Goal: Task Accomplishment & Management: Complete application form

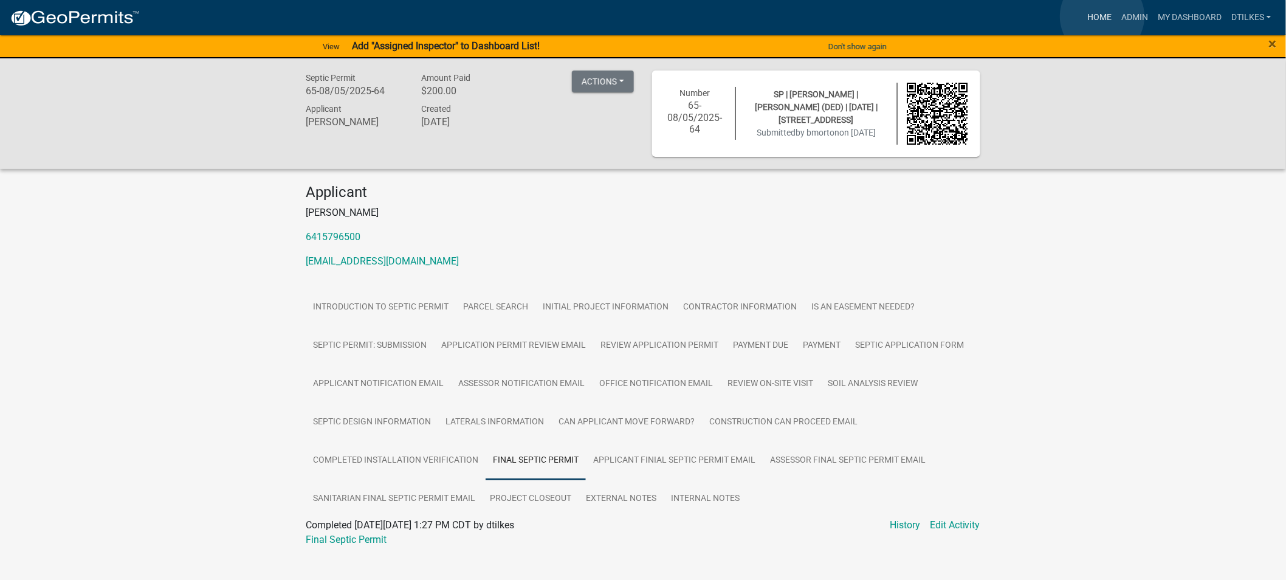
click at [1101, 16] on link "Home" at bounding box center [1099, 17] width 34 height 23
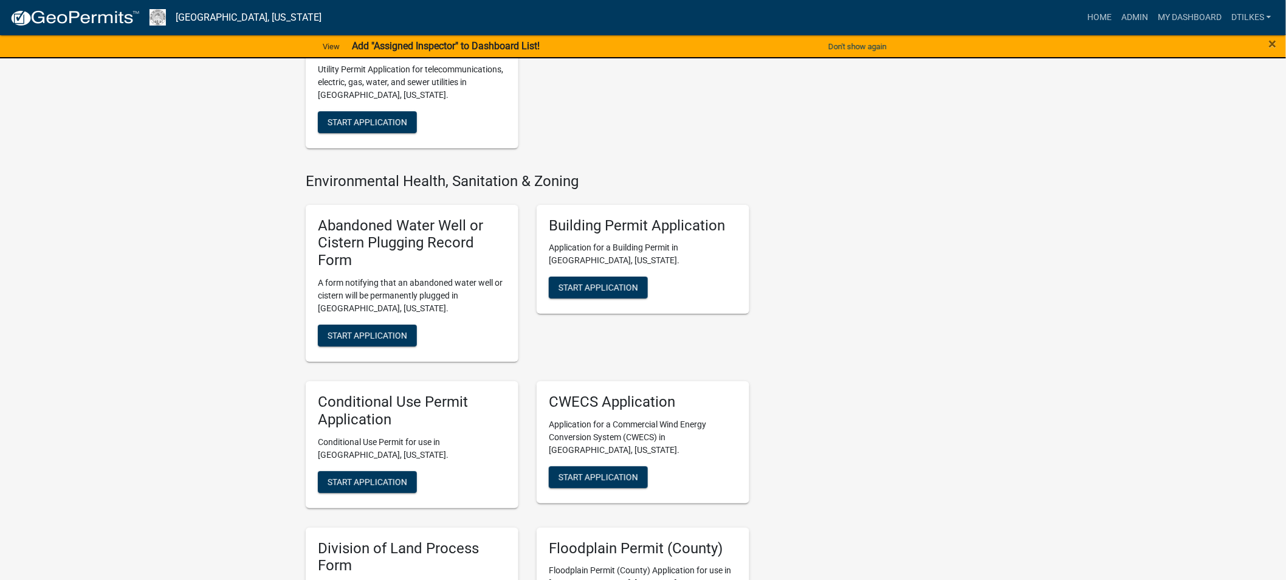
scroll to position [1755, 0]
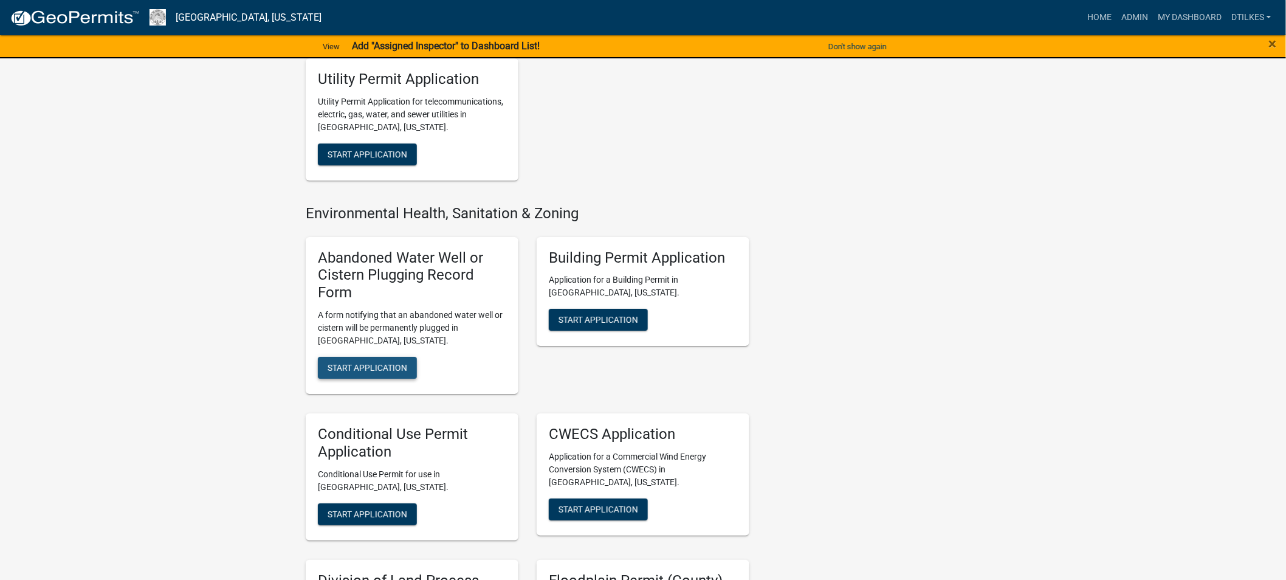
click at [357, 363] on span "Start Application" at bounding box center [368, 368] width 80 height 10
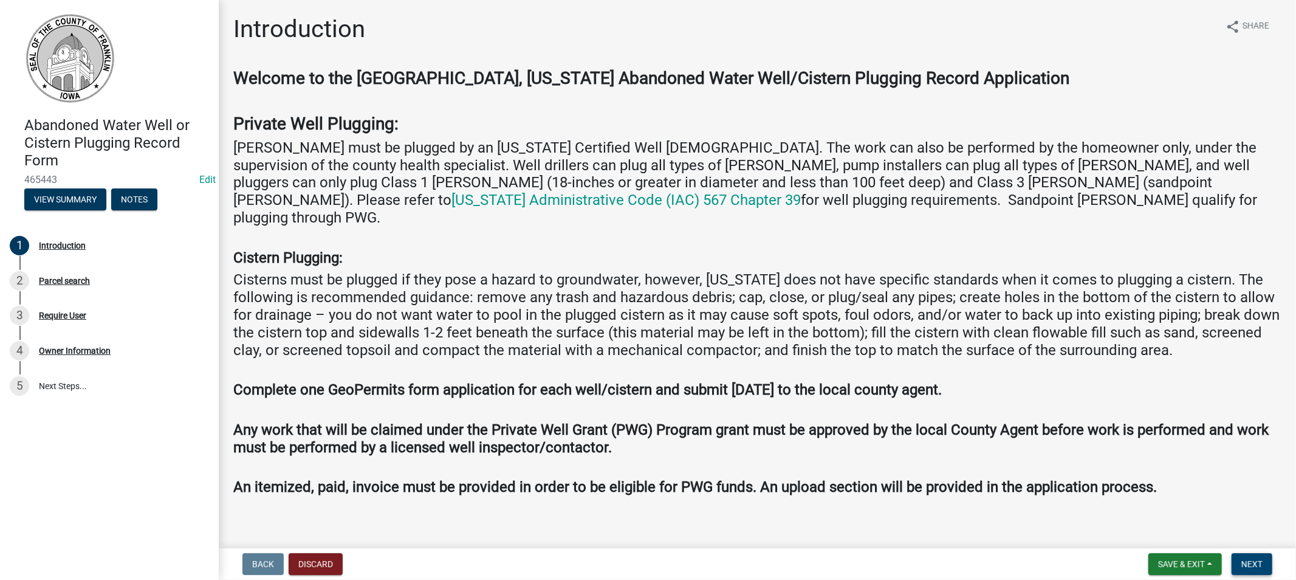
click at [1234, 562] on button "Next" at bounding box center [1252, 564] width 41 height 22
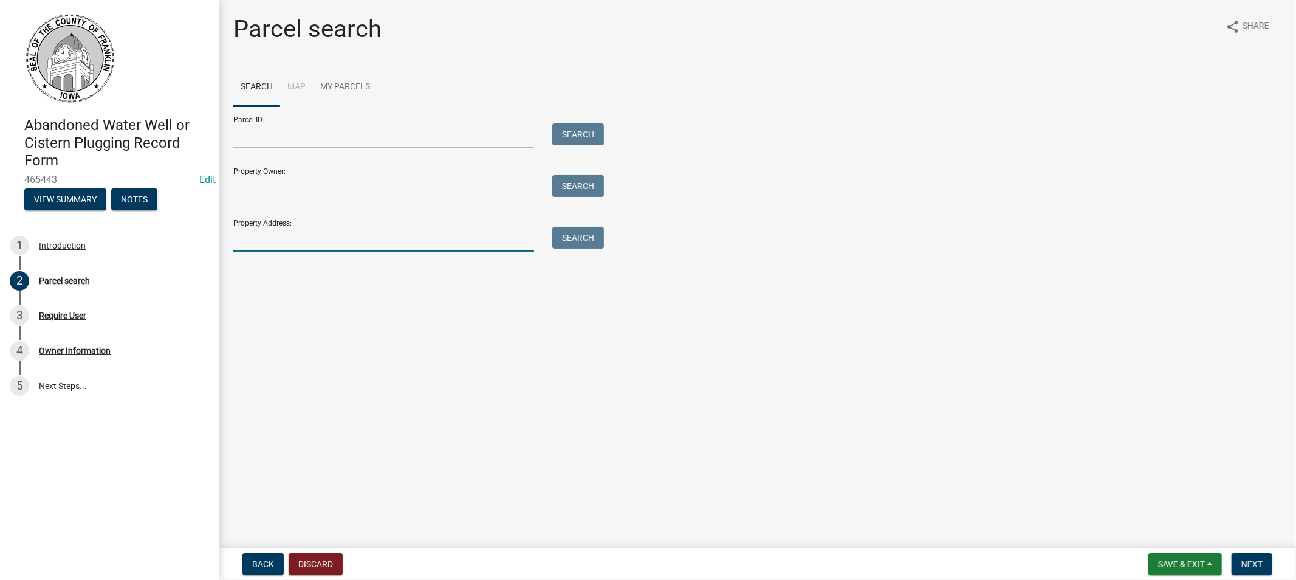
click at [274, 233] on input "Property Address:" at bounding box center [383, 239] width 301 height 25
type input "1820"
click at [572, 241] on button "Search" at bounding box center [578, 238] width 52 height 22
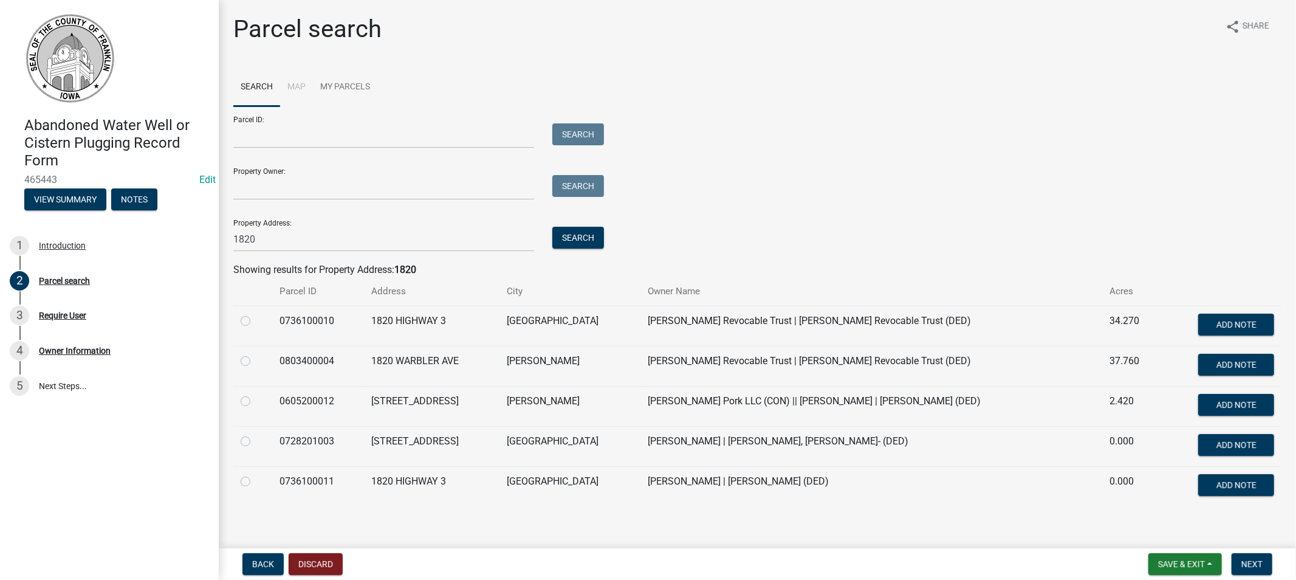
click at [255, 474] on label at bounding box center [255, 474] width 0 height 0
click at [255, 481] on input "radio" at bounding box center [259, 478] width 8 height 8
radio input "true"
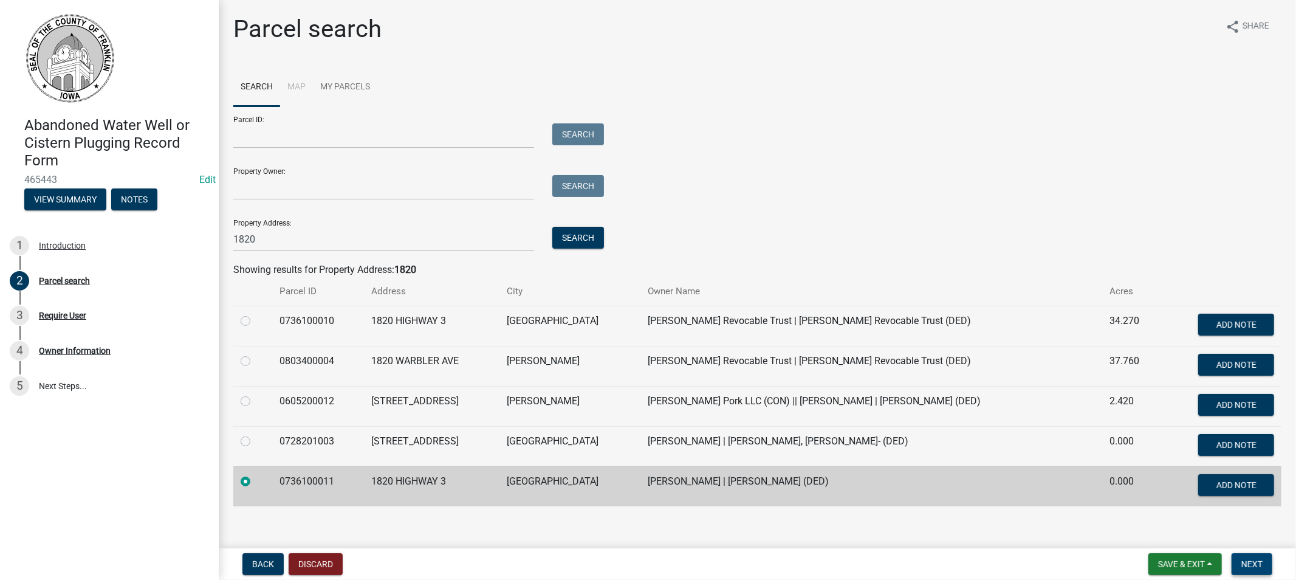
click at [1241, 560] on button "Next" at bounding box center [1252, 564] width 41 height 22
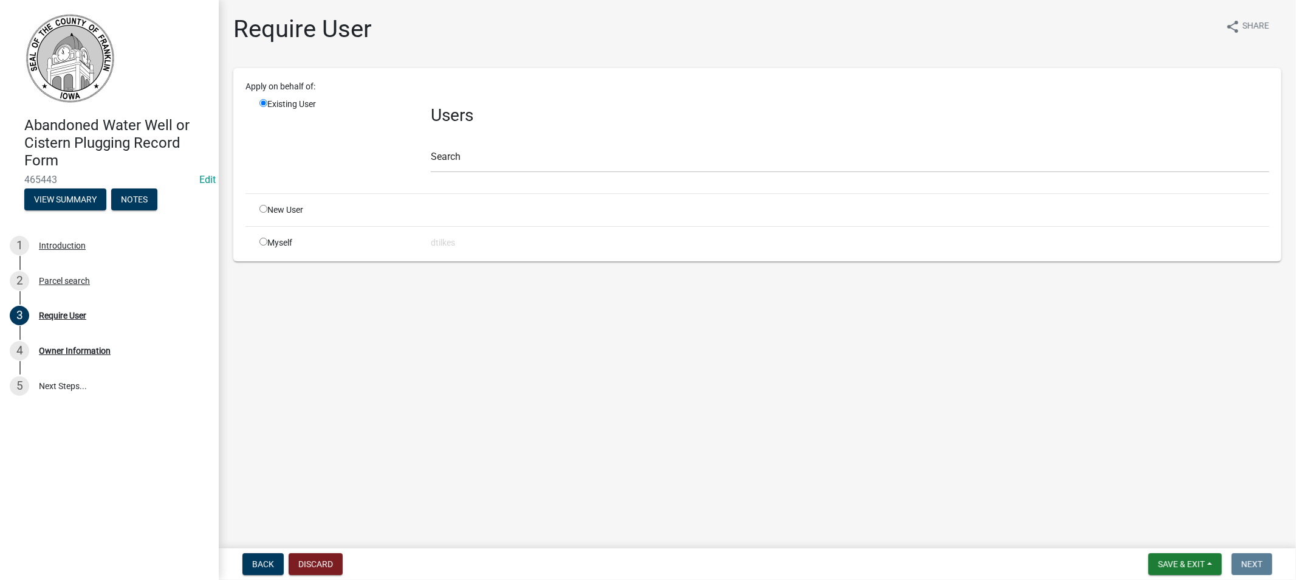
click at [263, 241] on input "radio" at bounding box center [264, 242] width 8 height 8
radio input "true"
radio input "false"
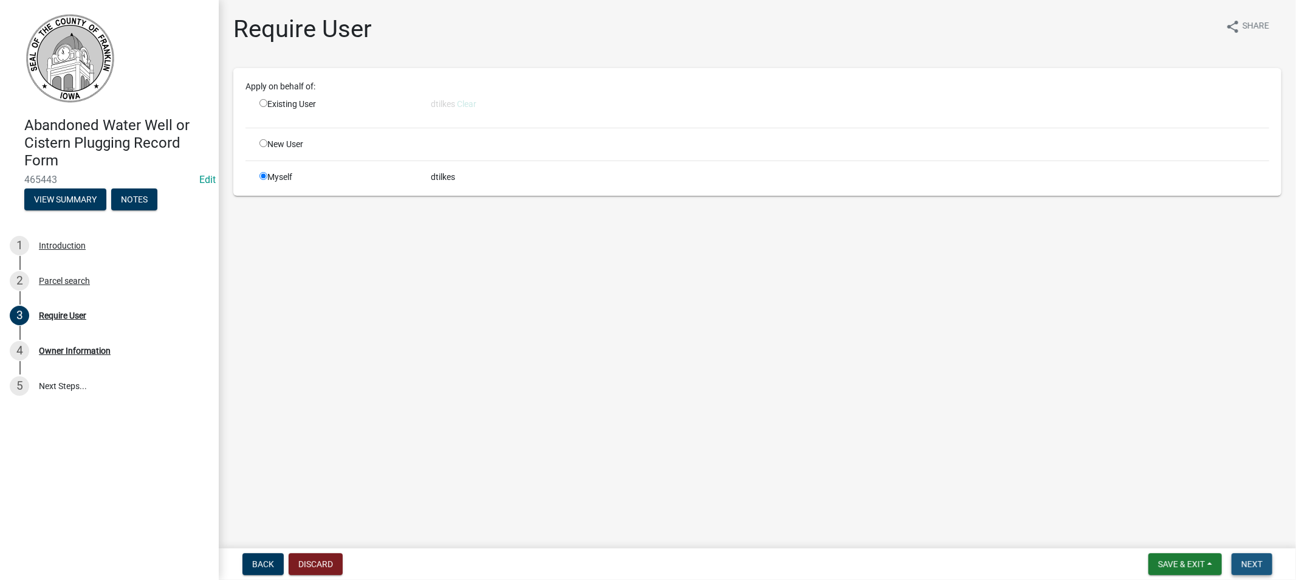
click at [1250, 561] on span "Next" at bounding box center [1252, 564] width 21 height 10
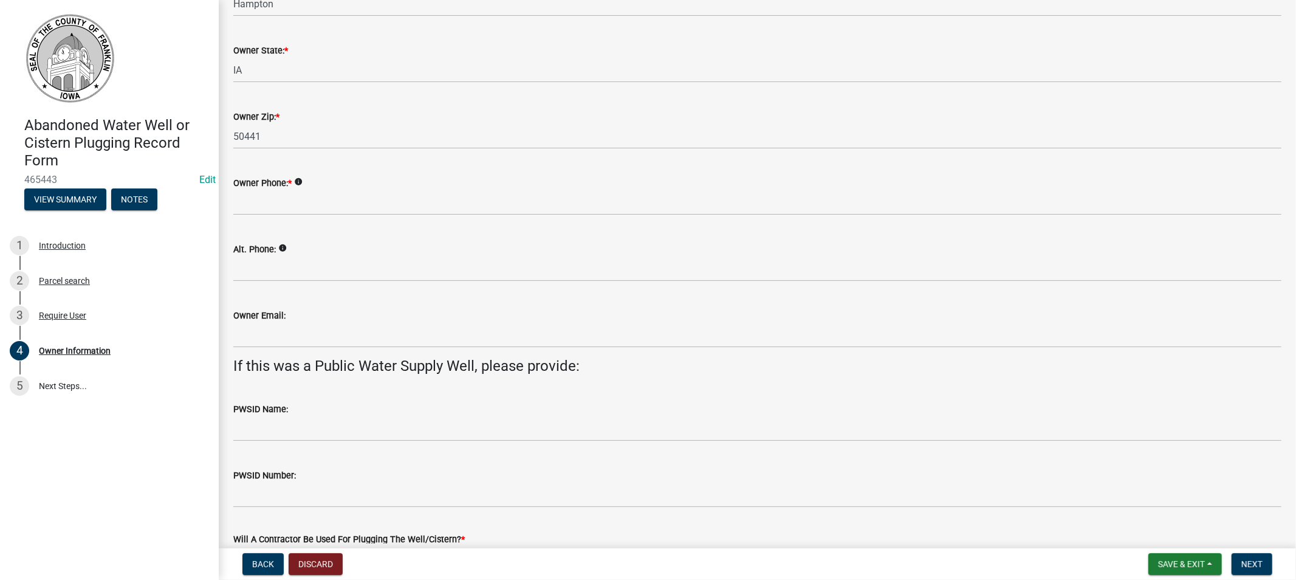
scroll to position [270, 0]
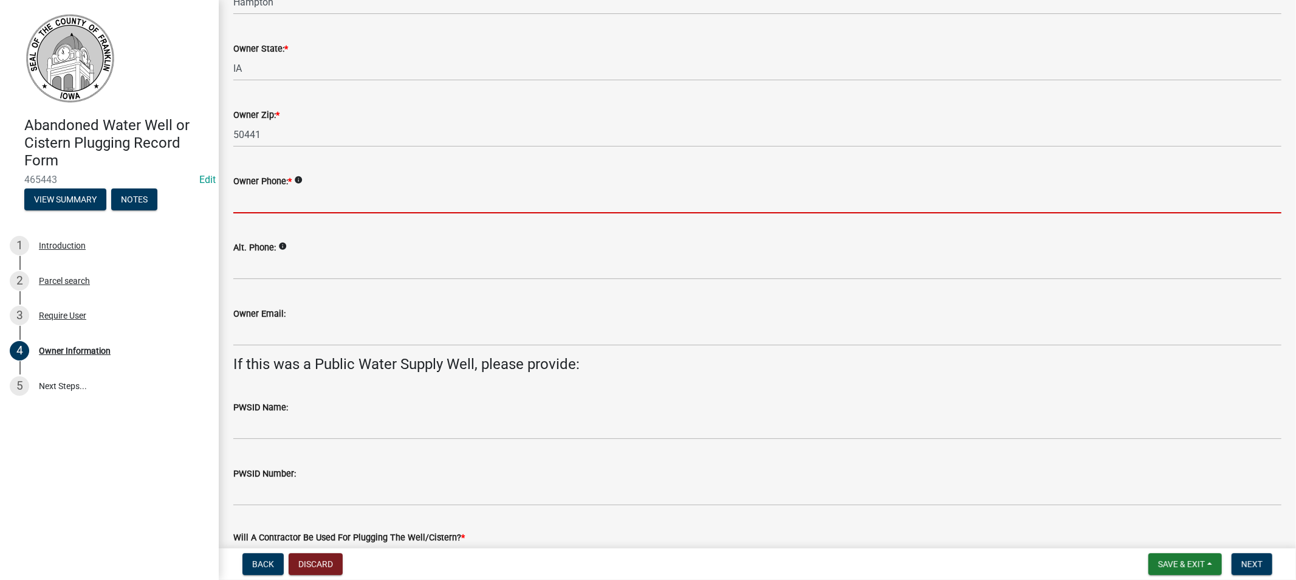
click at [325, 202] on input "Owner Phone: *" at bounding box center [757, 200] width 1048 height 25
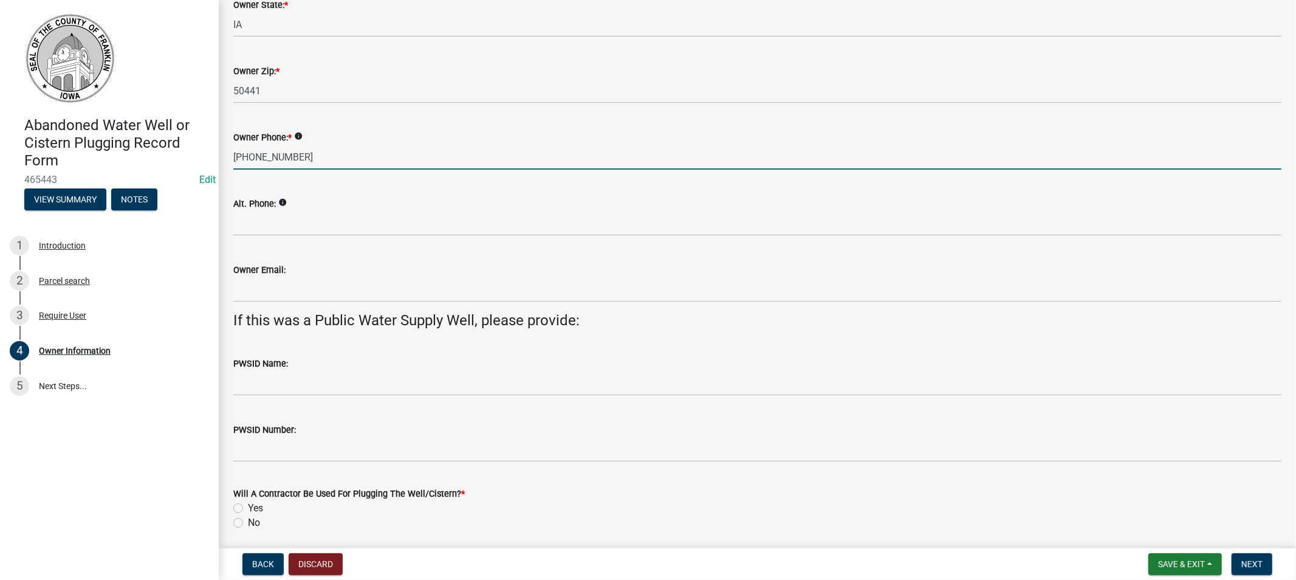
scroll to position [357, 0]
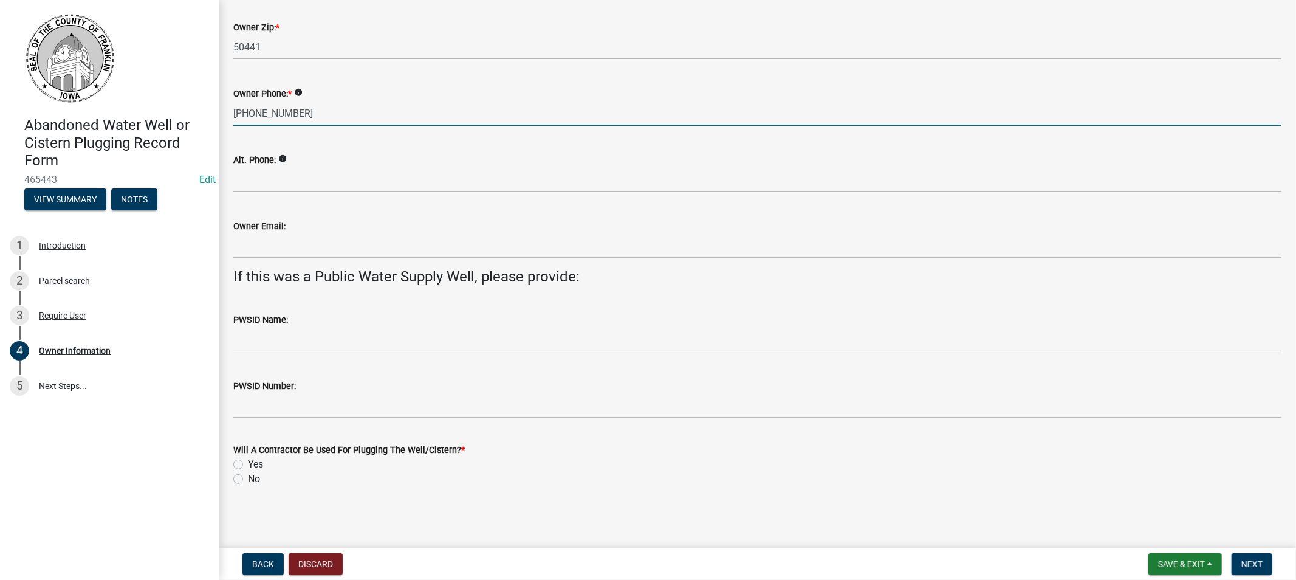
type input "[PHONE_NUMBER]"
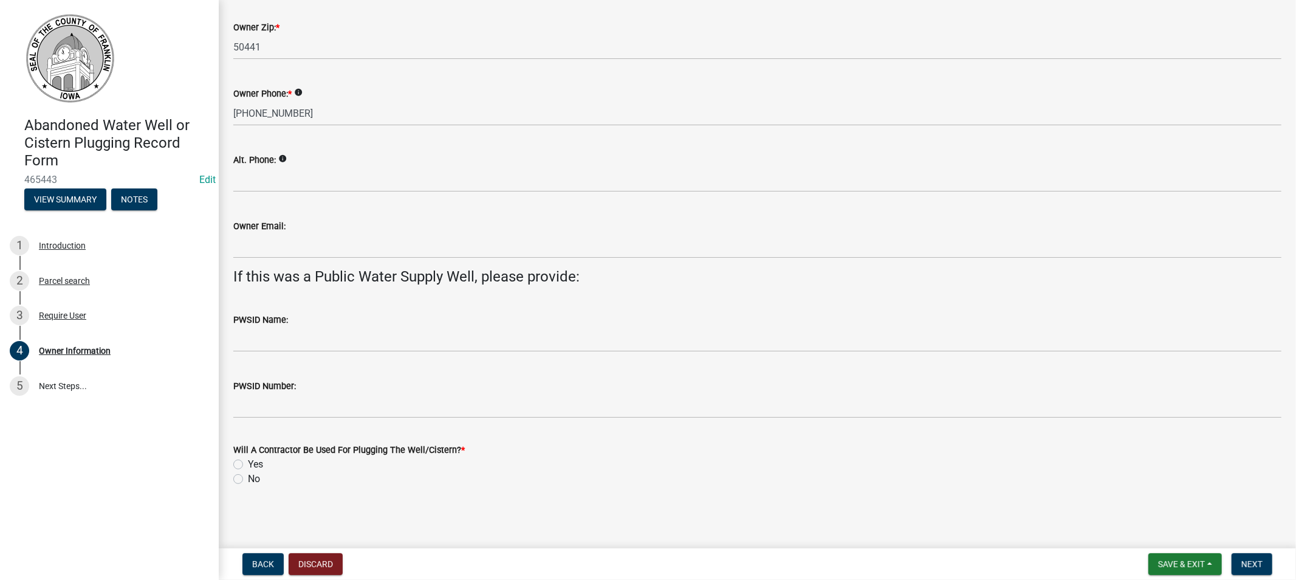
click at [248, 462] on label "Yes" at bounding box center [255, 464] width 15 height 15
click at [248, 462] on input "Yes" at bounding box center [252, 461] width 8 height 8
radio input "true"
click at [1248, 558] on button "Next" at bounding box center [1252, 564] width 41 height 22
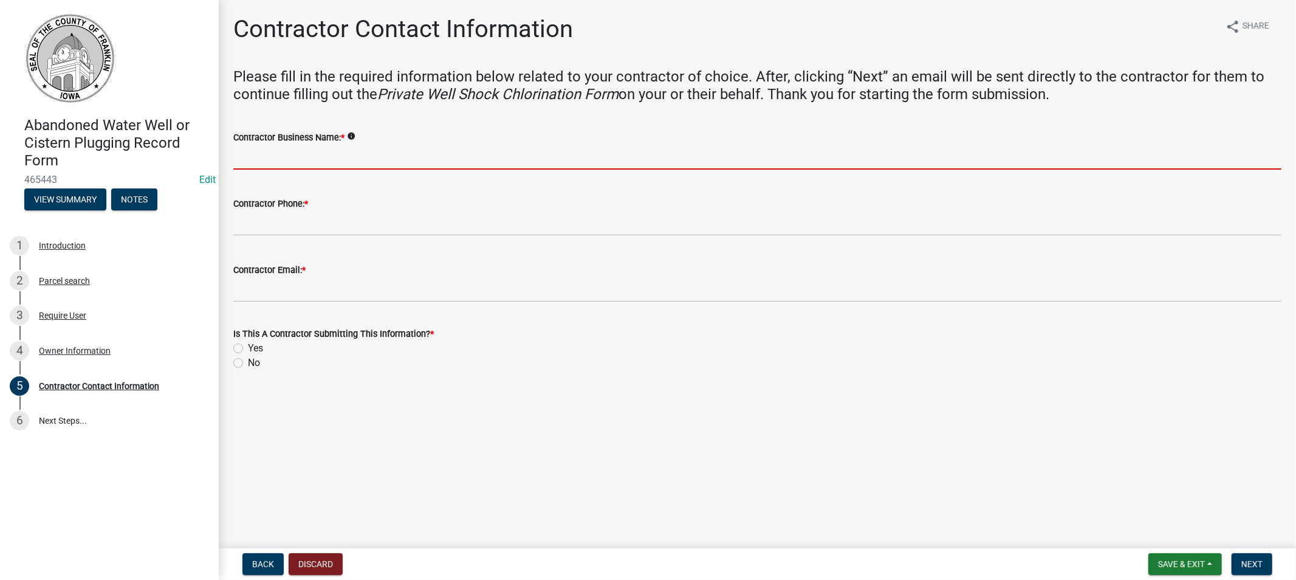
click at [284, 151] on input "Contractor Business Name: *" at bounding box center [757, 157] width 1048 height 25
type input "American Well & Pump Services LLC"
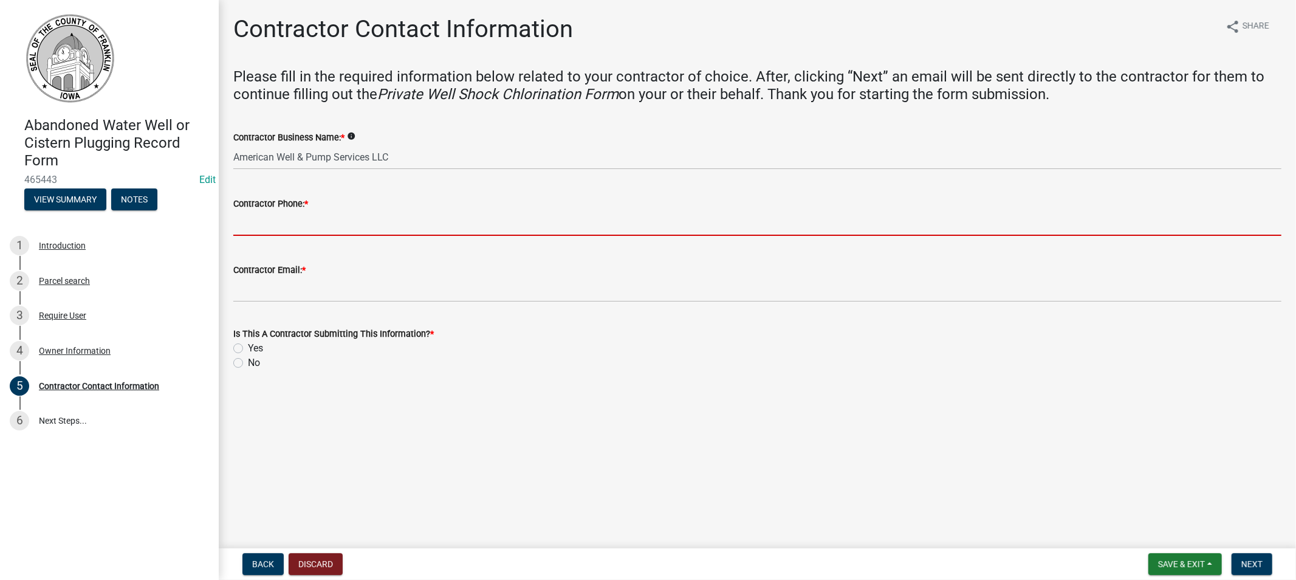
click at [310, 219] on input "Contractor Phone: *" at bounding box center [757, 223] width 1048 height 25
type input "[PHONE_NUMBER]"
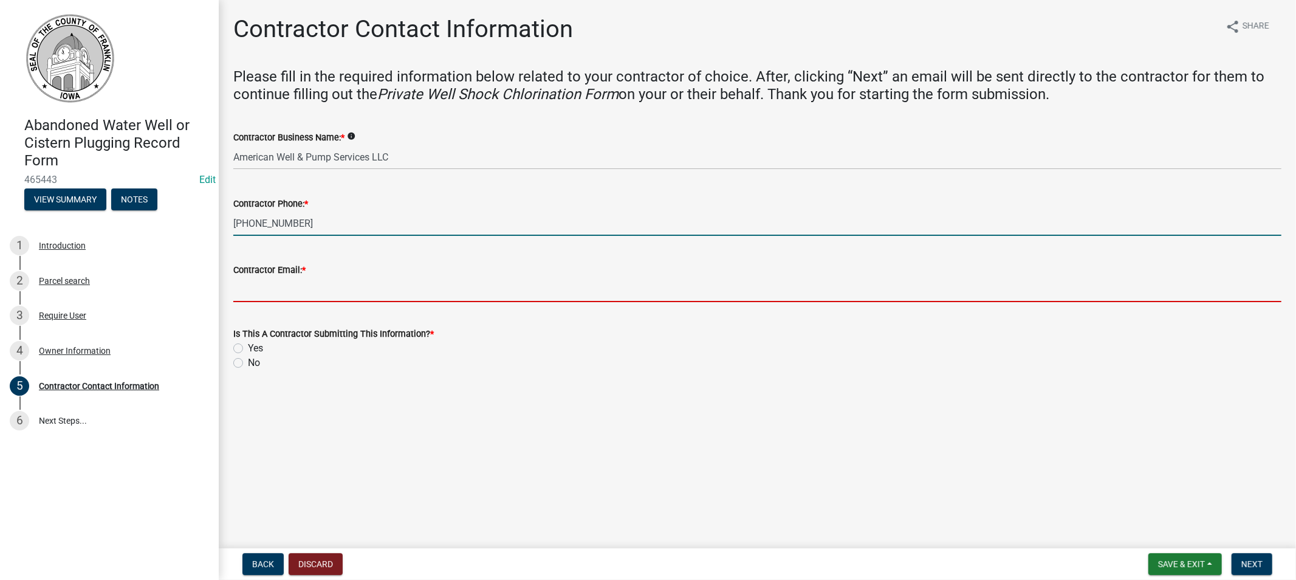
click at [304, 289] on input "Contractor Email: *" at bounding box center [757, 289] width 1048 height 25
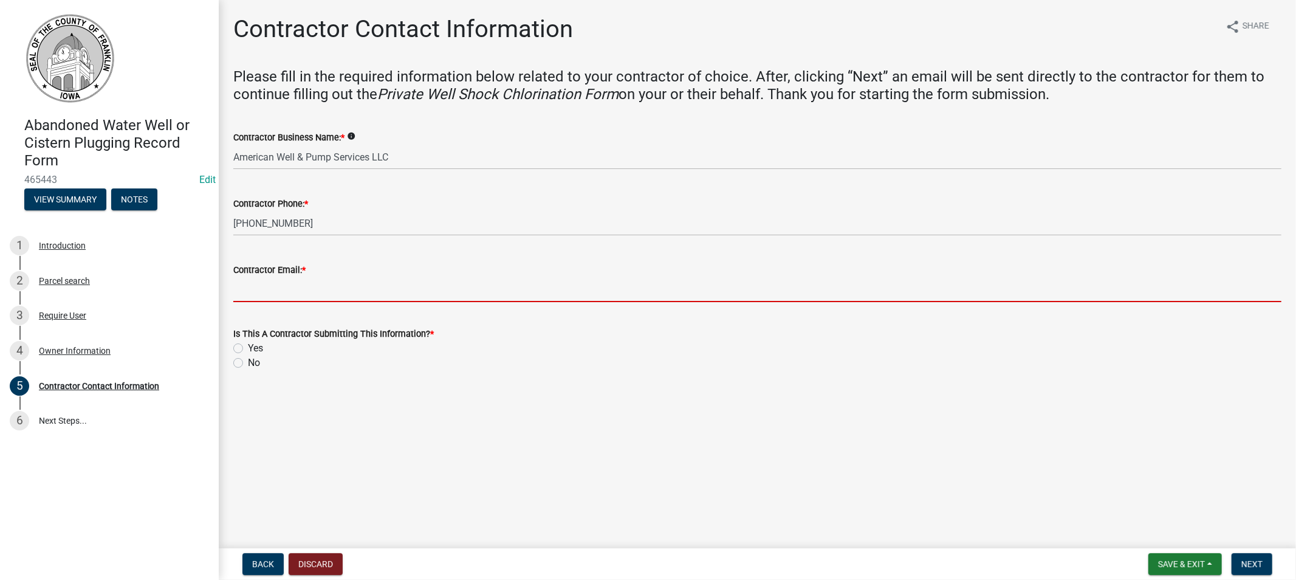
type input "[EMAIL_ADDRESS][DOMAIN_NAME]"
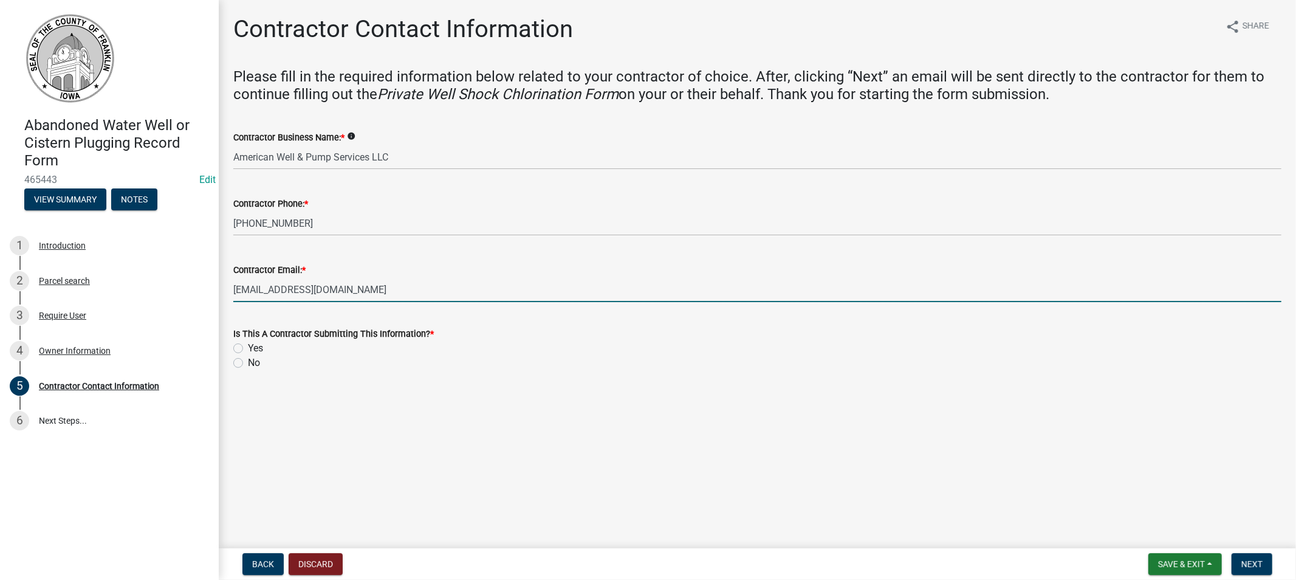
click at [248, 347] on label "Yes" at bounding box center [255, 348] width 15 height 15
click at [248, 347] on input "Yes" at bounding box center [252, 345] width 8 height 8
radio input "true"
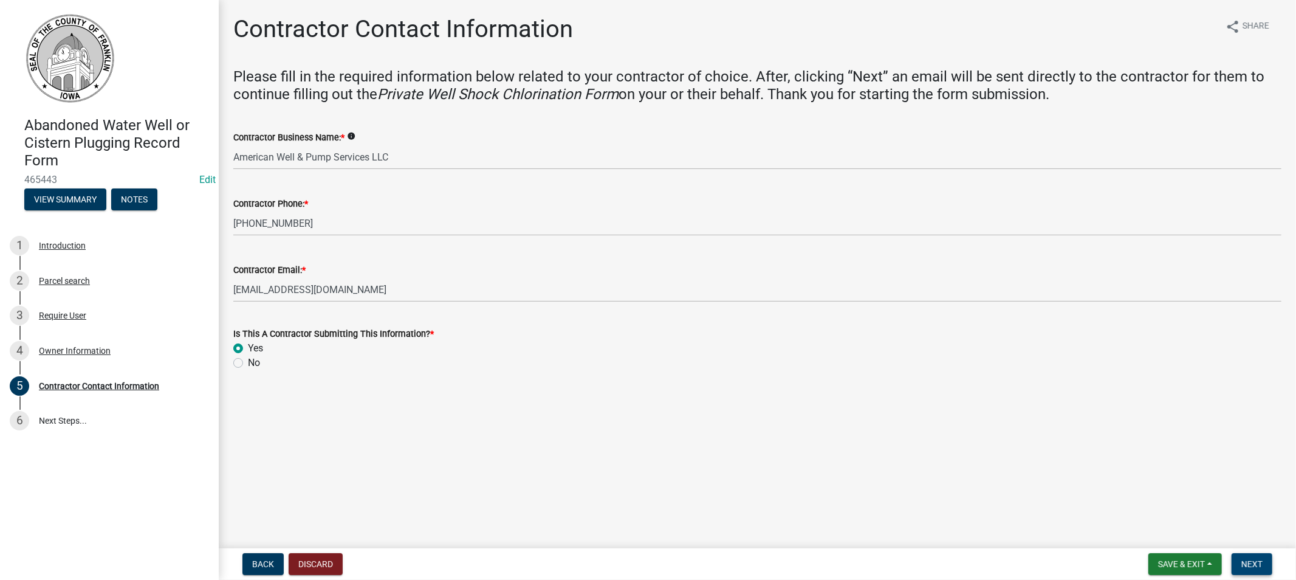
drag, startPoint x: 1272, startPoint y: 563, endPoint x: 1258, endPoint y: 563, distance: 13.4
click at [1267, 563] on button "Next" at bounding box center [1252, 564] width 41 height 22
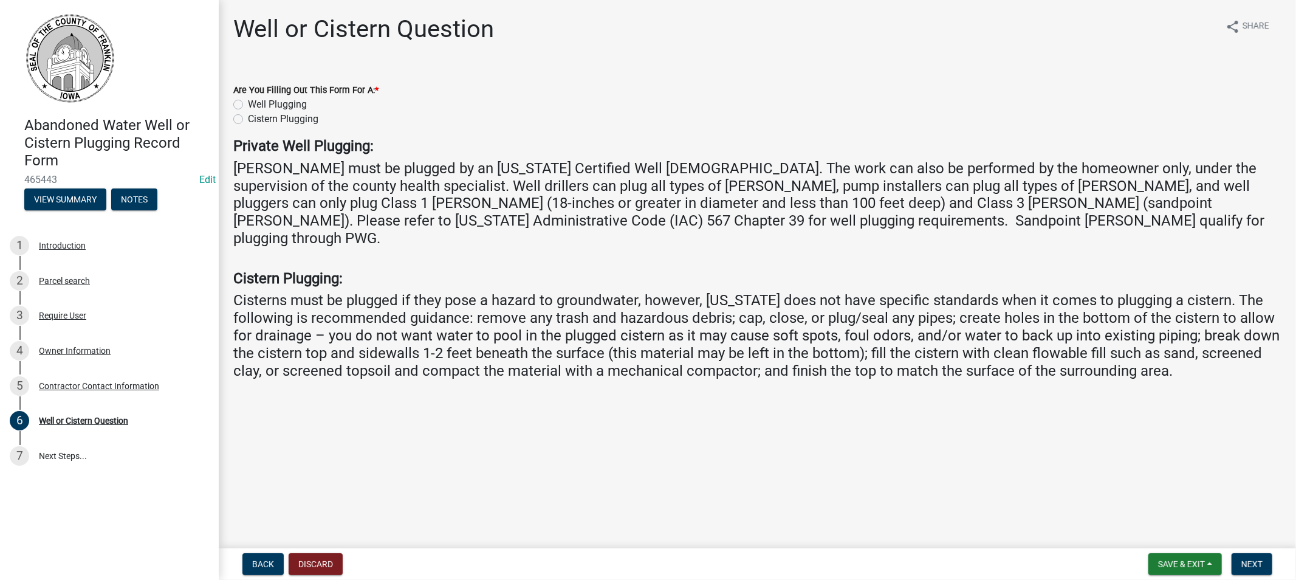
click at [248, 105] on label "Well Plugging" at bounding box center [277, 104] width 59 height 15
click at [248, 105] on input "Well Plugging" at bounding box center [252, 101] width 8 height 8
radio input "true"
click at [1249, 565] on span "Next" at bounding box center [1252, 564] width 21 height 10
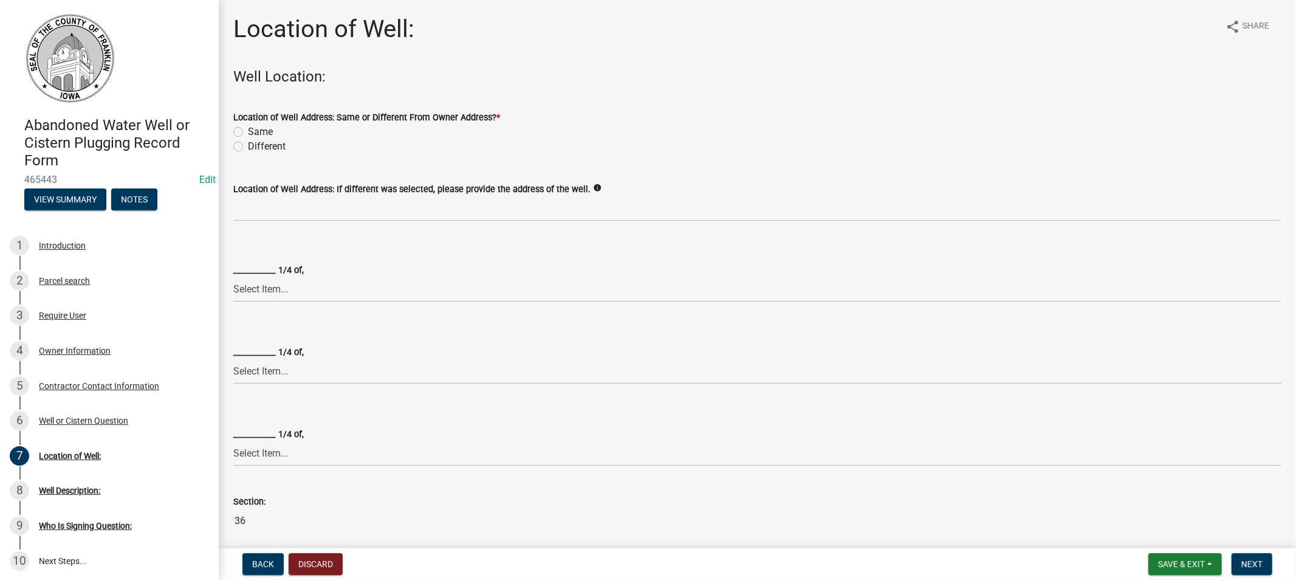
click at [248, 131] on label "Same" at bounding box center [260, 132] width 25 height 15
click at [248, 131] on input "Same" at bounding box center [252, 129] width 8 height 8
radio input "true"
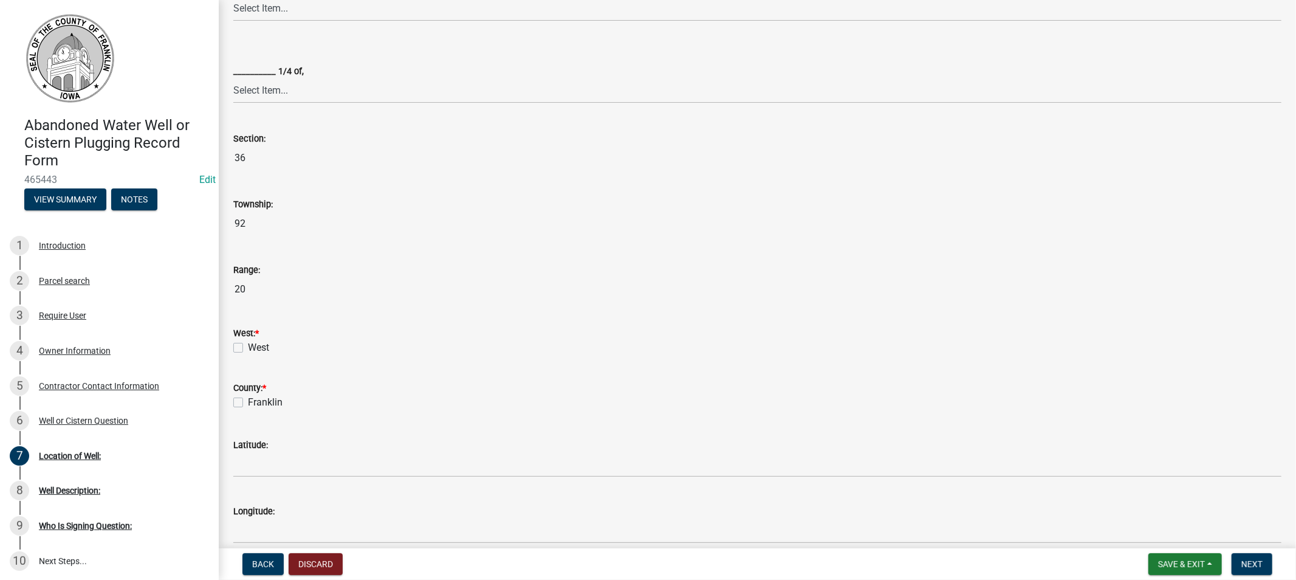
scroll to position [405, 0]
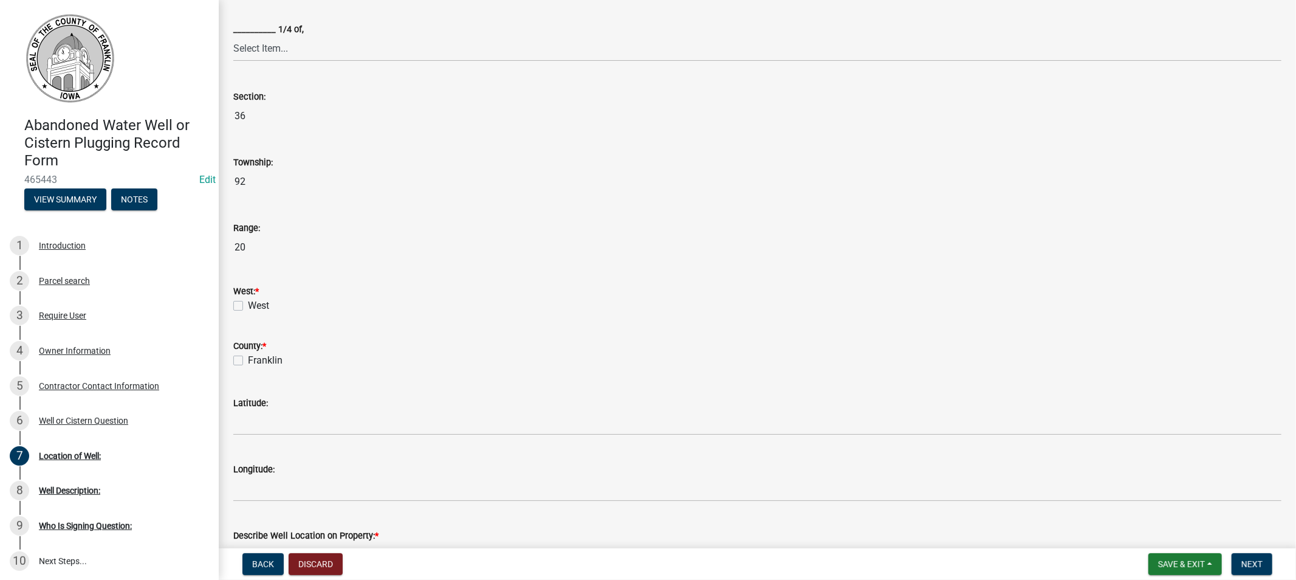
click at [243, 304] on div "West" at bounding box center [757, 305] width 1048 height 15
drag, startPoint x: 232, startPoint y: 360, endPoint x: 237, endPoint y: 332, distance: 27.8
click at [233, 353] on div "County: * [GEOGRAPHIC_DATA]" at bounding box center [757, 346] width 1067 height 44
drag, startPoint x: 234, startPoint y: 299, endPoint x: 238, endPoint y: 305, distance: 7.1
click at [234, 300] on div "West" at bounding box center [757, 305] width 1048 height 15
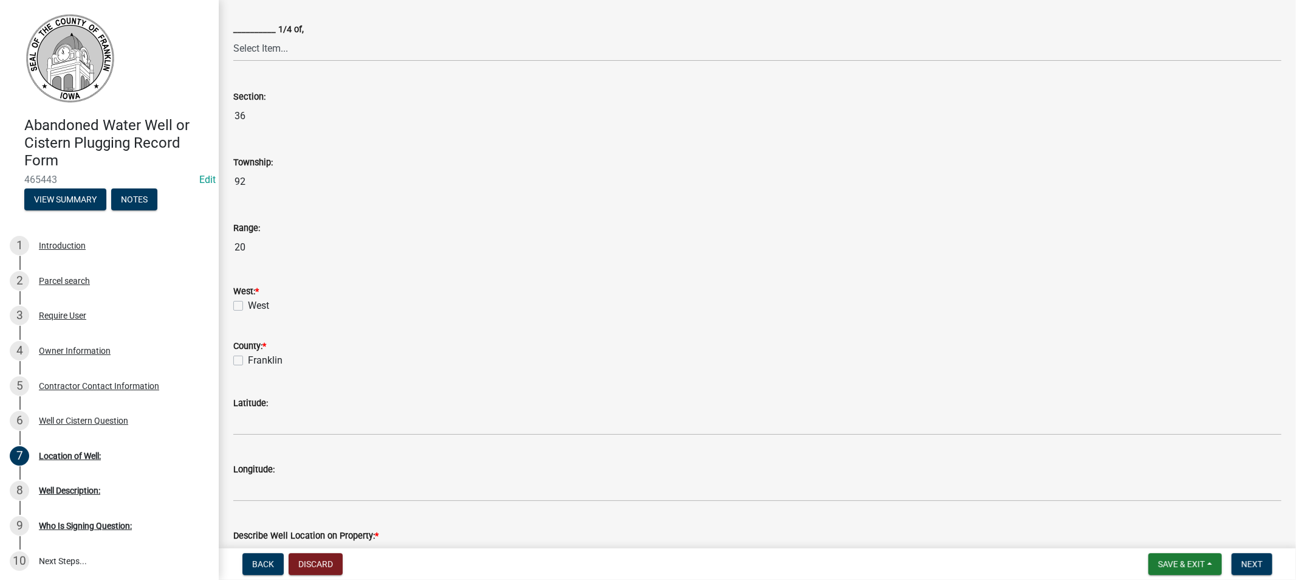
click at [248, 306] on label "West" at bounding box center [258, 305] width 21 height 15
click at [248, 306] on input "West" at bounding box center [252, 302] width 8 height 8
checkbox input "true"
click at [248, 360] on label "Franklin" at bounding box center [265, 360] width 35 height 15
click at [248, 360] on input "Franklin" at bounding box center [252, 357] width 8 height 8
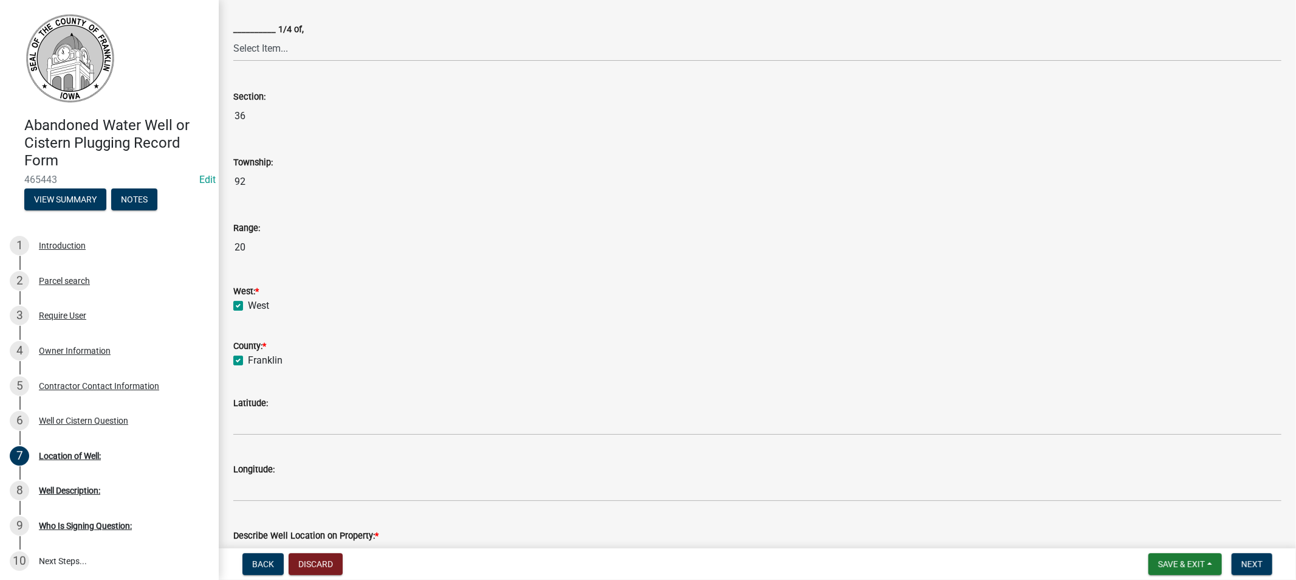
checkbox input "true"
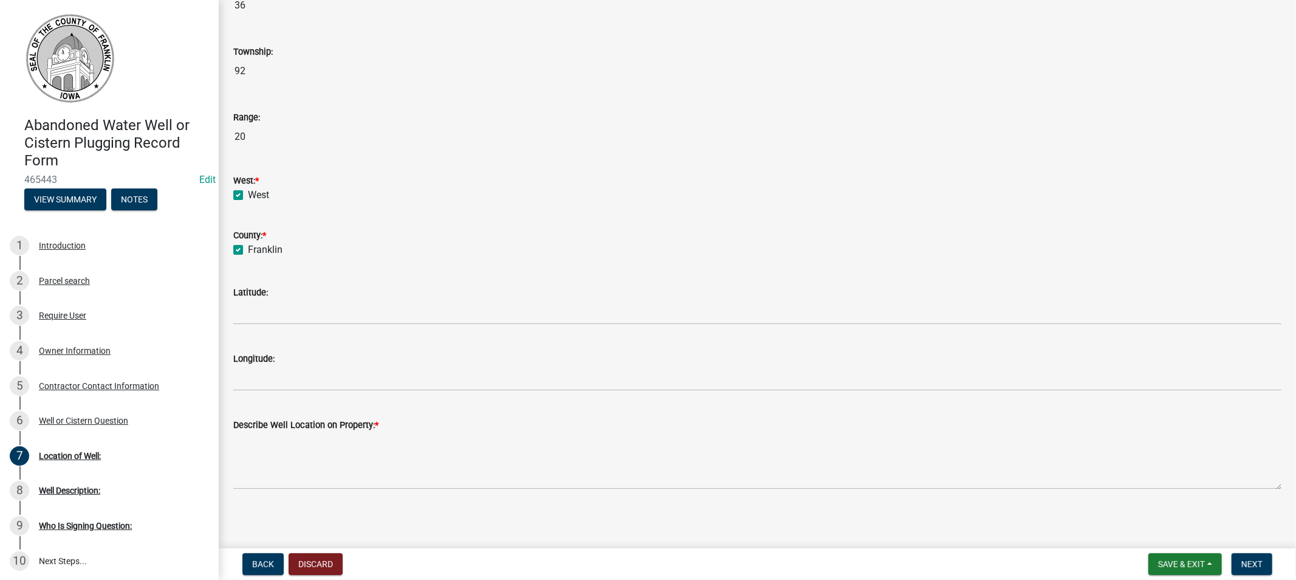
scroll to position [518, 0]
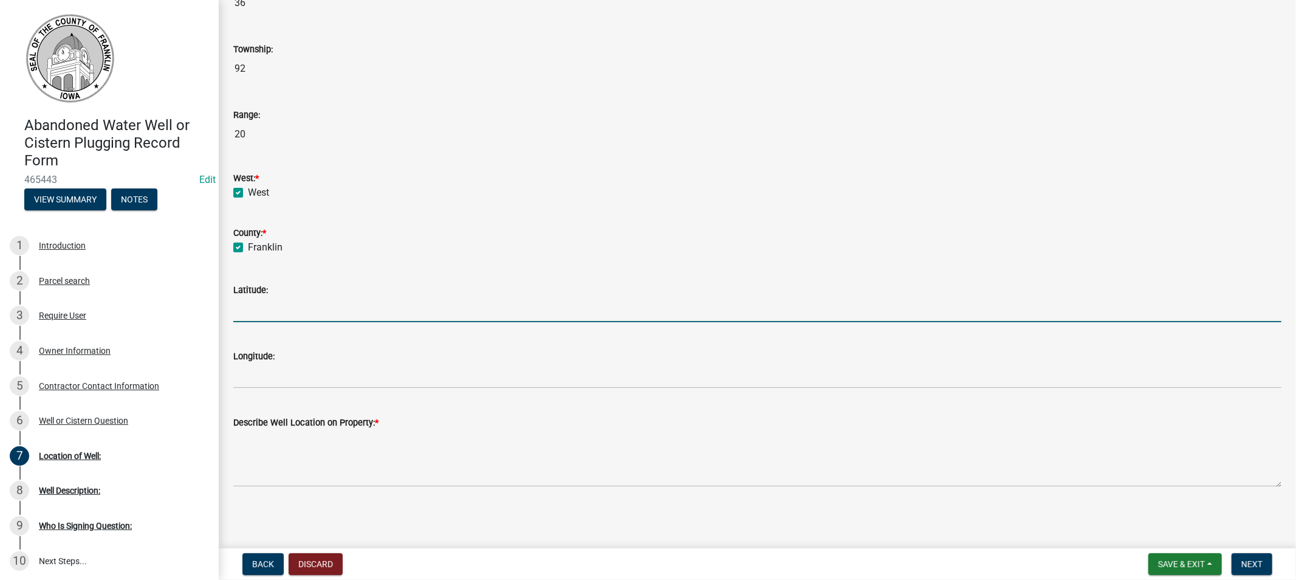
click at [313, 308] on input "Latitude:" at bounding box center [757, 309] width 1048 height 25
type input "42.73846"
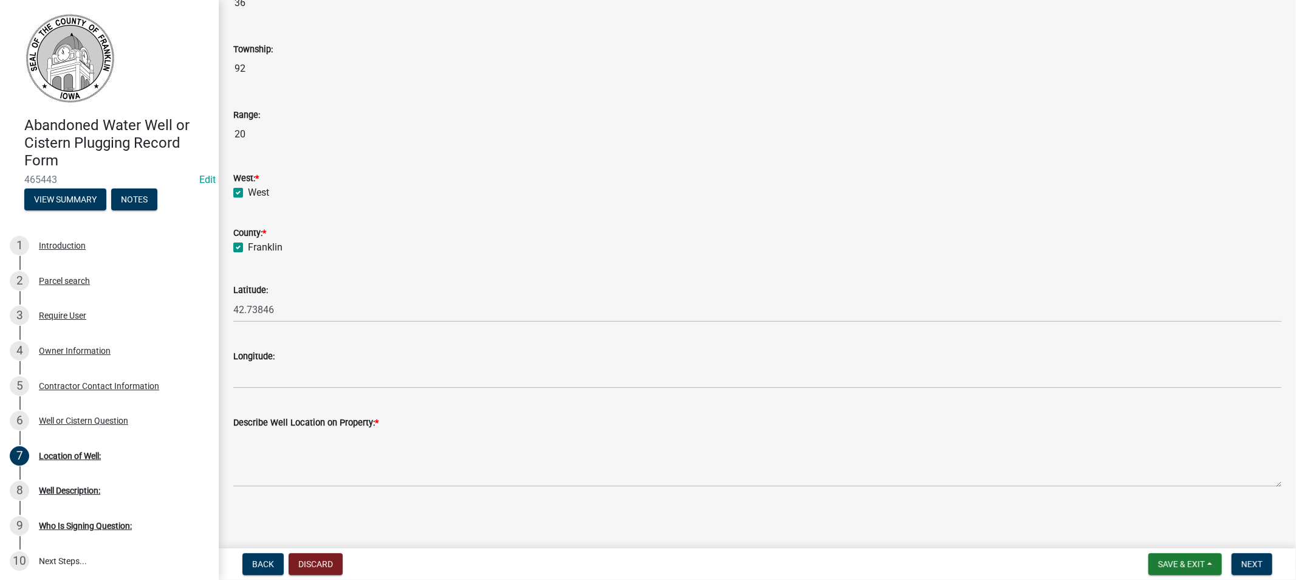
click at [240, 360] on label "Longitude:" at bounding box center [253, 357] width 41 height 9
click at [240, 363] on input "Longitude:" at bounding box center [757, 375] width 1048 height 25
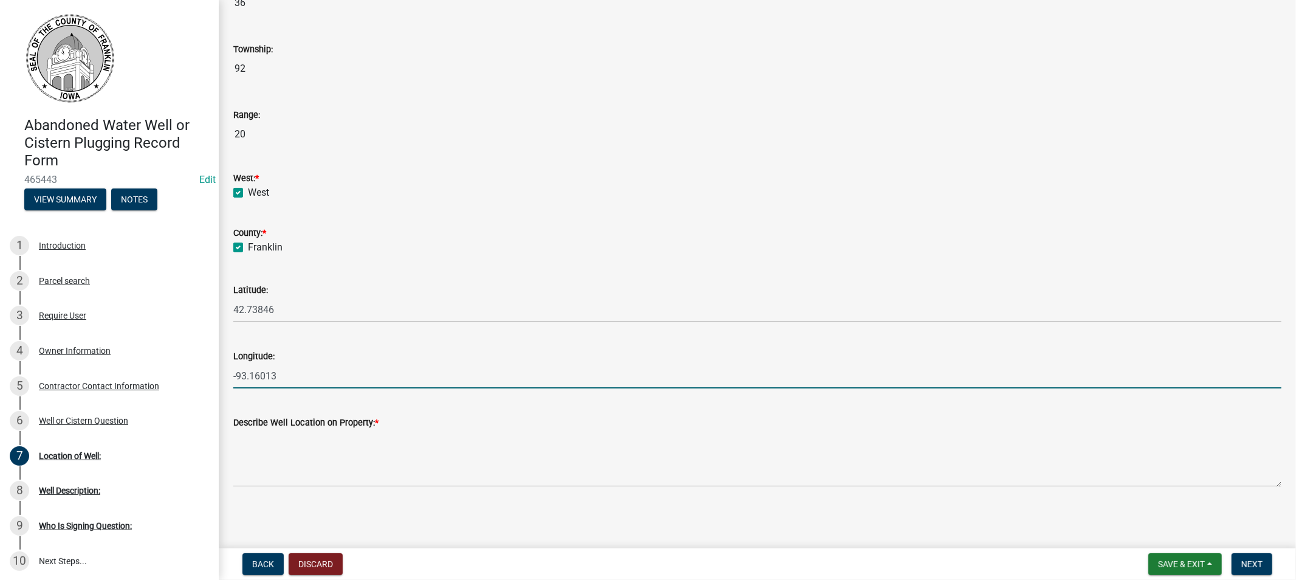
type input "-93.16013"
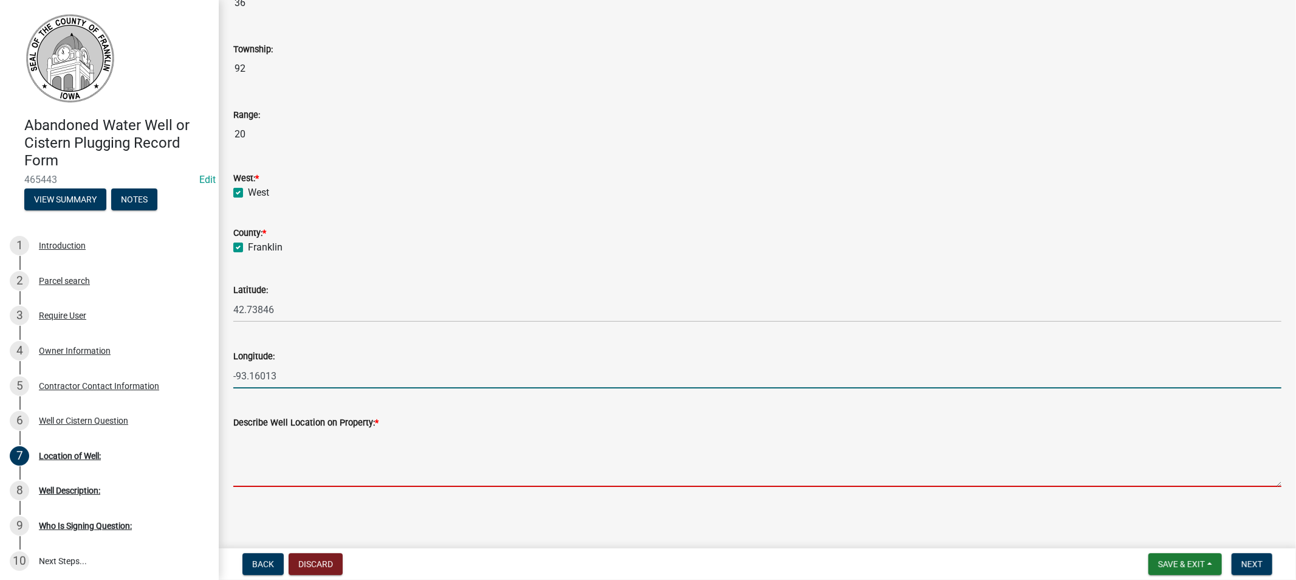
drag, startPoint x: 275, startPoint y: 458, endPoint x: 294, endPoint y: 466, distance: 20.7
click at [275, 458] on textarea "Describe Well Location on Property: *" at bounding box center [757, 458] width 1048 height 57
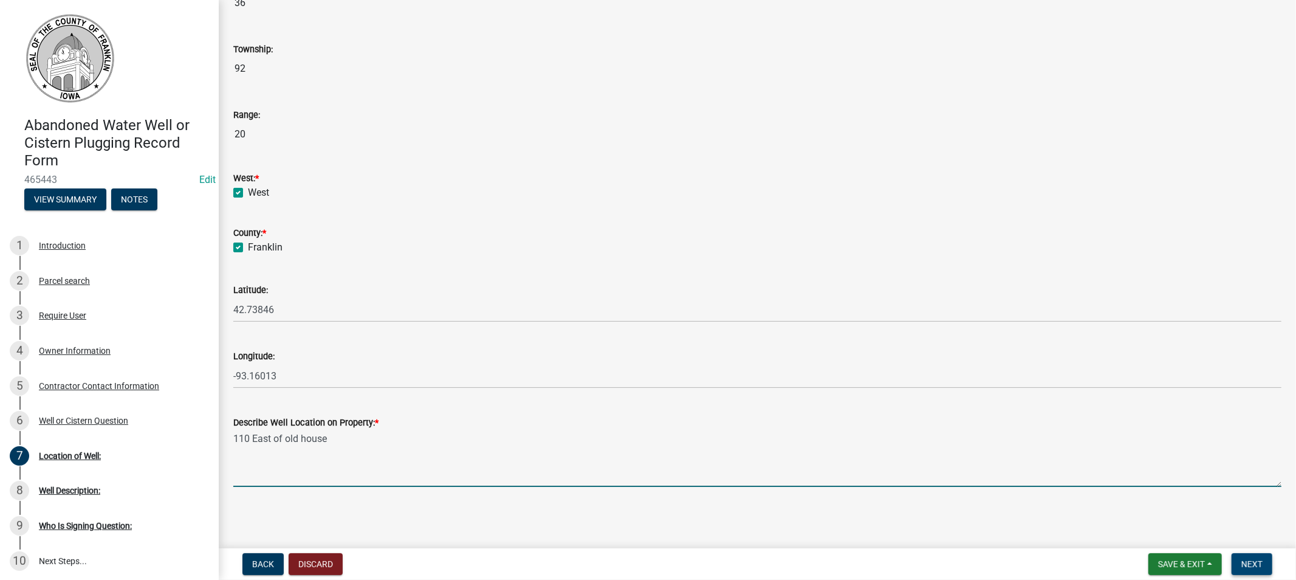
type textarea "110 East of old house"
click at [1250, 565] on span "Next" at bounding box center [1252, 564] width 21 height 10
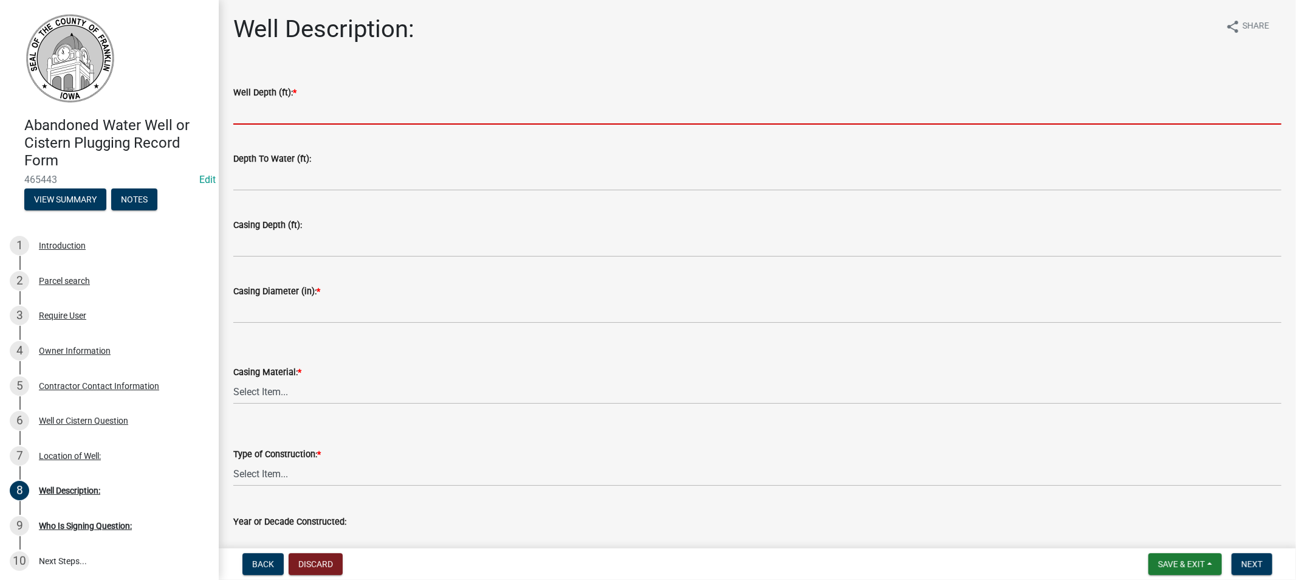
click at [275, 115] on input "Well Depth (ft): *" at bounding box center [757, 112] width 1048 height 25
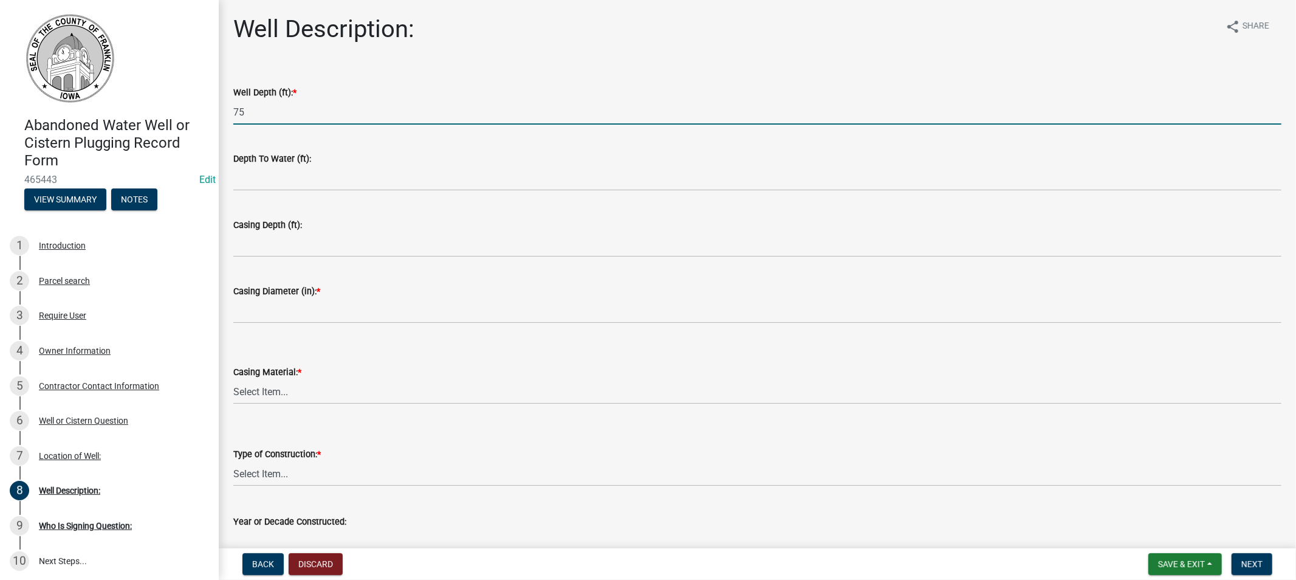
type input "75"
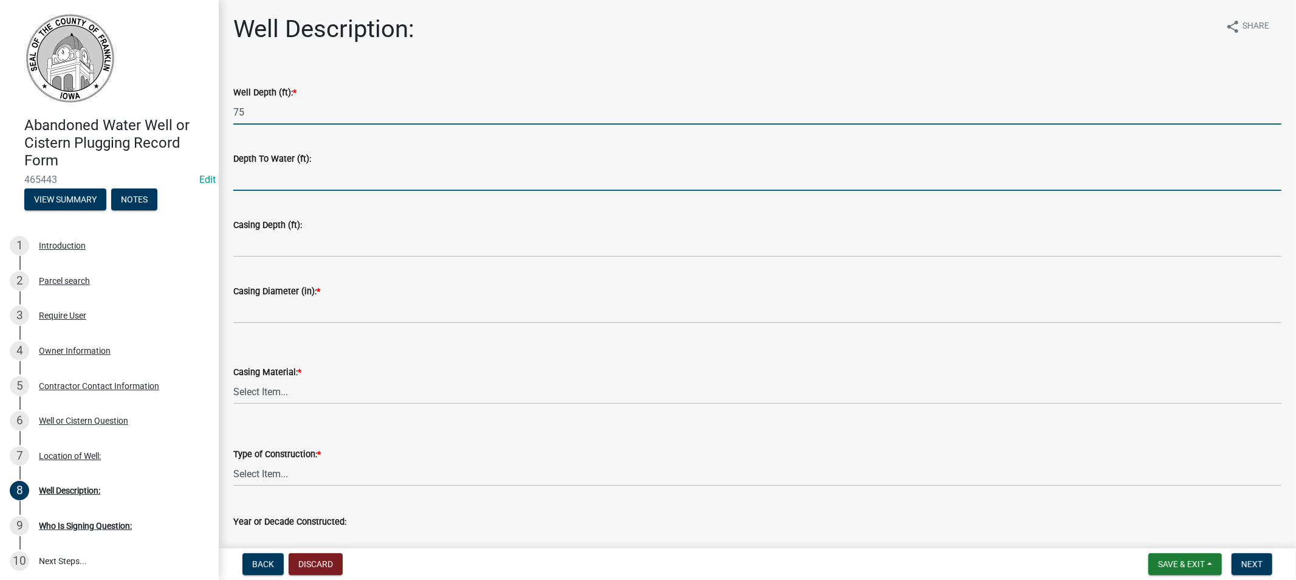
click at [268, 179] on input "Depth To Water (ft):" at bounding box center [757, 178] width 1048 height 25
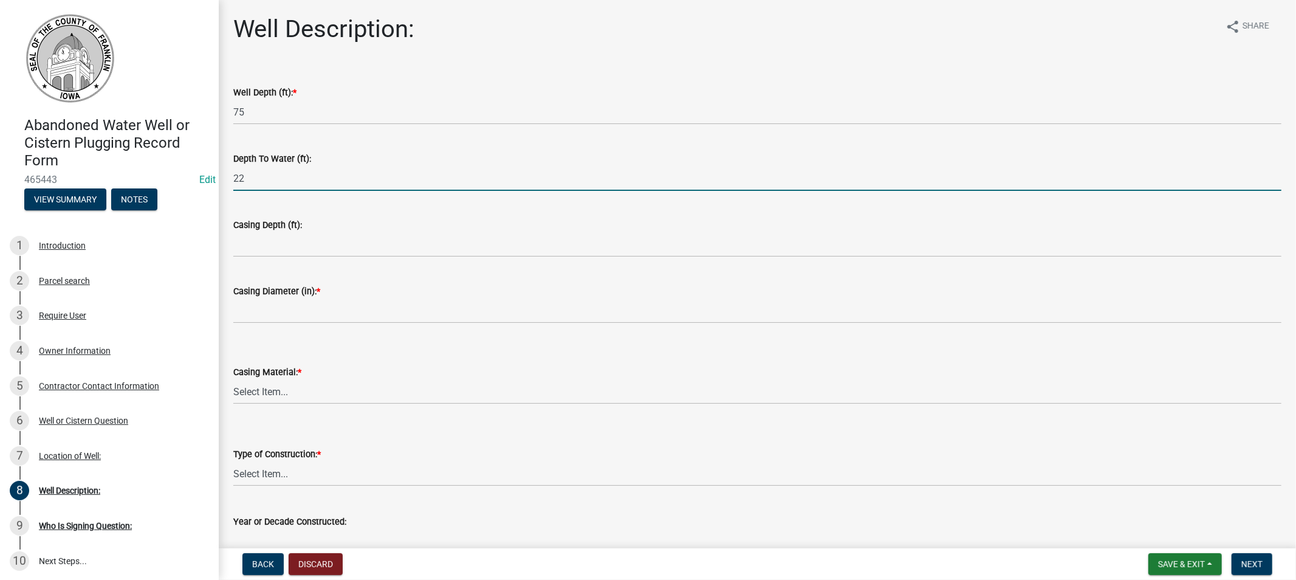
type input "22"
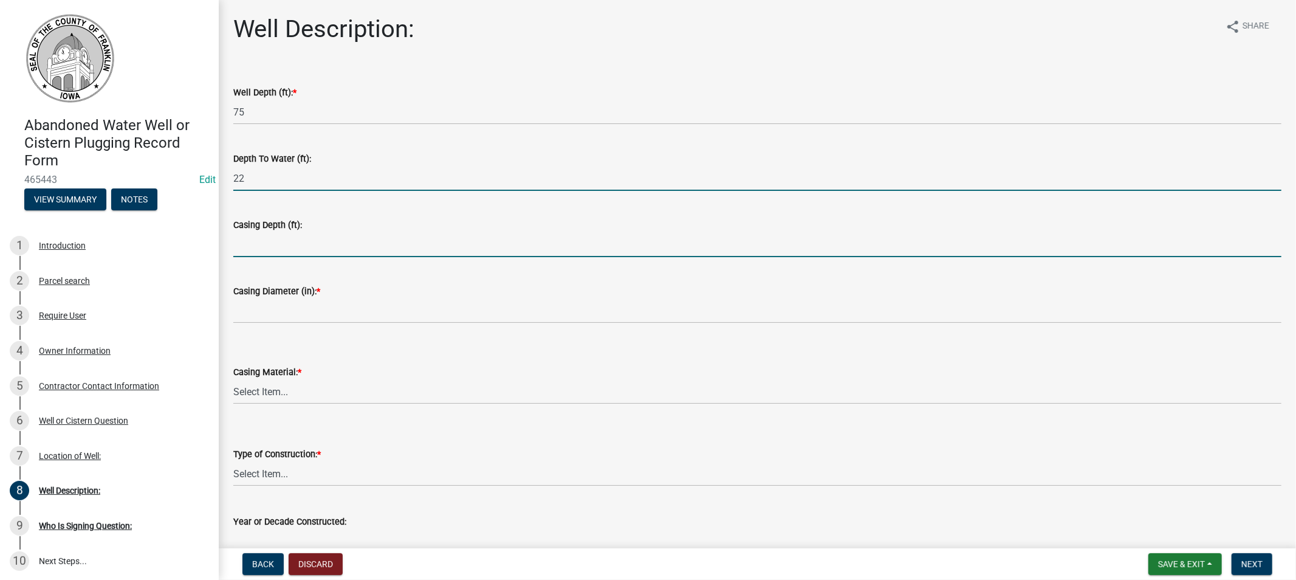
click at [258, 252] on input "Casing Depth (ft):" at bounding box center [757, 244] width 1048 height 25
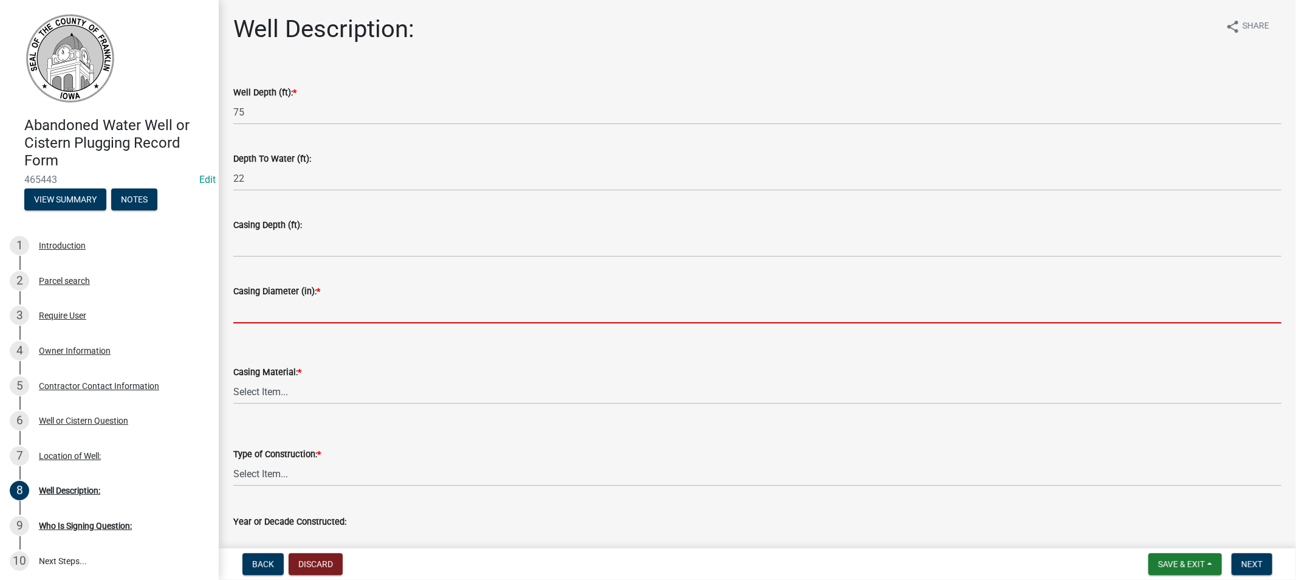
click at [263, 306] on input "Casing Diameter (in): *" at bounding box center [757, 310] width 1048 height 25
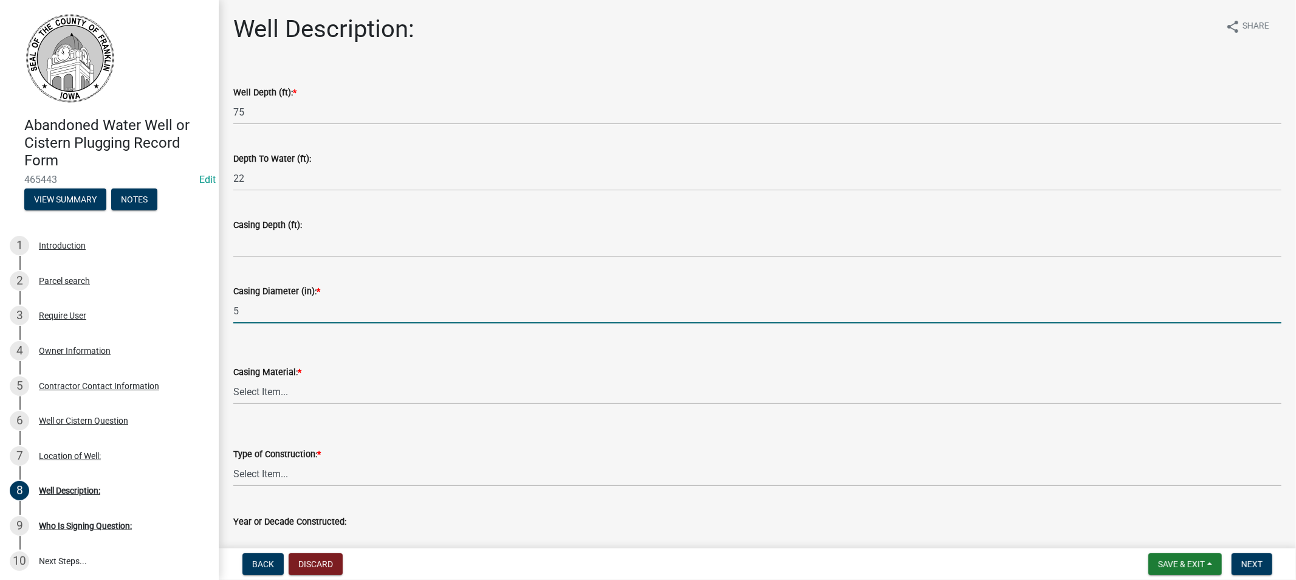
type input "5"
click at [305, 384] on select "Select Item... Steel Plastic Concrete Clay Brick Stone" at bounding box center [757, 391] width 1048 height 25
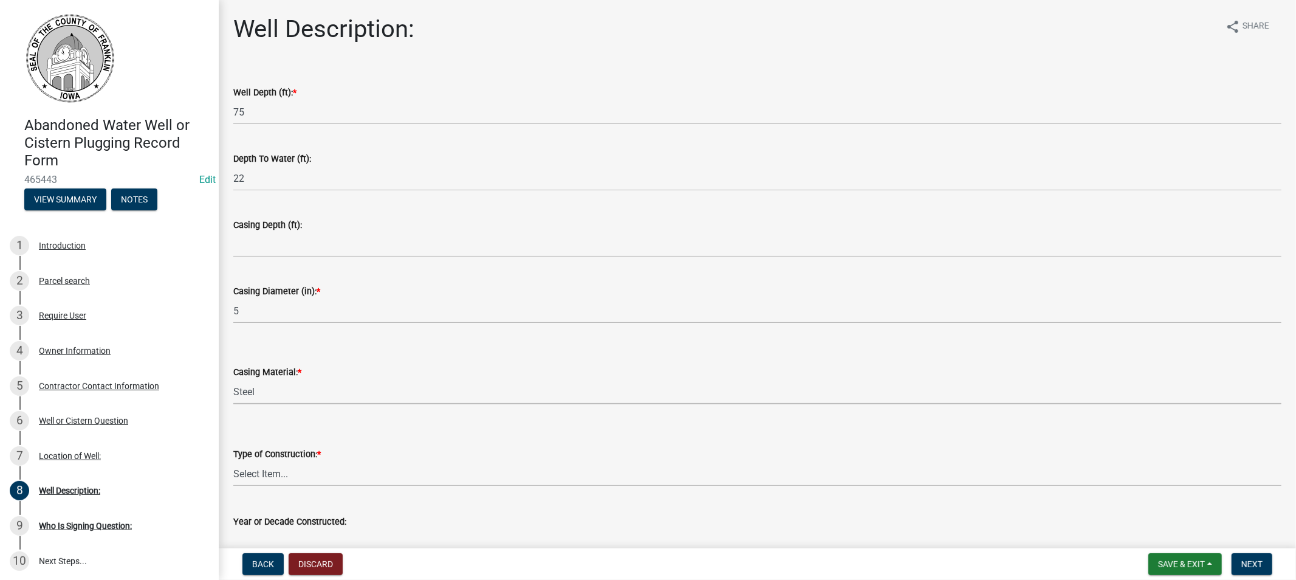
click at [233, 379] on select "Select Item... Steel Plastic Concrete Clay Brick Stone" at bounding box center [757, 391] width 1048 height 25
select select "3cebeb17-068d-4c49-805f-376d75fb8109"
click at [277, 475] on select "Select Item... Drilled Driven Bored Dug Augured" at bounding box center [757, 473] width 1048 height 25
click at [233, 461] on select "Select Item... Drilled Driven Bored Dug Augured" at bounding box center [757, 473] width 1048 height 25
select select "542bf032-eaa5-4e56-bfa5-d8de59d41c96"
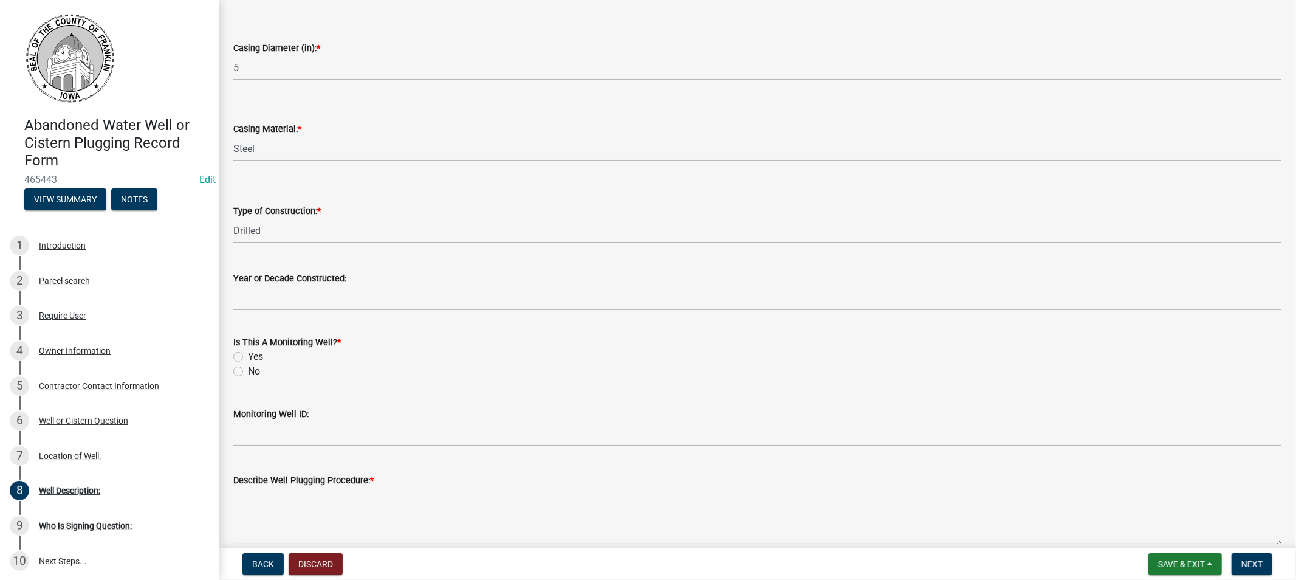
scroll to position [270, 0]
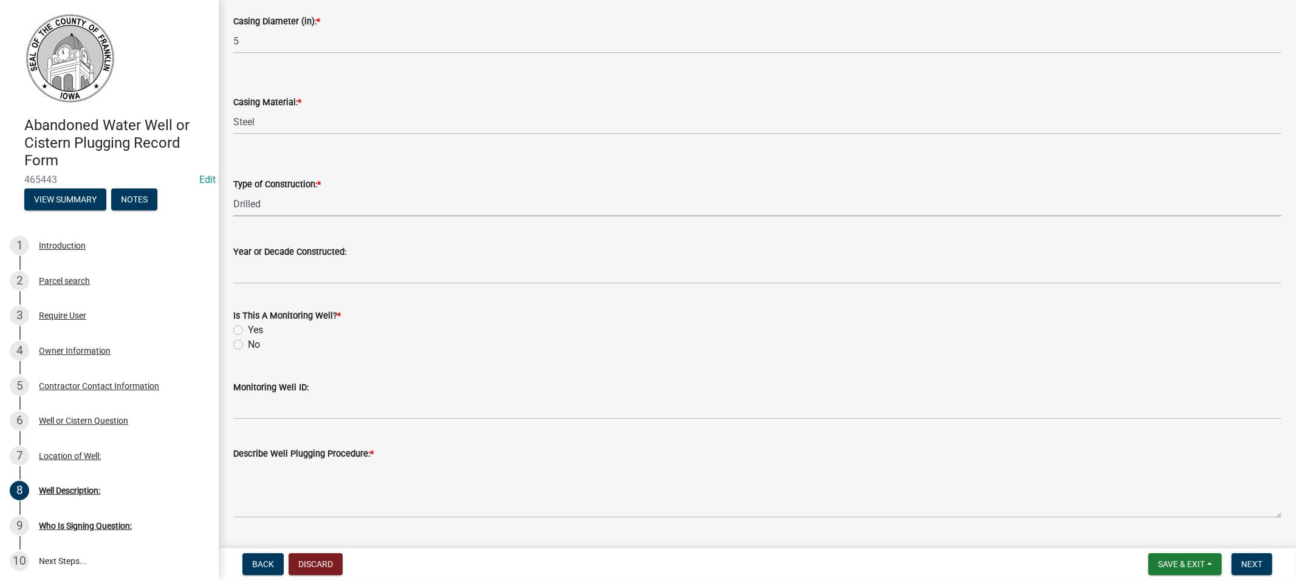
click at [248, 342] on label "No" at bounding box center [254, 344] width 12 height 15
click at [248, 342] on input "No" at bounding box center [252, 341] width 8 height 8
radio input "true"
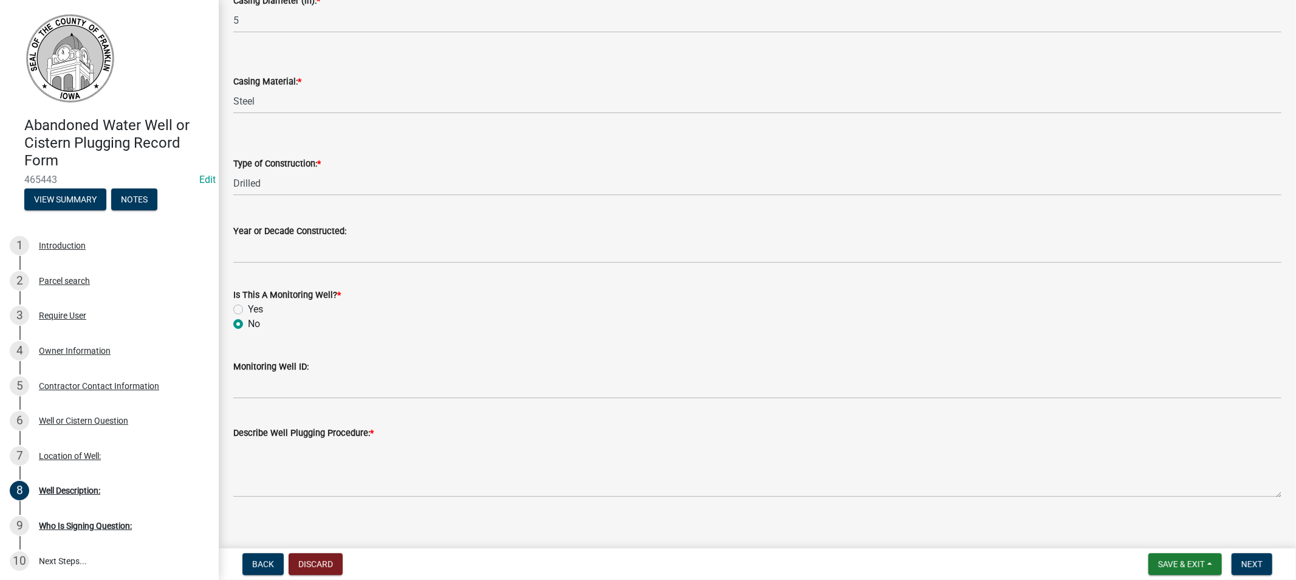
scroll to position [301, 0]
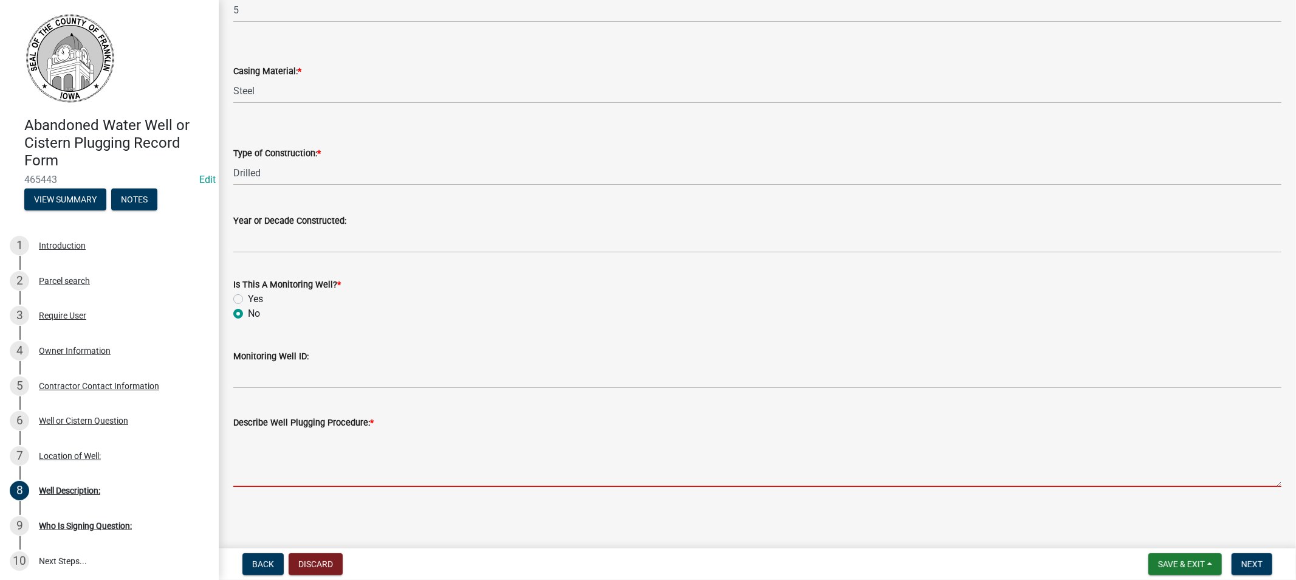
click at [260, 475] on textarea "Describe Well Plugging Procedure: *" at bounding box center [757, 458] width 1048 height 57
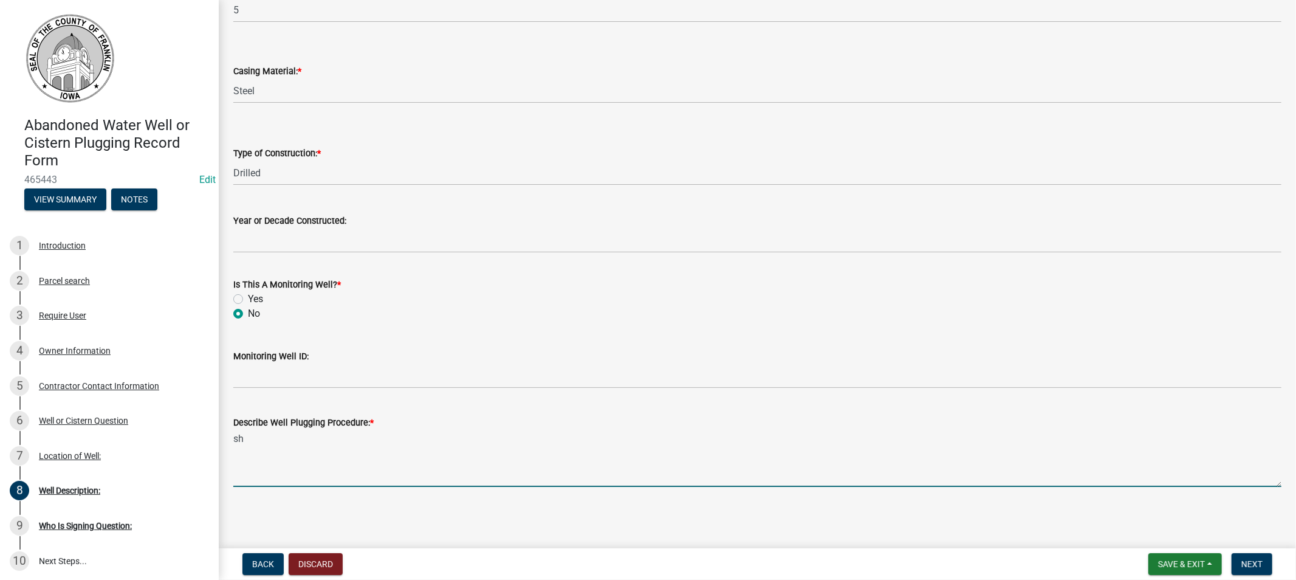
type textarea "s"
type textarea "dug down 6' cut off well casing, plugged and buried"
click at [1248, 561] on span "Next" at bounding box center [1252, 564] width 21 height 10
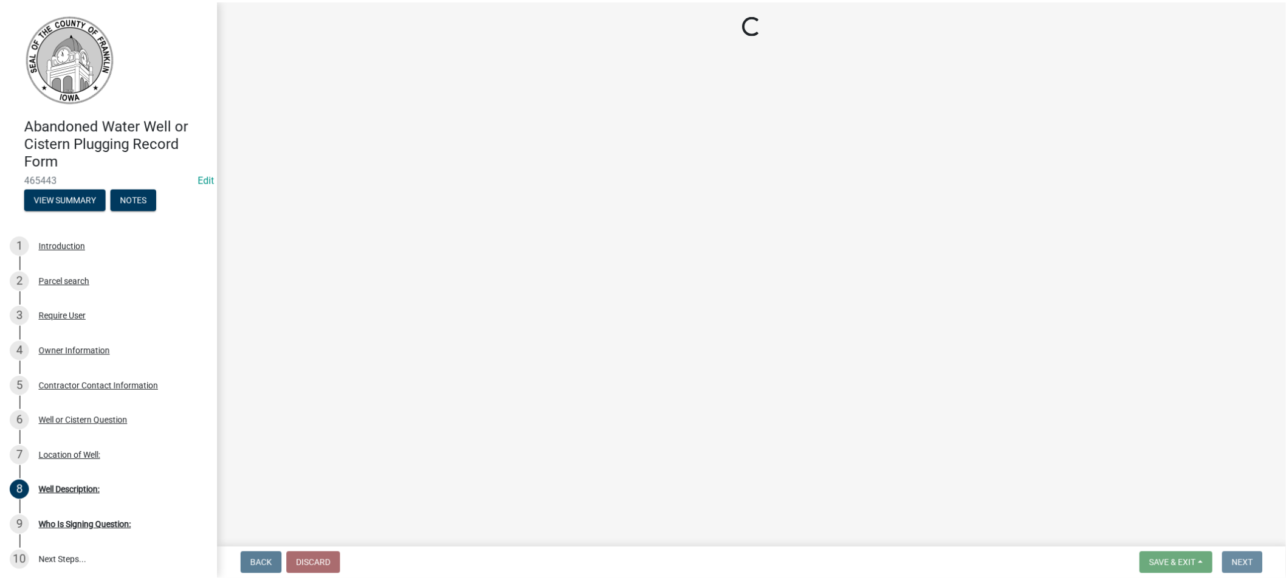
scroll to position [0, 0]
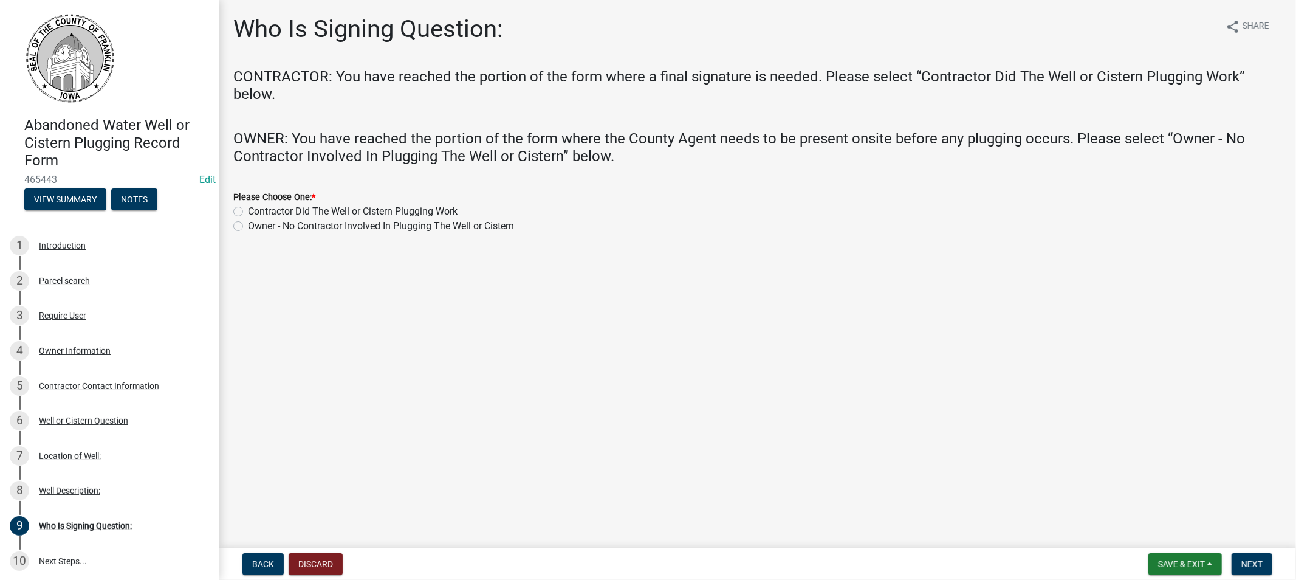
click at [248, 213] on label "Contractor Did The Well or Cistern Plugging Work" at bounding box center [353, 211] width 210 height 15
click at [248, 212] on input "Contractor Did The Well or Cistern Plugging Work" at bounding box center [252, 208] width 8 height 8
radio input "true"
click at [1250, 563] on span "Next" at bounding box center [1252, 564] width 21 height 10
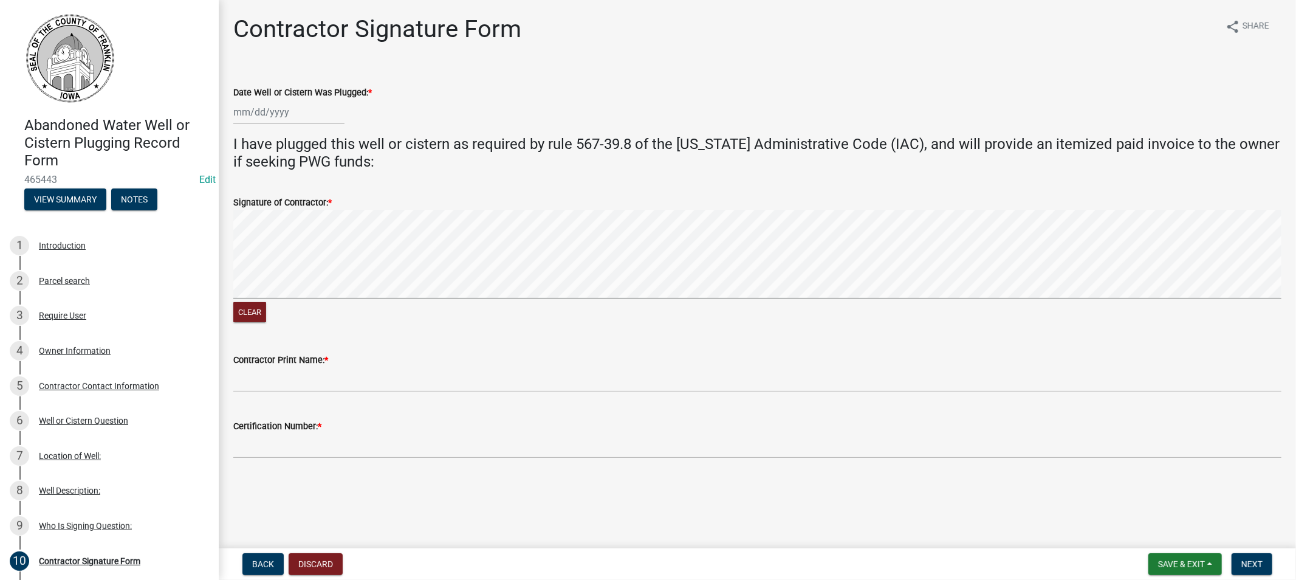
click at [291, 120] on div at bounding box center [288, 112] width 111 height 25
select select "8"
select select "2025"
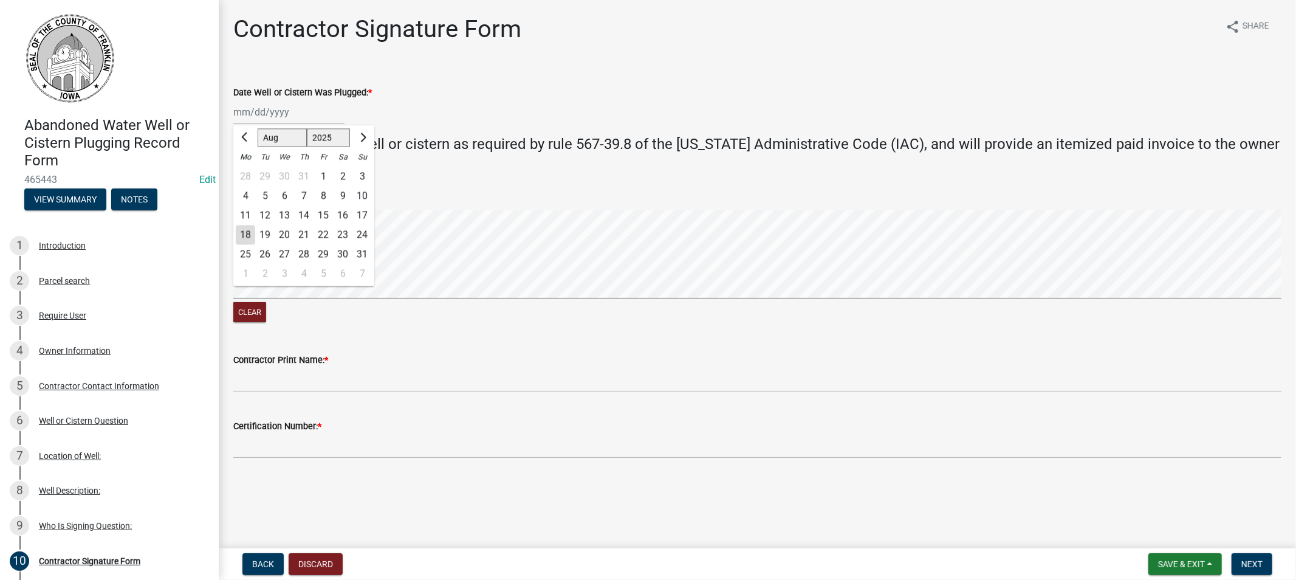
click at [288, 213] on div "13" at bounding box center [284, 214] width 19 height 19
type input "[DATE]"
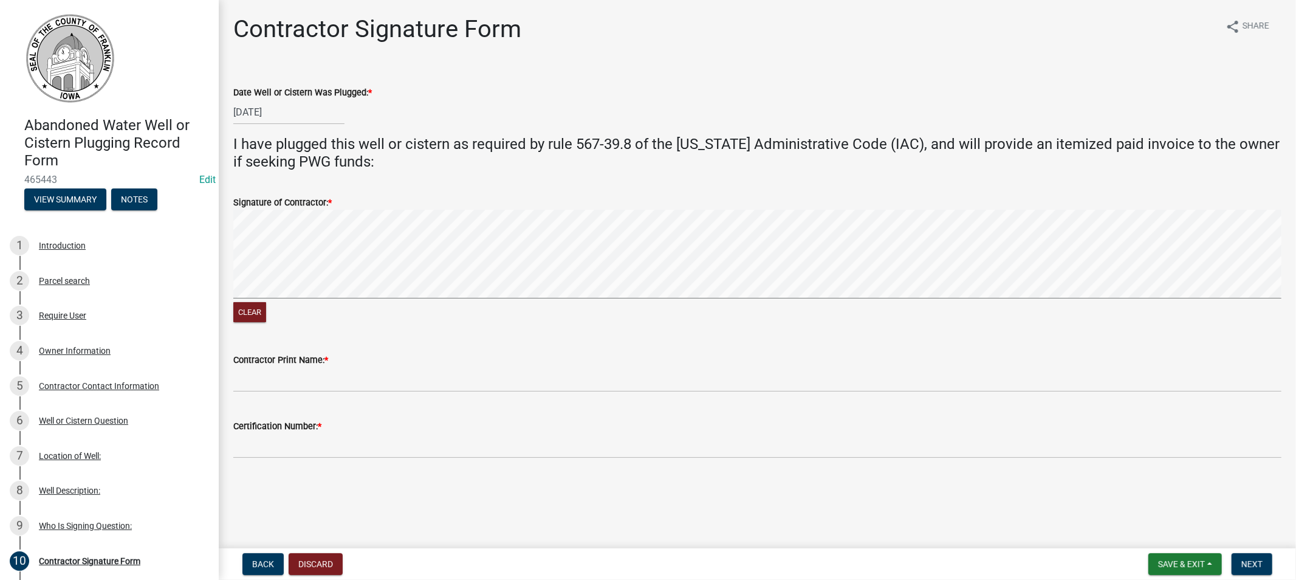
click at [386, 298] on signature-pad at bounding box center [757, 256] width 1048 height 92
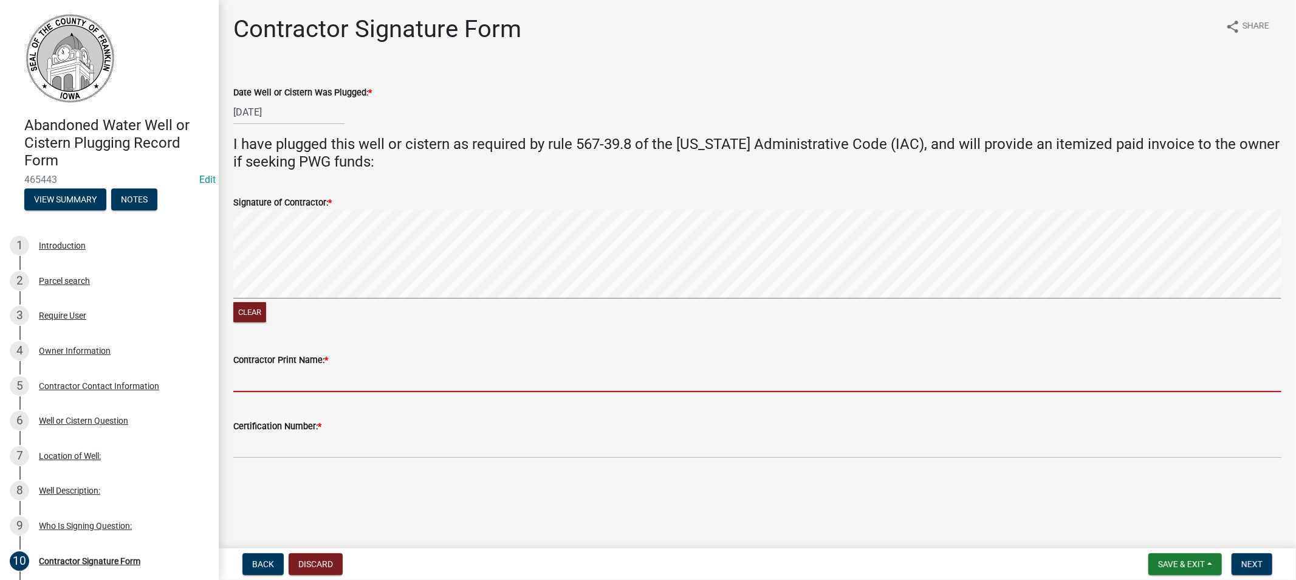
click at [323, 377] on input "Contractor Print Name: *" at bounding box center [757, 379] width 1048 height 25
type input "[PERSON_NAME]"
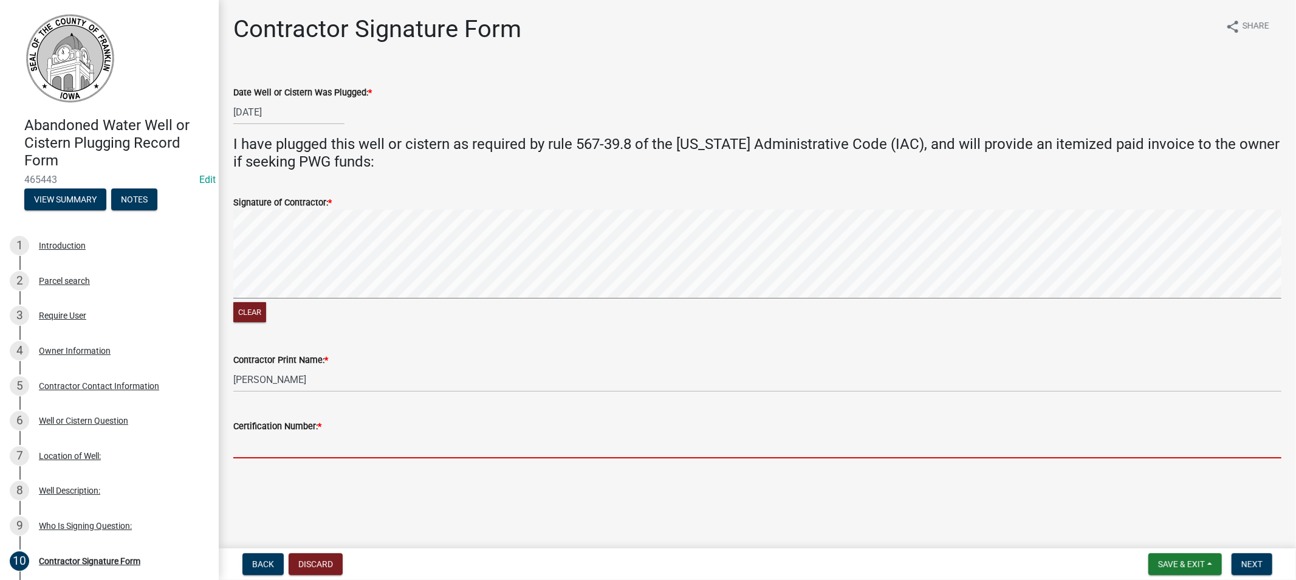
click at [337, 444] on input "Certification Number: *" at bounding box center [757, 445] width 1048 height 25
type input "7114"
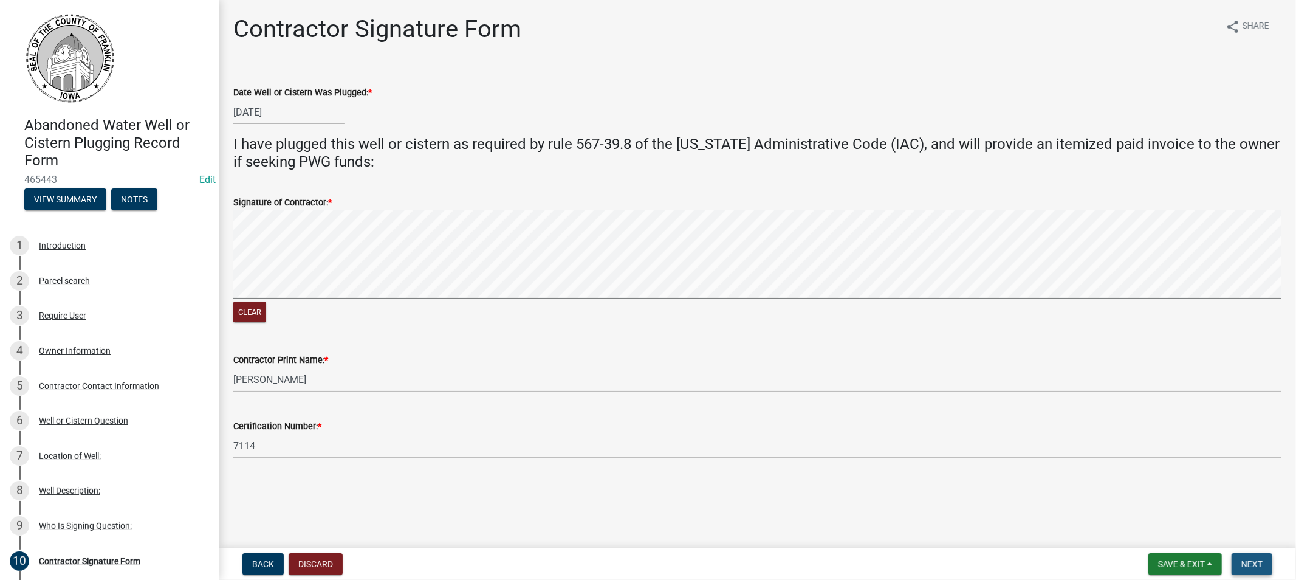
click at [1250, 560] on span "Next" at bounding box center [1252, 564] width 21 height 10
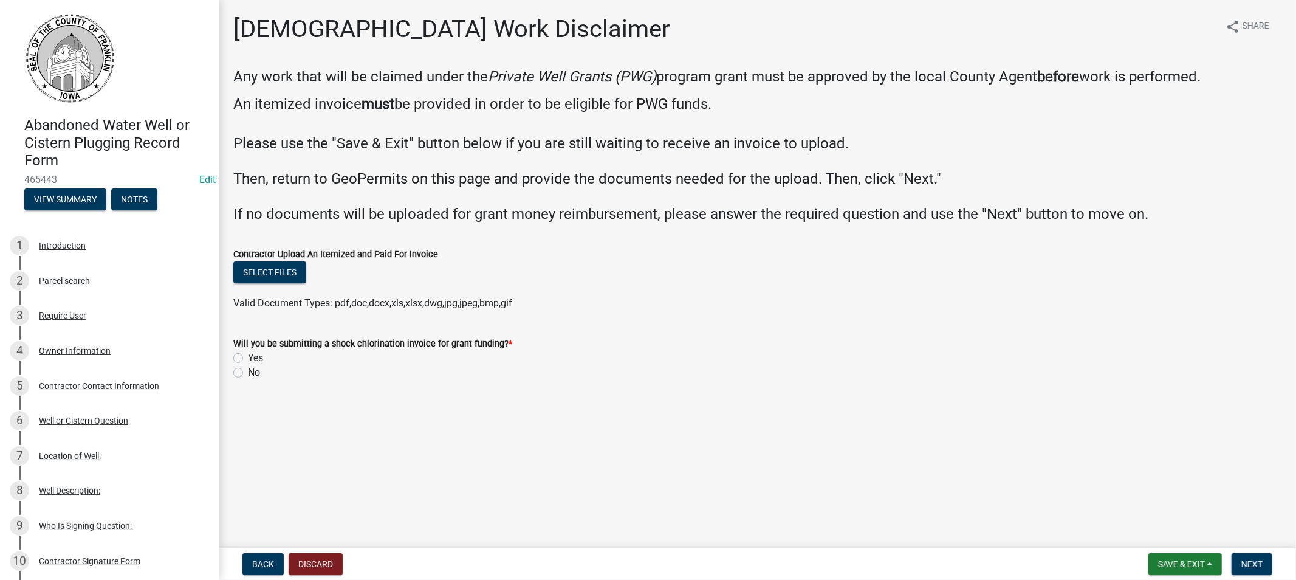
click at [248, 371] on label "No" at bounding box center [254, 372] width 12 height 15
click at [248, 371] on input "No" at bounding box center [252, 369] width 8 height 8
radio input "true"
click at [265, 275] on button "Select files" at bounding box center [269, 272] width 73 height 22
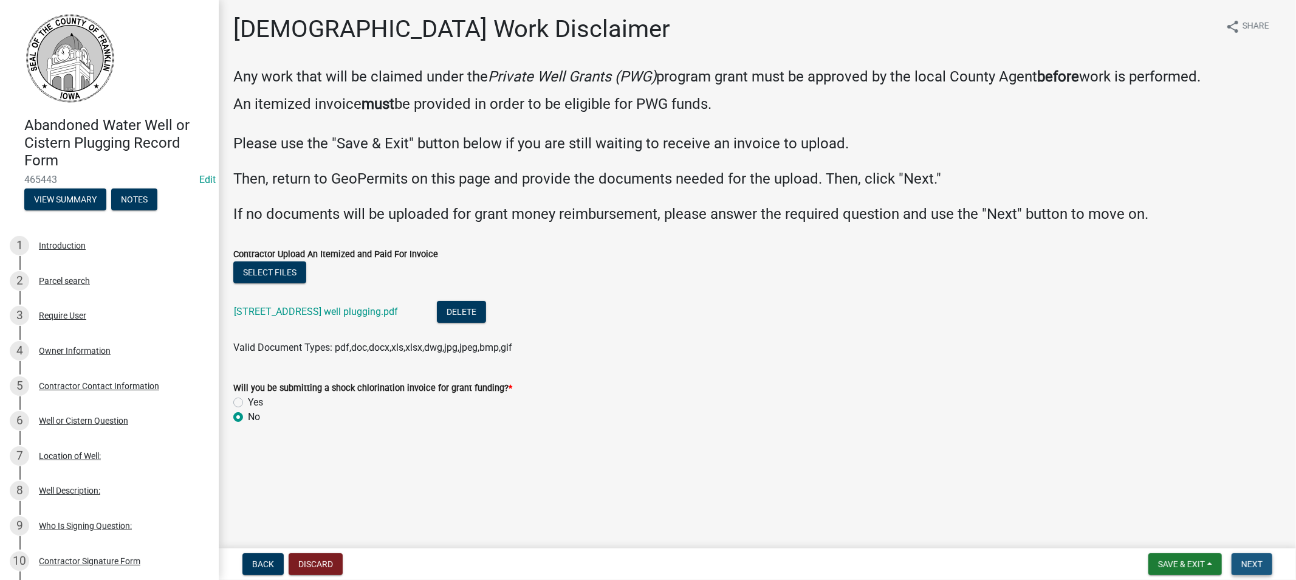
click at [1245, 559] on span "Next" at bounding box center [1252, 564] width 21 height 10
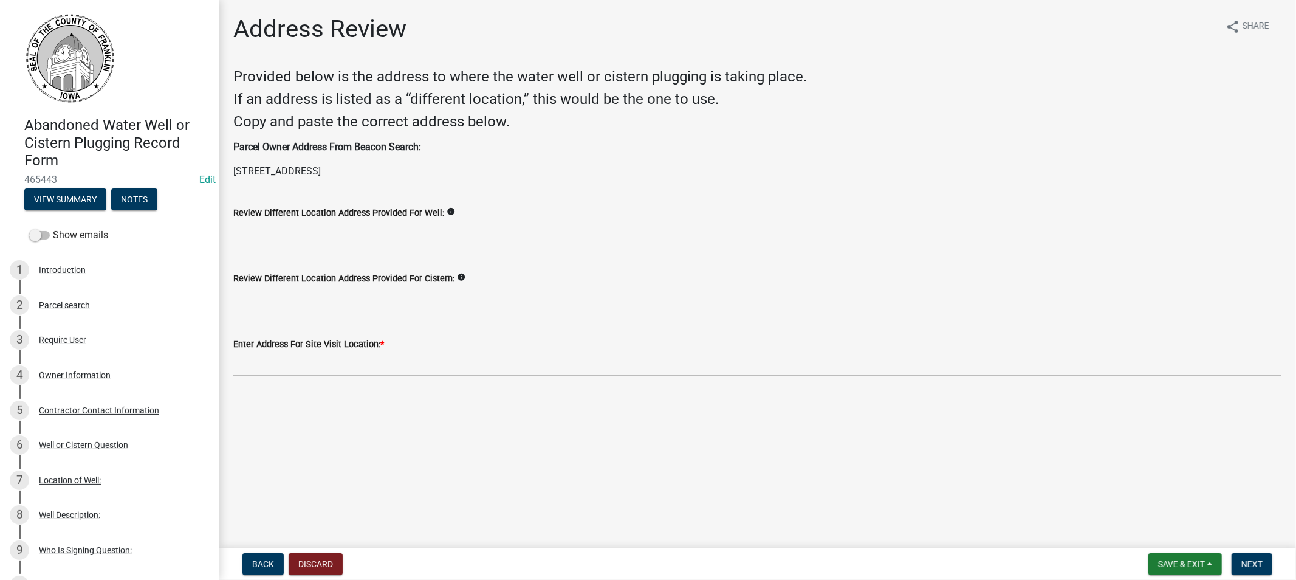
drag, startPoint x: 376, startPoint y: 171, endPoint x: 227, endPoint y: 177, distance: 149.1
click at [227, 177] on div "Parcel Owner Address From [GEOGRAPHIC_DATA] Search: [STREET_ADDRESS]" at bounding box center [757, 159] width 1067 height 39
copy p "[STREET_ADDRESS]"
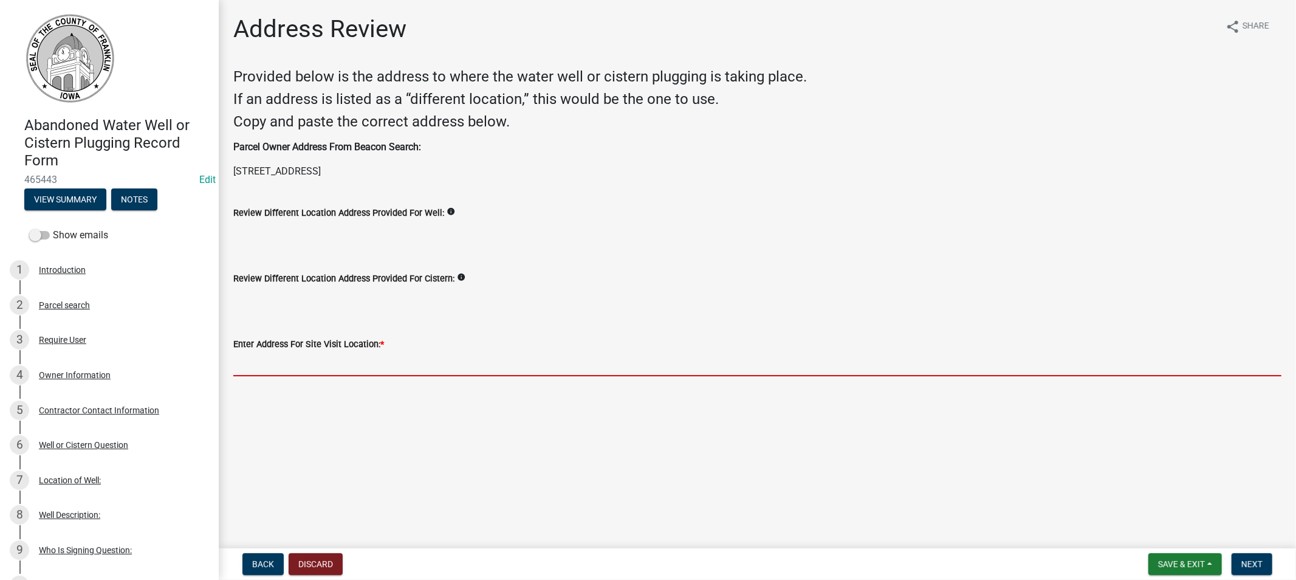
click at [278, 351] on input "Enter Address For Site Visit Location: *" at bounding box center [757, 363] width 1048 height 25
paste input "[STREET_ADDRESS]"
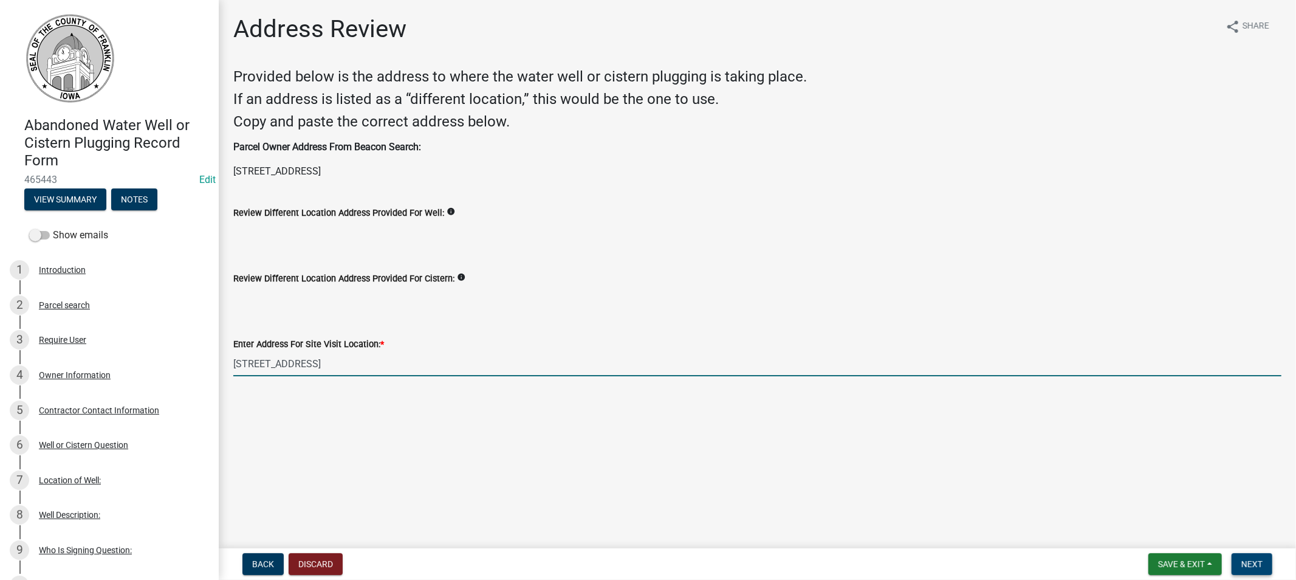
type input "[STREET_ADDRESS]"
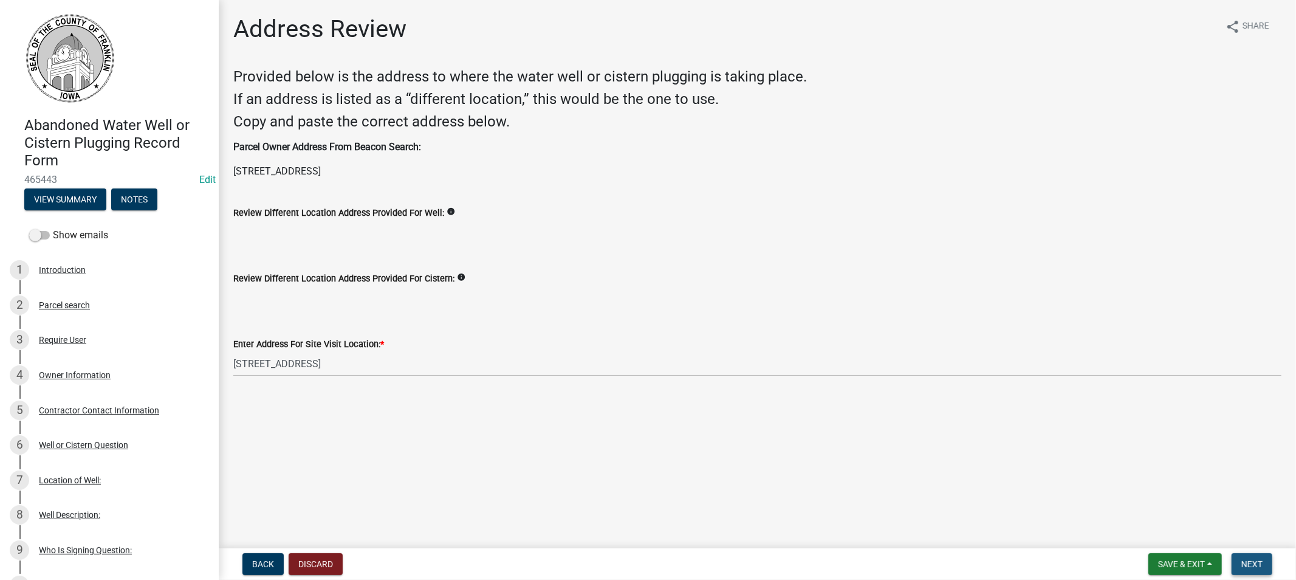
click at [1242, 559] on span "Next" at bounding box center [1252, 564] width 21 height 10
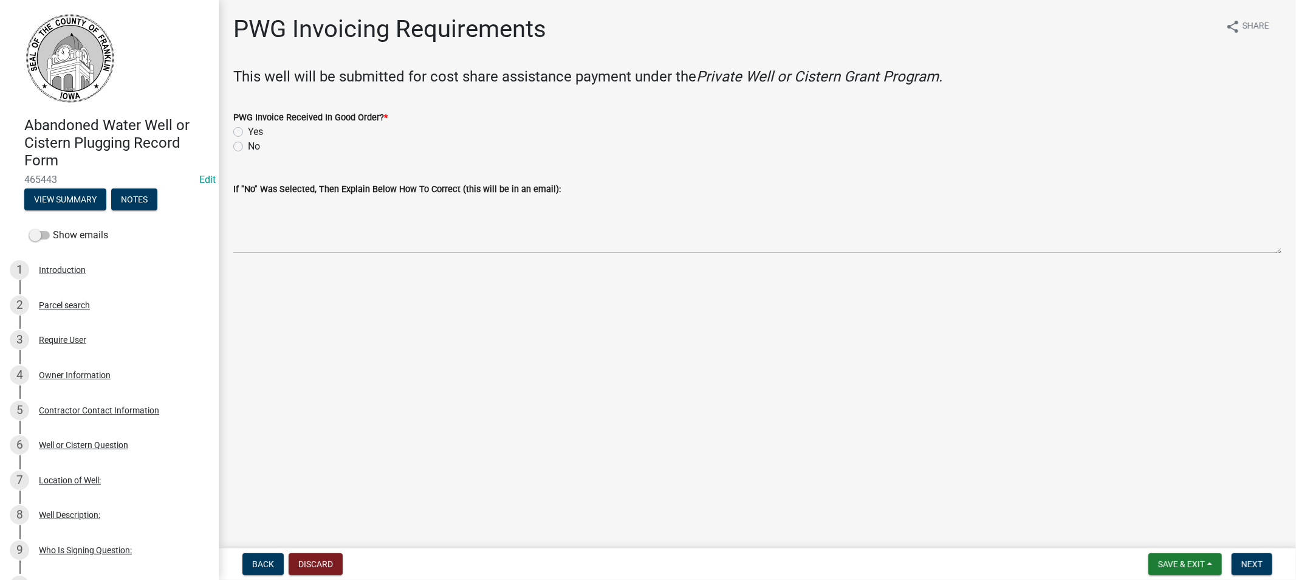
click at [248, 132] on label "Yes" at bounding box center [255, 132] width 15 height 15
click at [248, 132] on input "Yes" at bounding box center [252, 129] width 8 height 8
radio input "true"
click at [1252, 560] on span "Next" at bounding box center [1252, 564] width 21 height 10
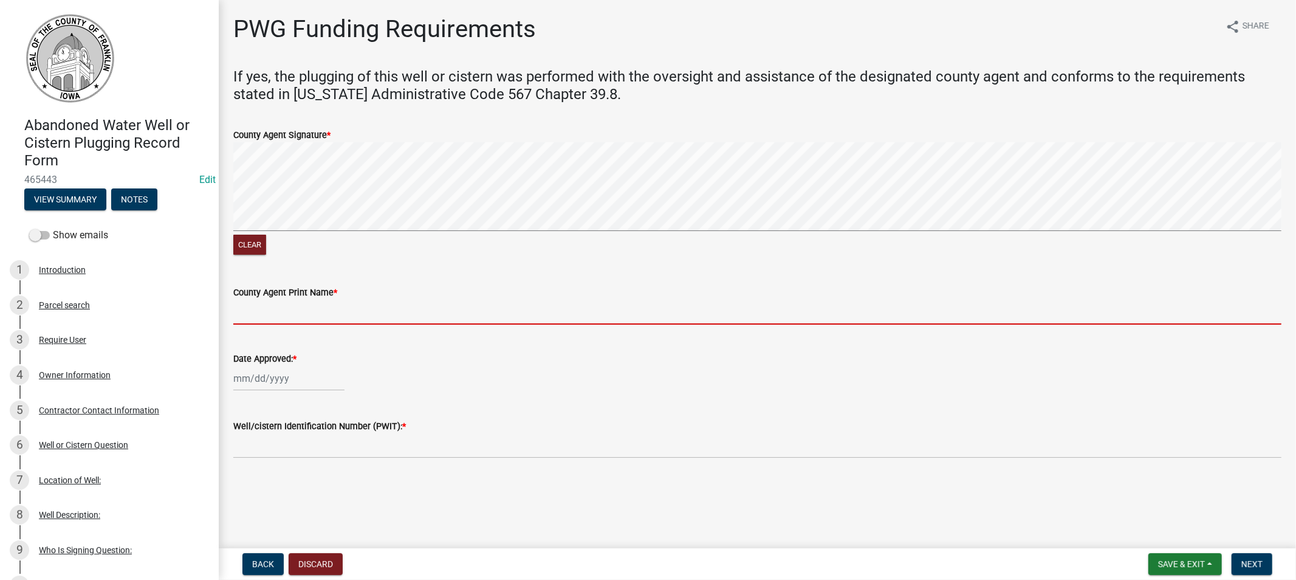
drag, startPoint x: 295, startPoint y: 310, endPoint x: 305, endPoint y: 311, distance: 9.1
click at [295, 310] on input "County Agent Print Name *" at bounding box center [757, 312] width 1048 height 25
type input "[PERSON_NAME]"
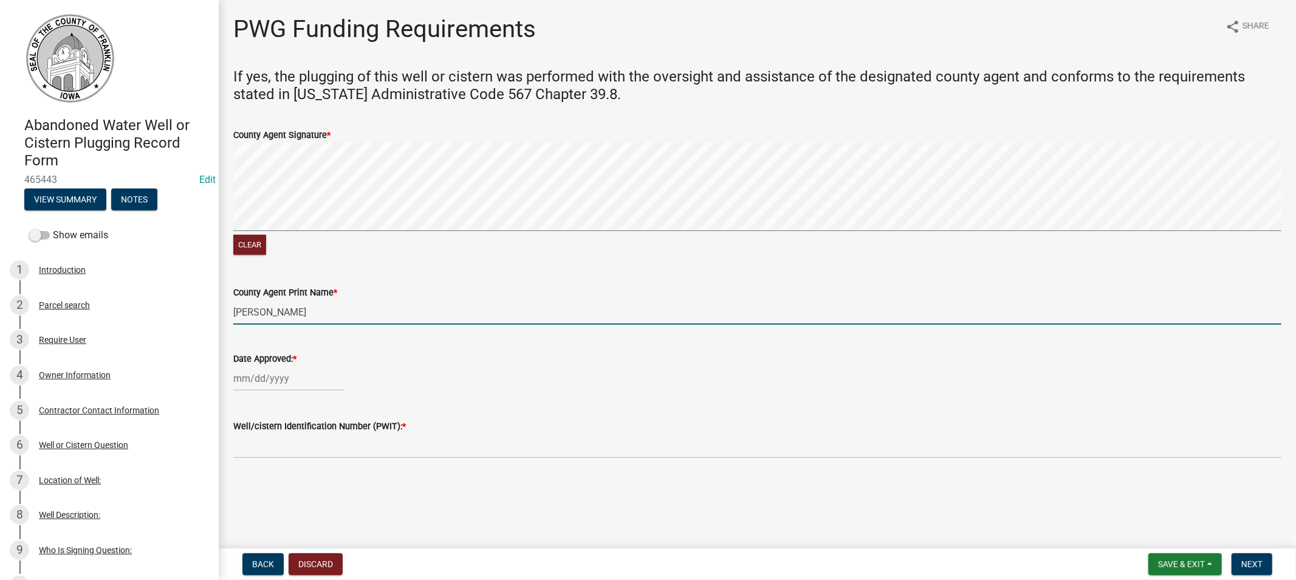
click at [288, 385] on div at bounding box center [288, 378] width 111 height 25
select select "8"
select select "2025"
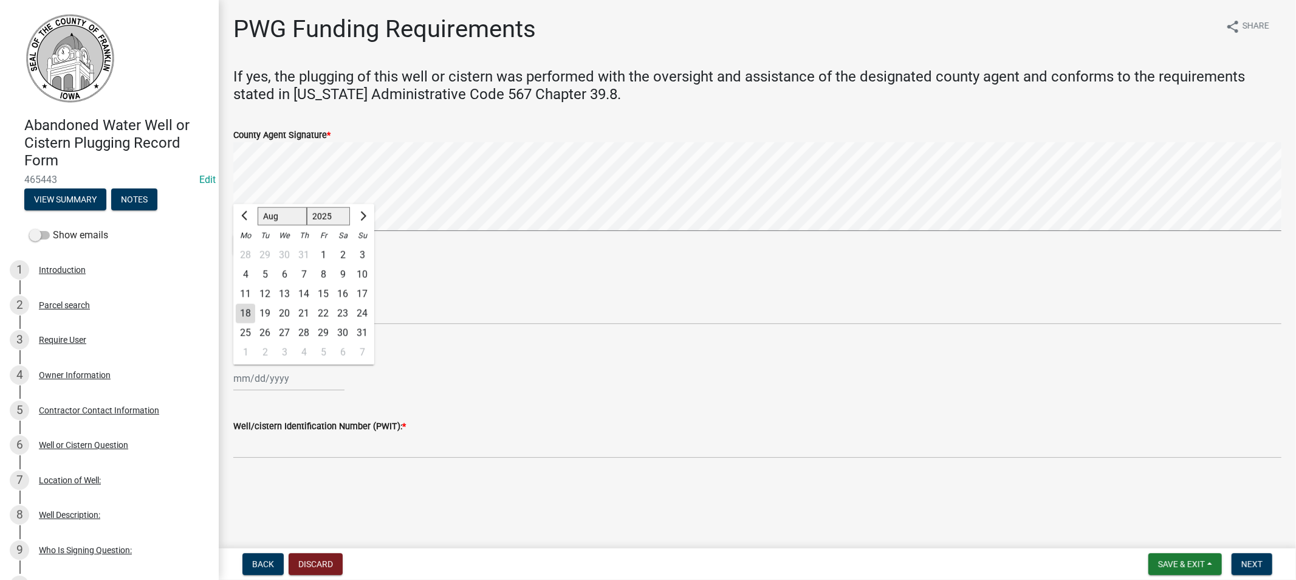
click at [250, 313] on div "18" at bounding box center [245, 313] width 19 height 19
type input "[DATE]"
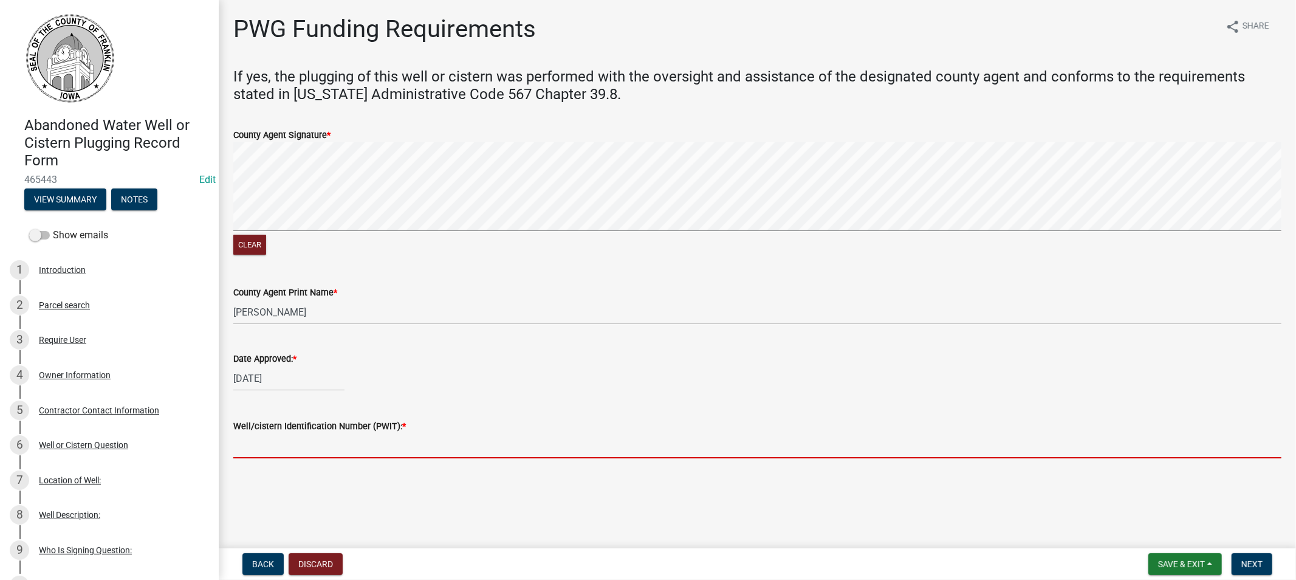
click at [308, 442] on input "Well/cistern Identification Number (PWIT): *" at bounding box center [757, 445] width 1048 height 25
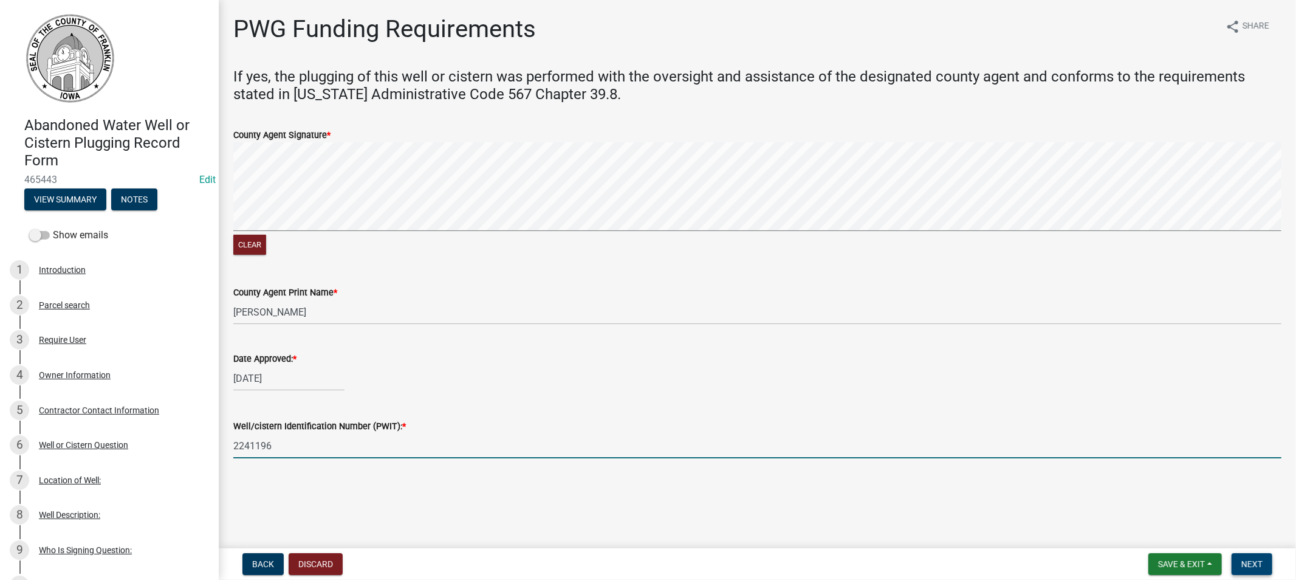
type input "2241196"
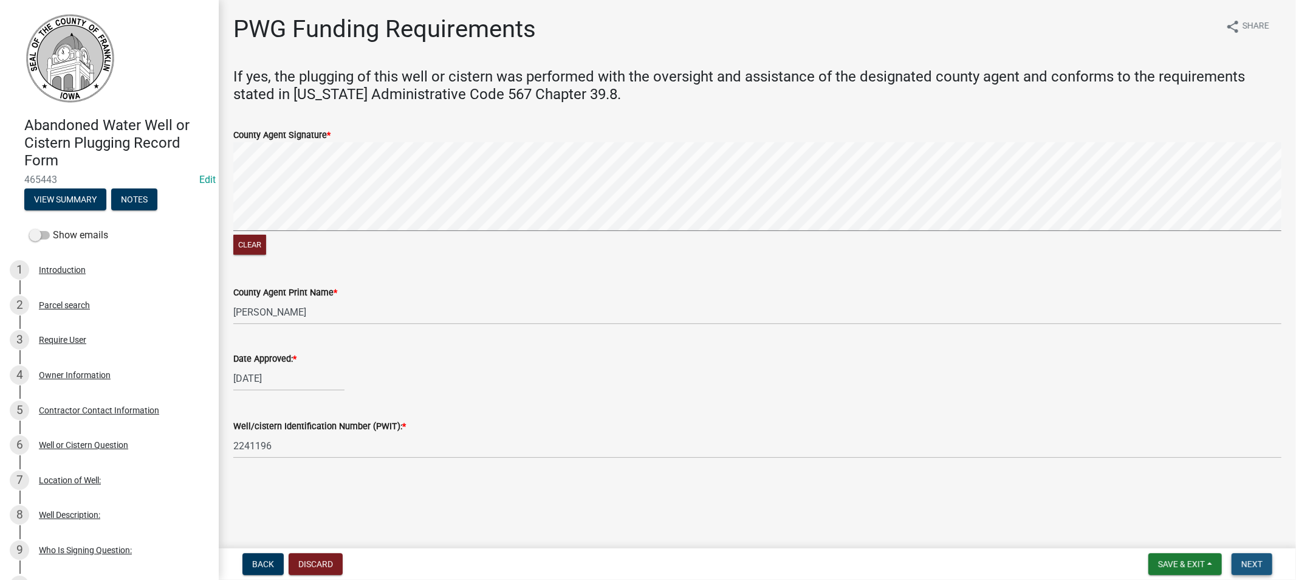
click at [1242, 559] on span "Next" at bounding box center [1252, 564] width 21 height 10
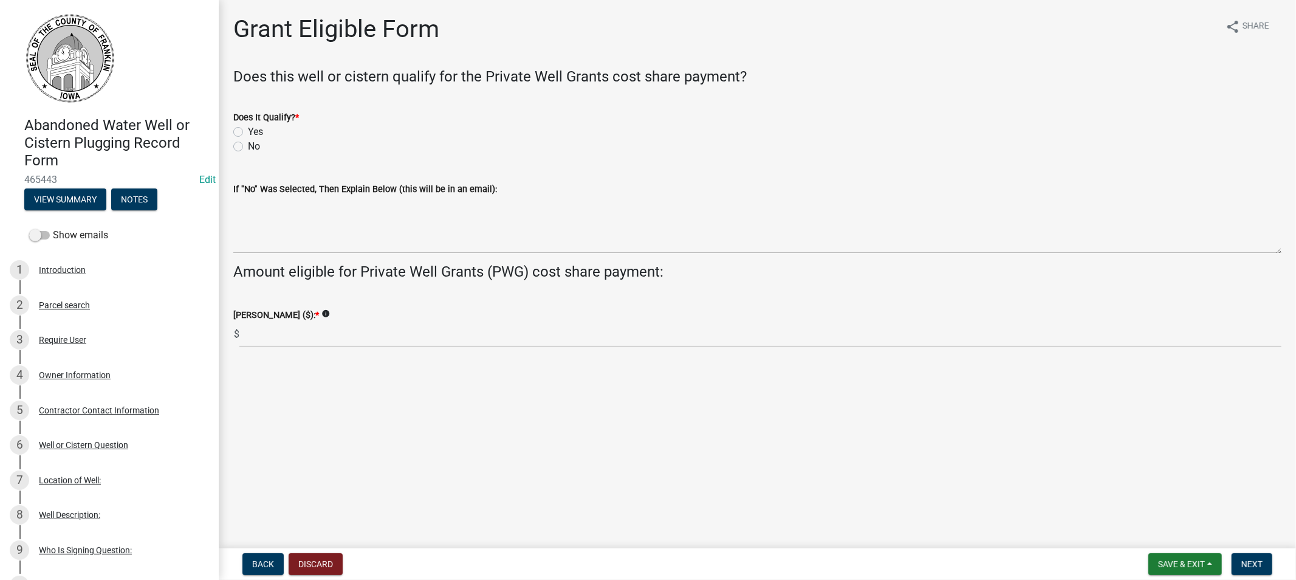
click at [248, 132] on label "Yes" at bounding box center [255, 132] width 15 height 15
click at [248, 132] on input "Yes" at bounding box center [252, 129] width 8 height 8
radio input "true"
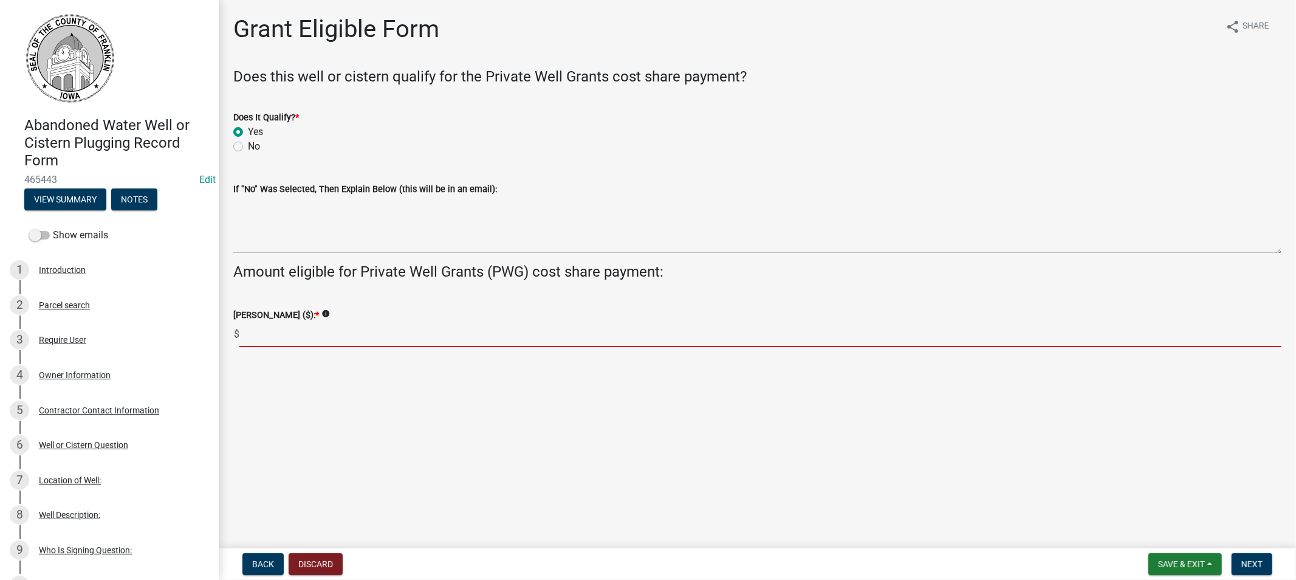
click at [280, 331] on input "text" at bounding box center [760, 334] width 1042 height 25
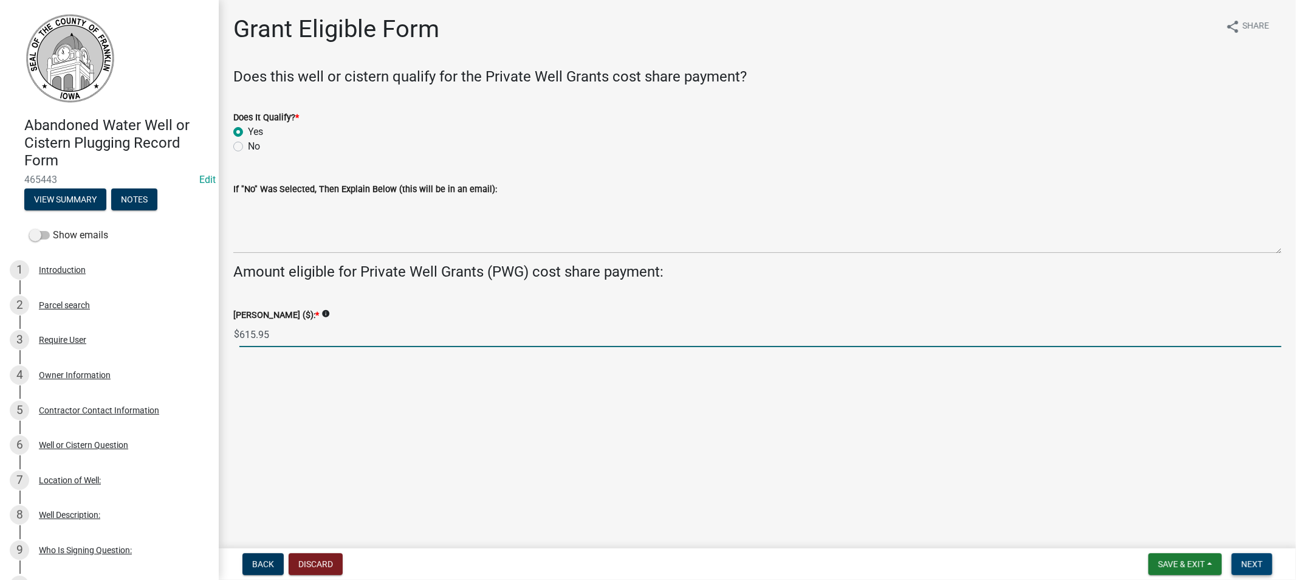
type input "615.95"
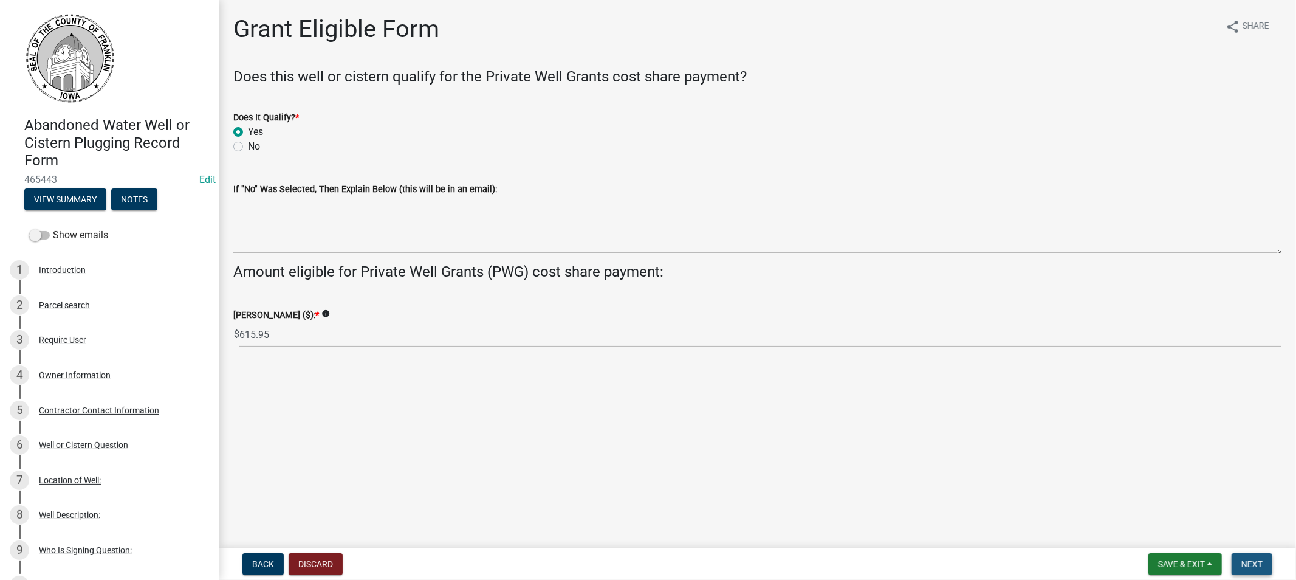
click at [1237, 560] on button "Next" at bounding box center [1252, 564] width 41 height 22
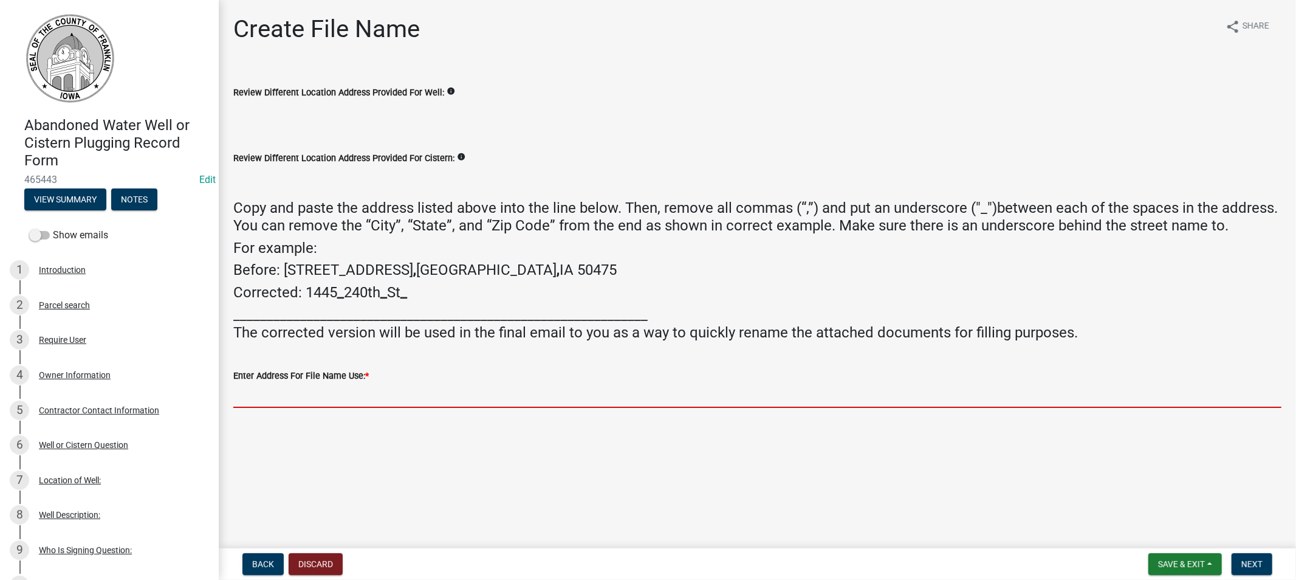
click at [275, 395] on input "Enter Address For File Name Use: *" at bounding box center [757, 395] width 1048 height 25
paste input "[STREET_ADDRESS]"
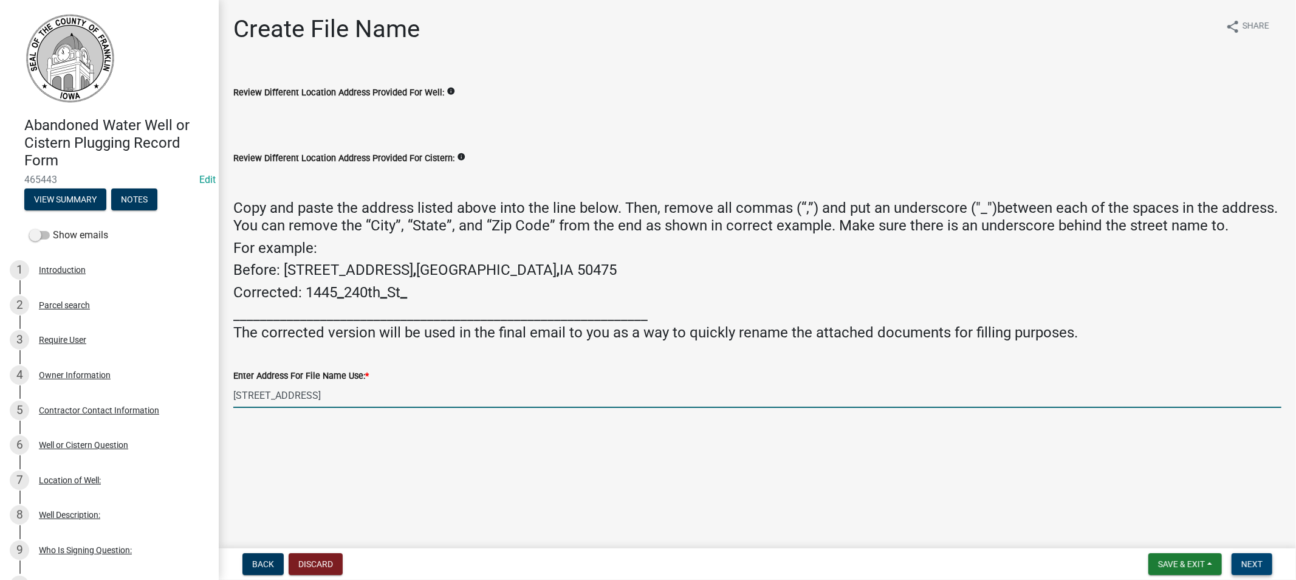
type input "[STREET_ADDRESS]"
click at [1254, 563] on span "Next" at bounding box center [1252, 564] width 21 height 10
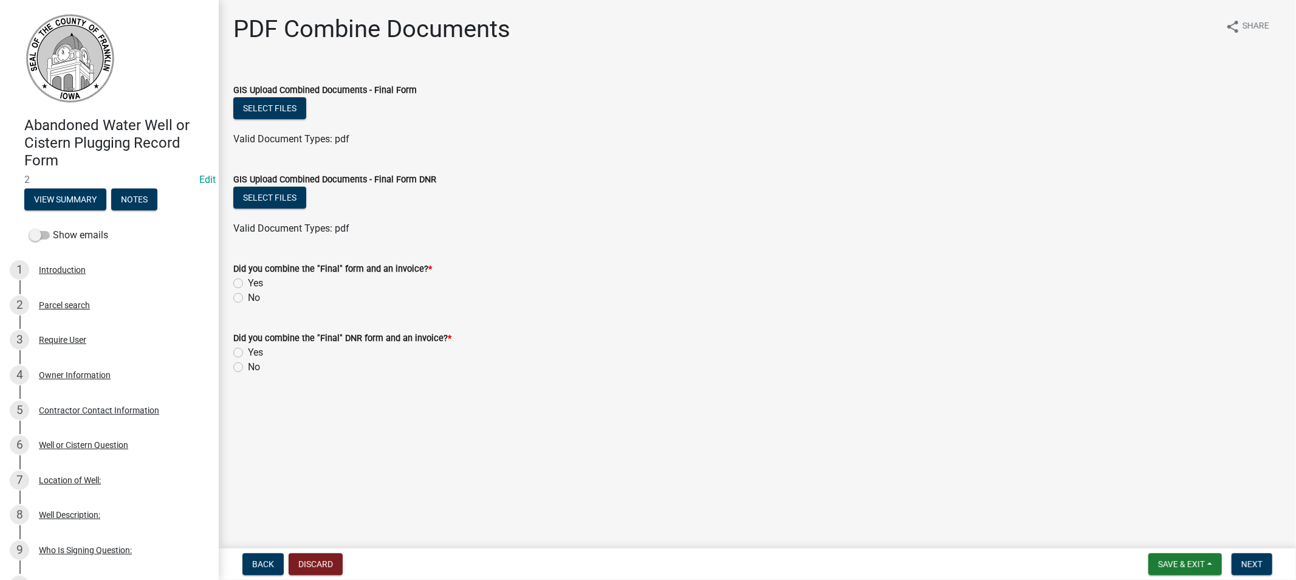
click at [248, 283] on label "Yes" at bounding box center [255, 283] width 15 height 15
click at [248, 283] on input "Yes" at bounding box center [252, 280] width 8 height 8
radio input "true"
click at [248, 353] on label "Yes" at bounding box center [255, 352] width 15 height 15
click at [248, 353] on input "Yes" at bounding box center [252, 349] width 8 height 8
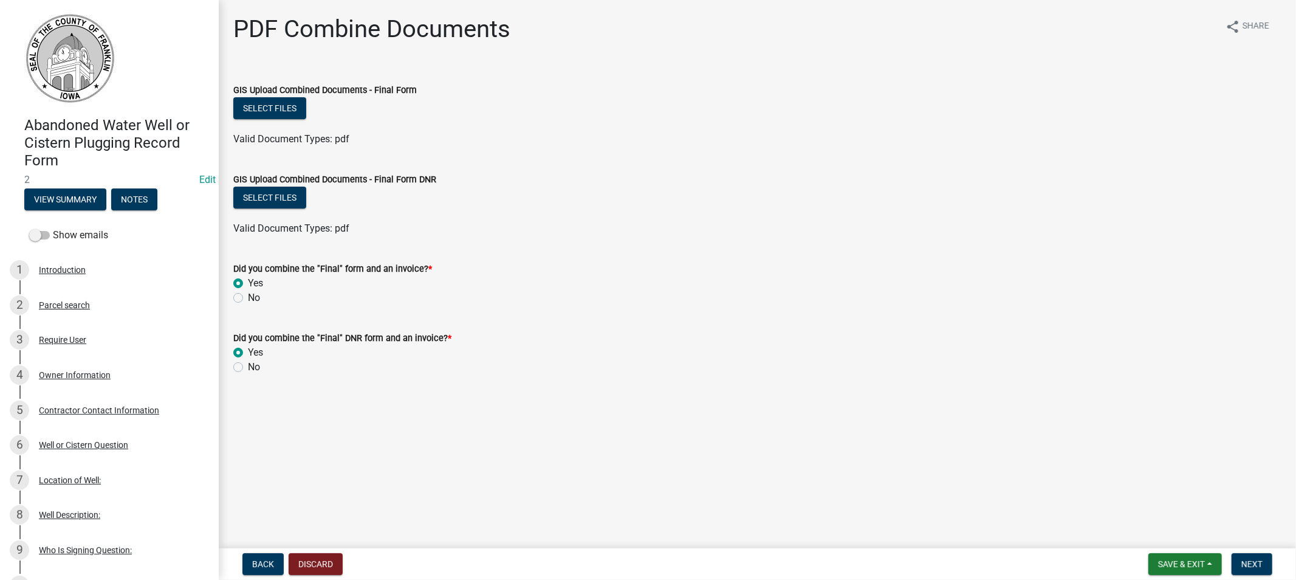
radio input "true"
click at [270, 112] on button "Select files" at bounding box center [269, 108] width 73 height 22
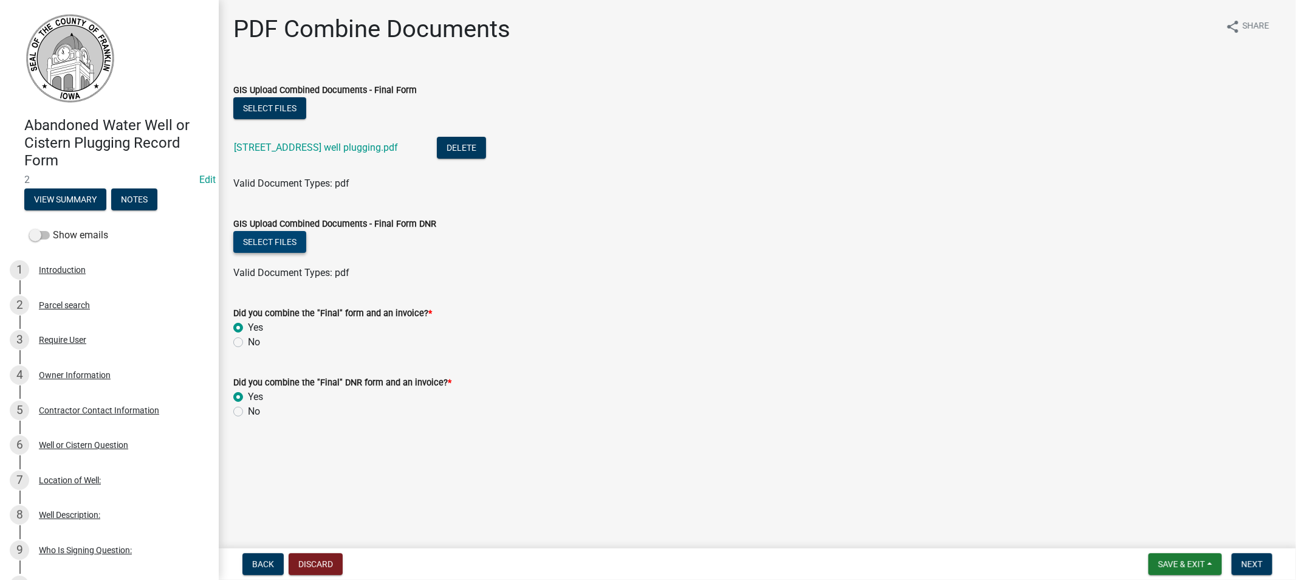
click at [266, 239] on button "Select files" at bounding box center [269, 242] width 73 height 22
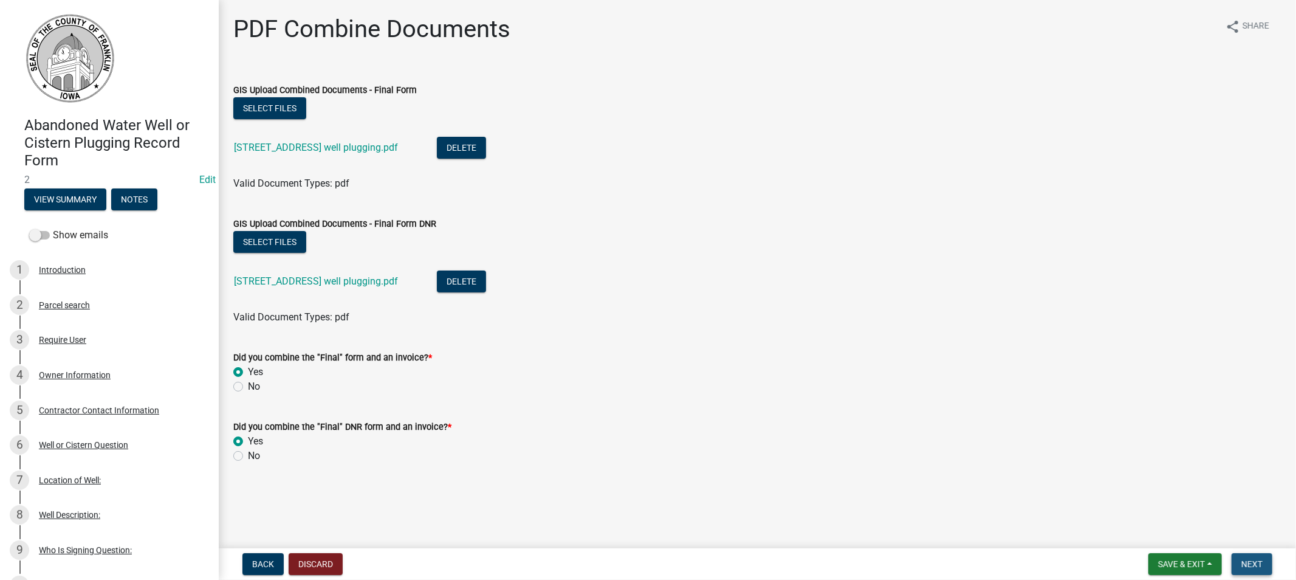
click at [1253, 564] on span "Next" at bounding box center [1252, 564] width 21 height 10
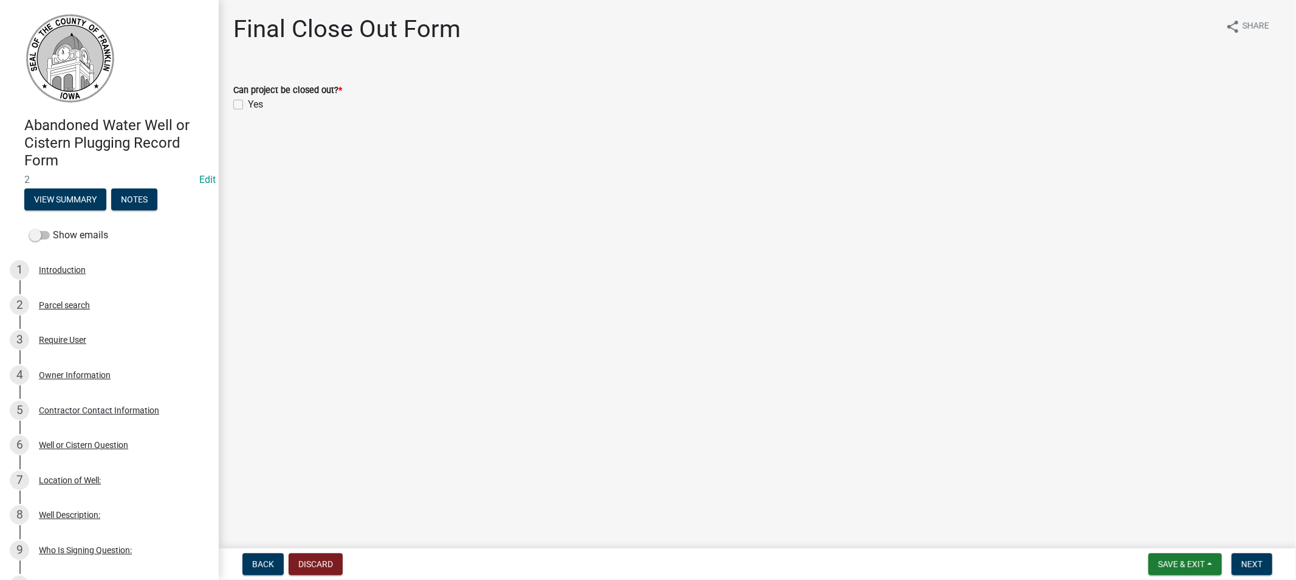
click at [248, 106] on label "Yes" at bounding box center [255, 104] width 15 height 15
click at [248, 105] on input "Yes" at bounding box center [252, 101] width 8 height 8
checkbox input "true"
click at [1259, 560] on span "Next" at bounding box center [1252, 564] width 21 height 10
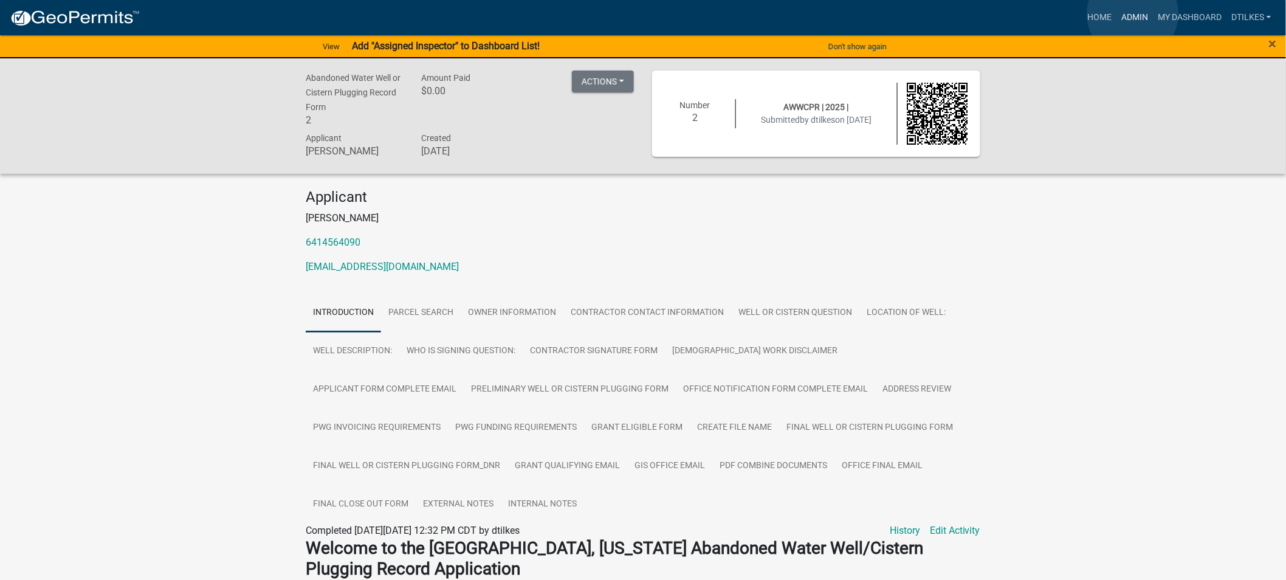
click at [1133, 14] on link "Admin" at bounding box center [1135, 17] width 36 height 23
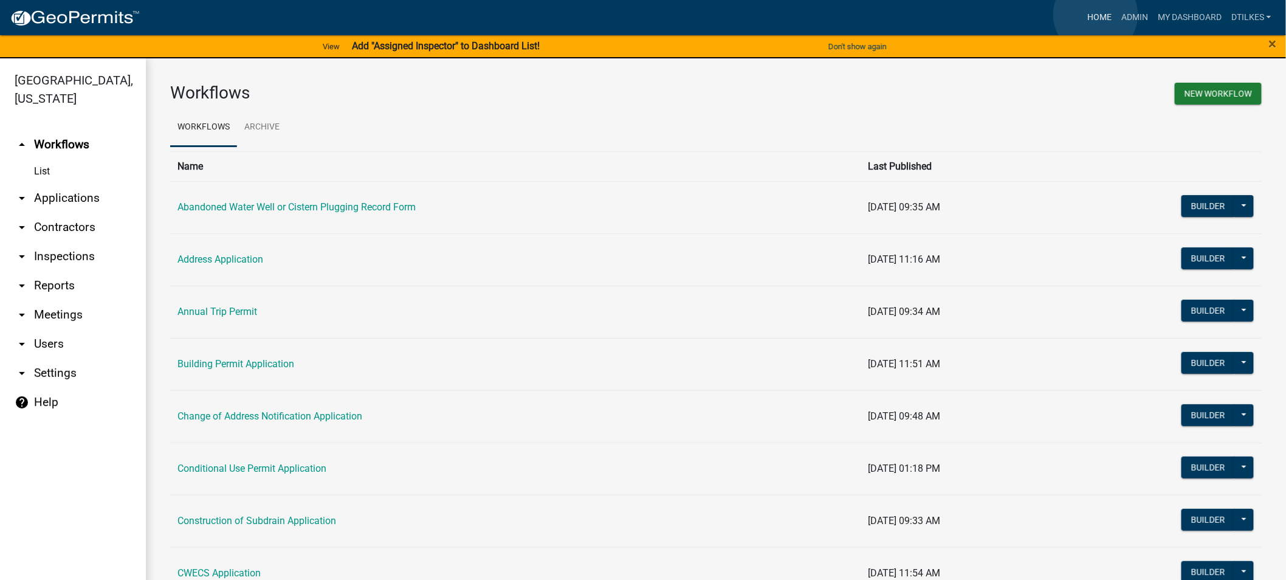
click at [1096, 15] on link "Home" at bounding box center [1099, 17] width 34 height 23
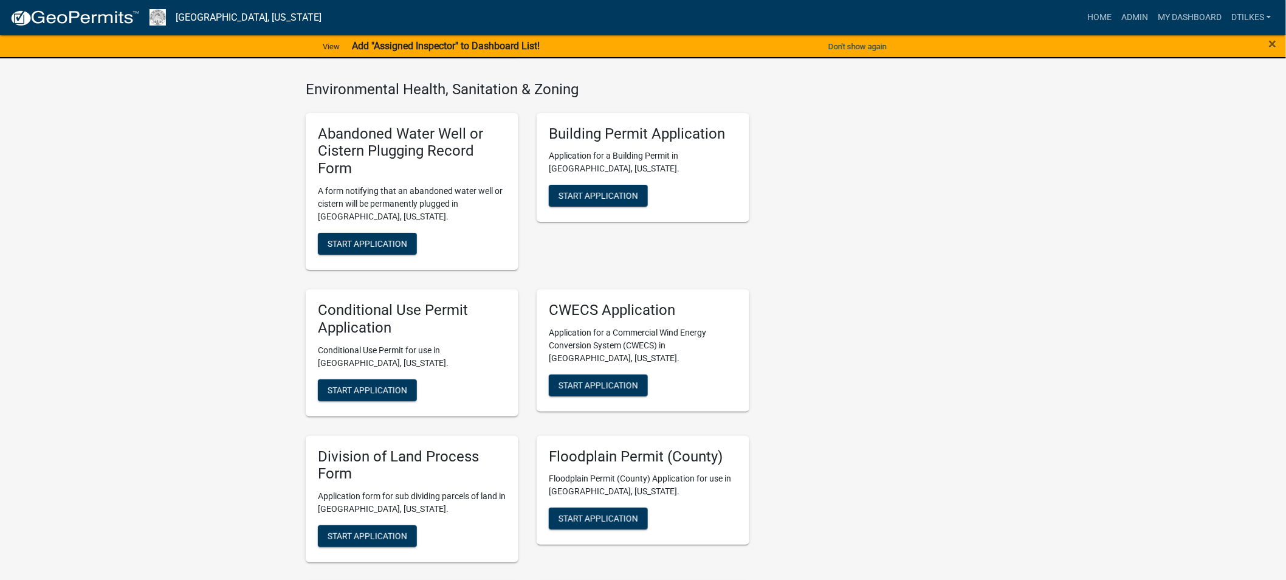
scroll to position [1823, 0]
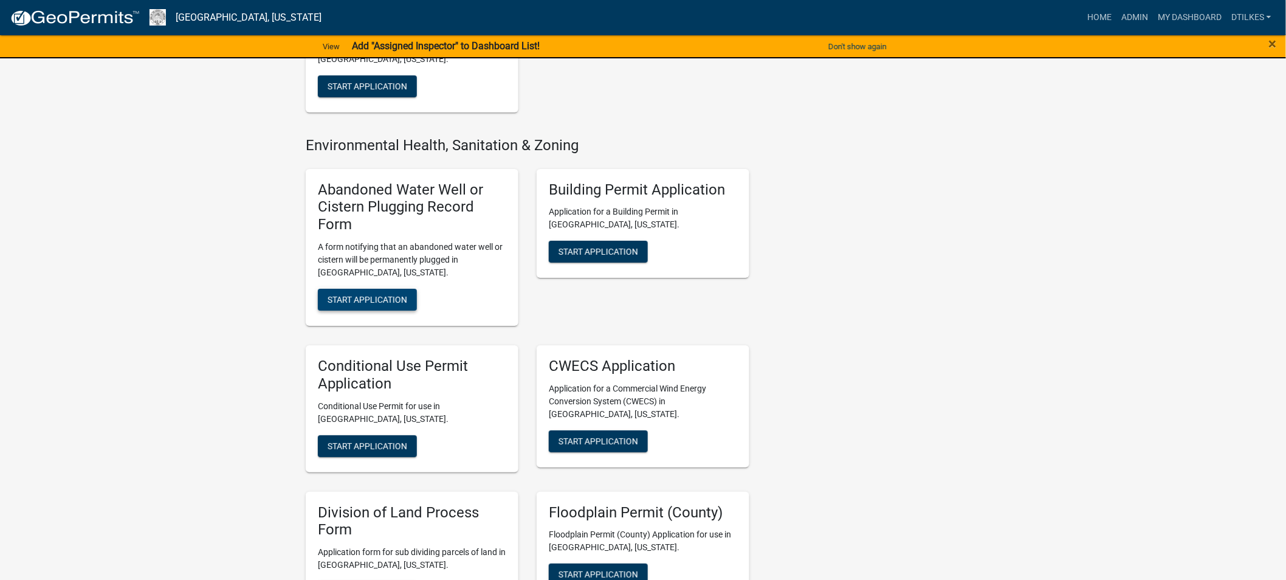
click at [357, 295] on span "Start Application" at bounding box center [368, 300] width 80 height 10
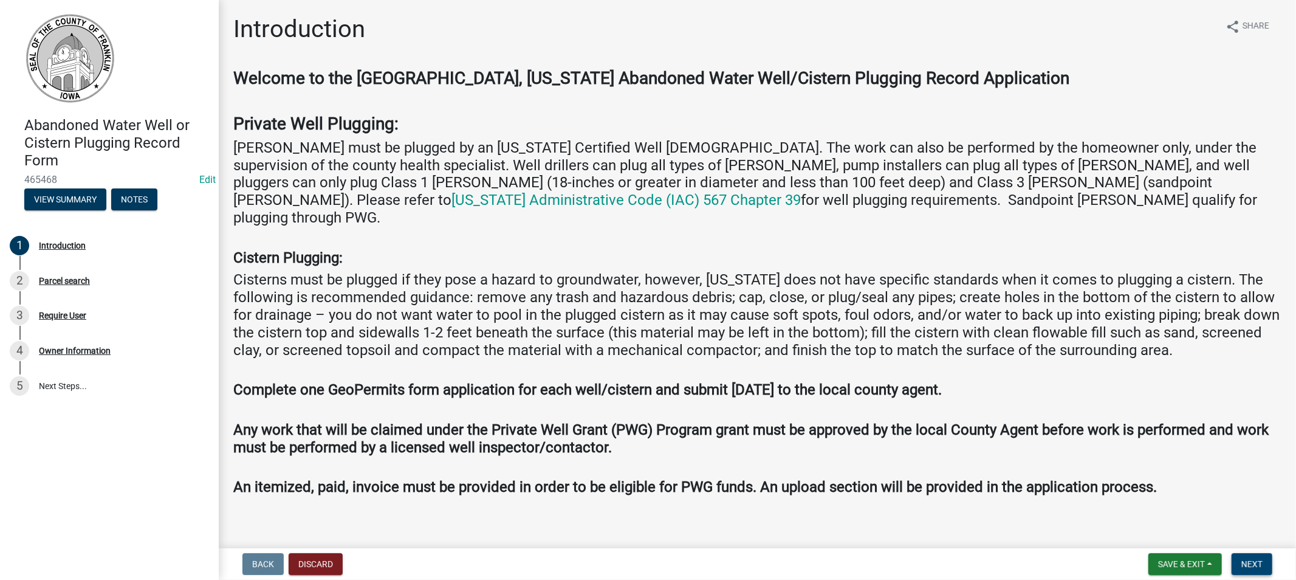
click at [1251, 566] on span "Next" at bounding box center [1252, 564] width 21 height 10
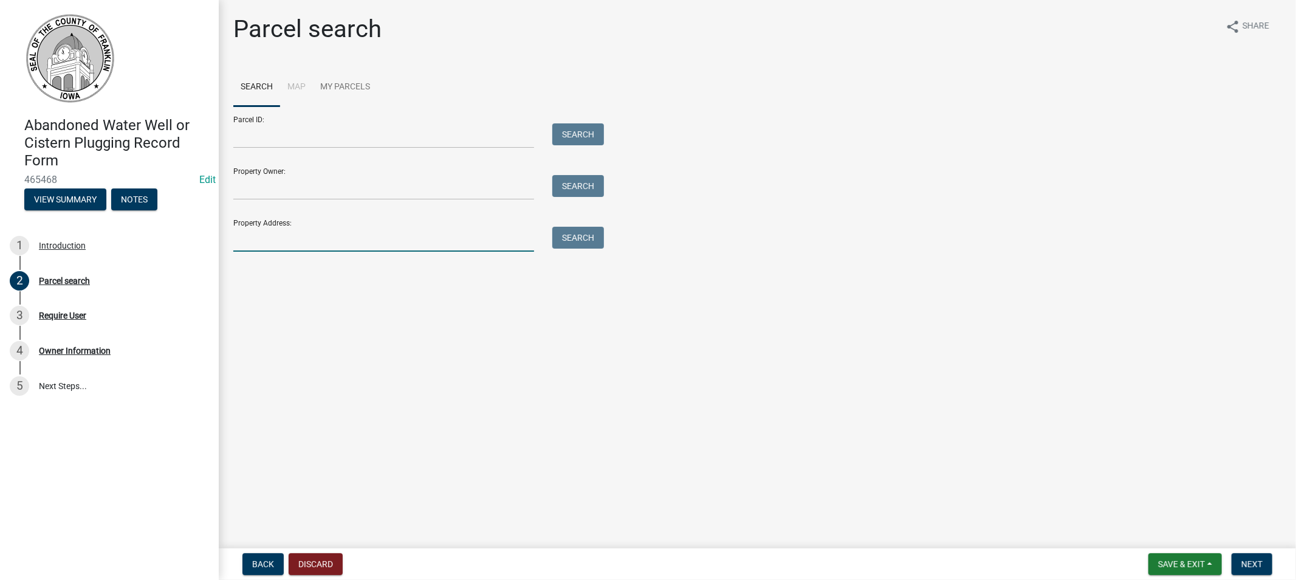
click at [289, 242] on input "Property Address:" at bounding box center [383, 239] width 301 height 25
type input "[STREET_ADDRESS]"
click at [580, 238] on button "Search" at bounding box center [578, 238] width 52 height 22
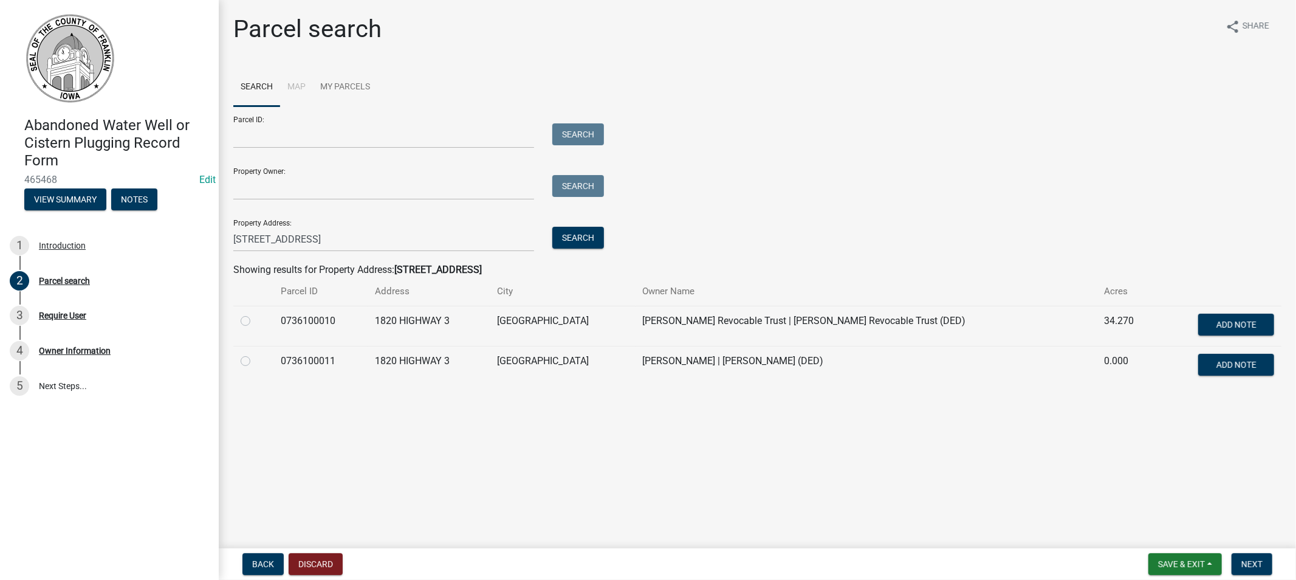
click at [255, 354] on label at bounding box center [255, 354] width 0 height 0
click at [255, 362] on input "radio" at bounding box center [259, 358] width 8 height 8
radio input "true"
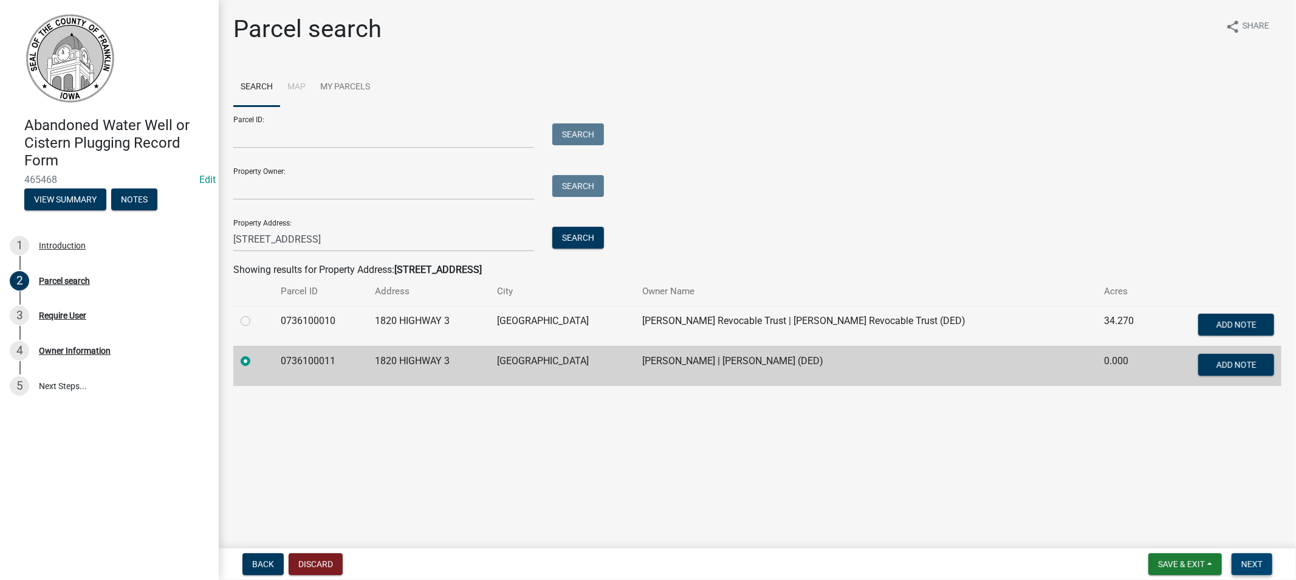
click at [1253, 565] on span "Next" at bounding box center [1252, 564] width 21 height 10
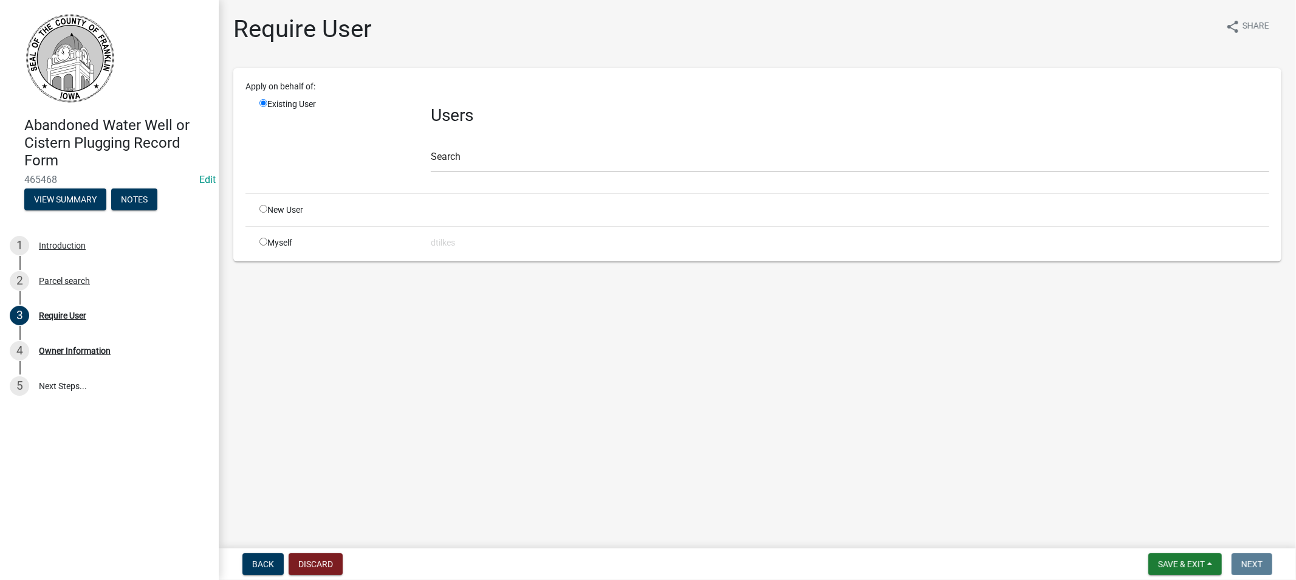
click at [261, 243] on input "radio" at bounding box center [264, 242] width 8 height 8
radio input "true"
radio input "false"
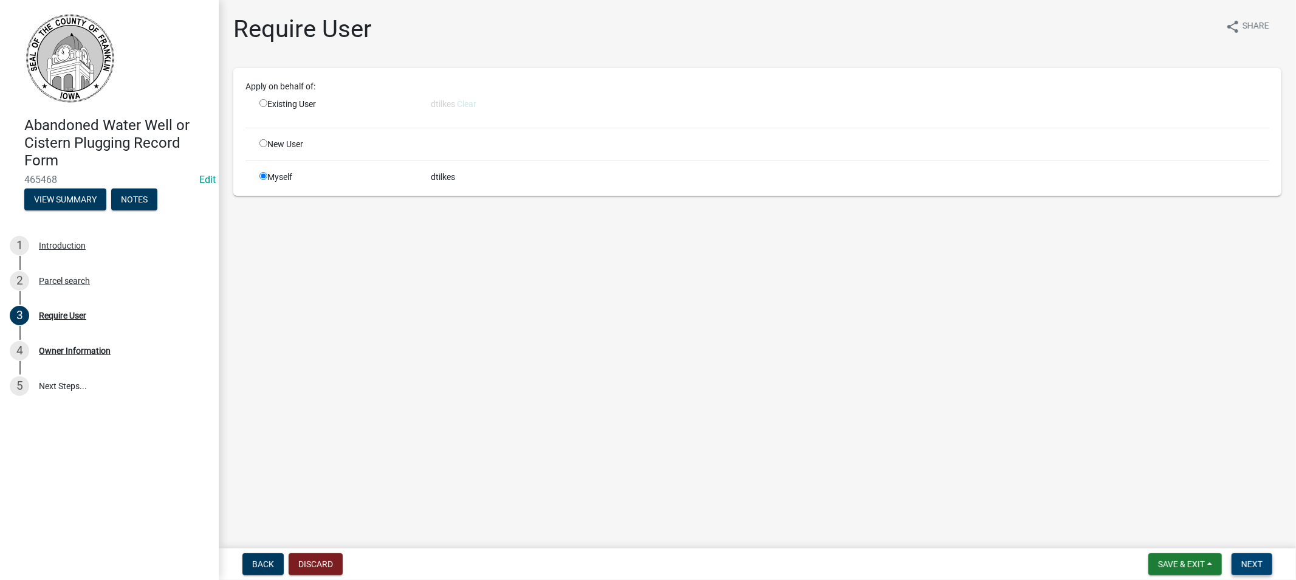
click at [1254, 563] on span "Next" at bounding box center [1252, 564] width 21 height 10
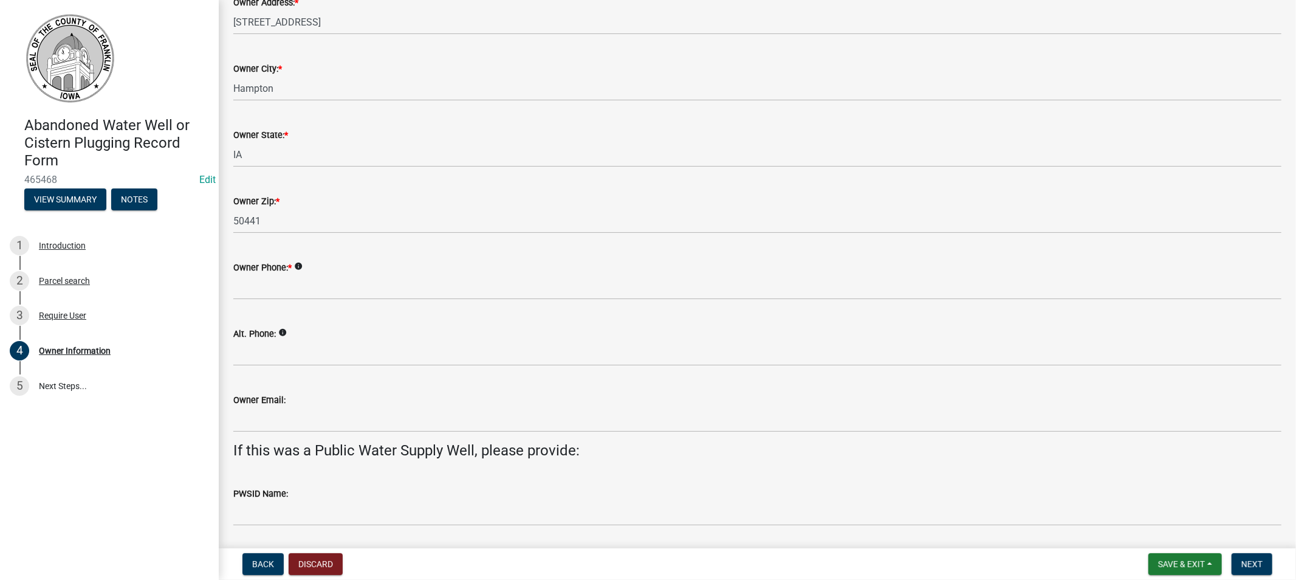
scroll to position [202, 0]
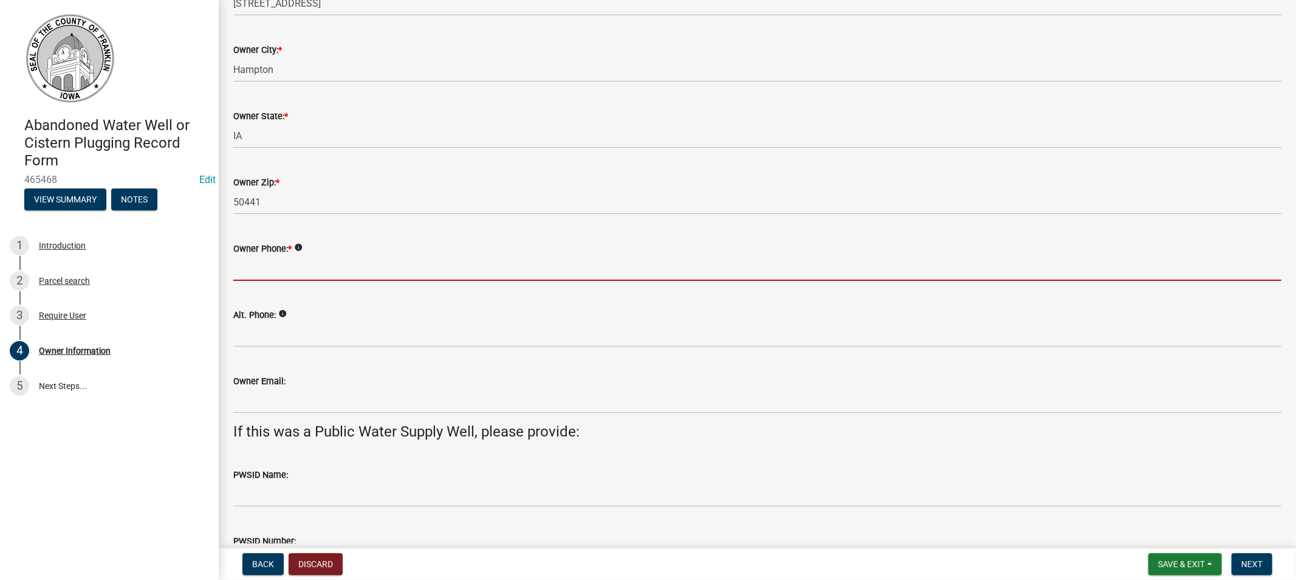
click at [280, 272] on input "Owner Phone: *" at bounding box center [757, 268] width 1048 height 25
type input "[PHONE_NUMBER]"
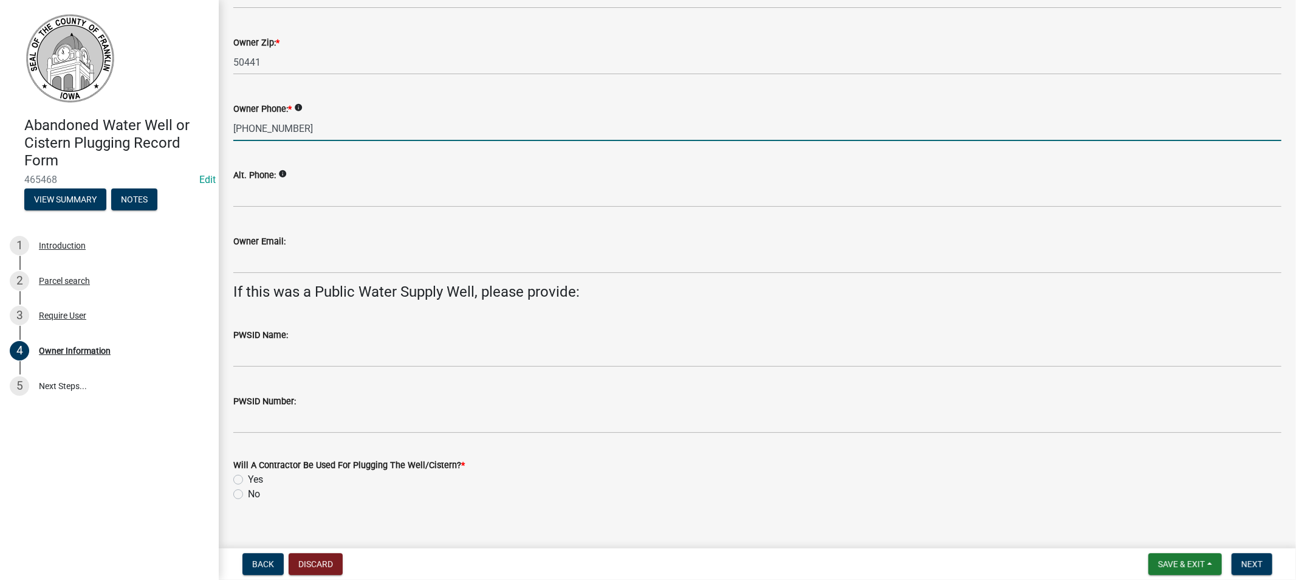
scroll to position [357, 0]
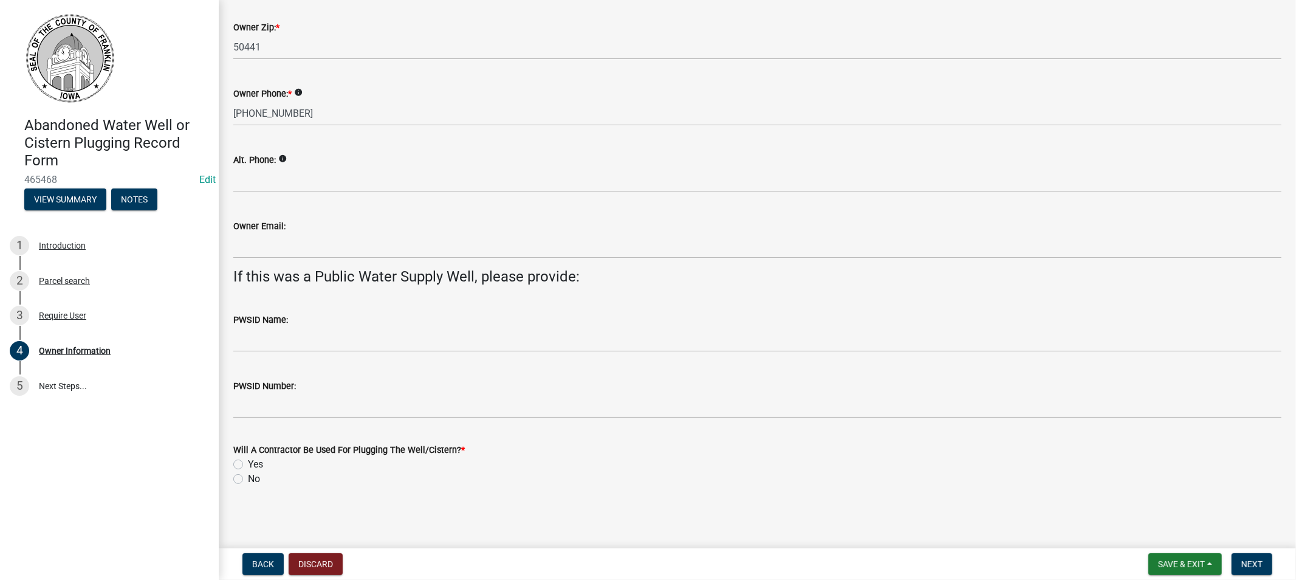
click at [248, 463] on label "Yes" at bounding box center [255, 464] width 15 height 15
click at [248, 463] on input "Yes" at bounding box center [252, 461] width 8 height 8
radio input "true"
click at [1250, 559] on span "Next" at bounding box center [1252, 564] width 21 height 10
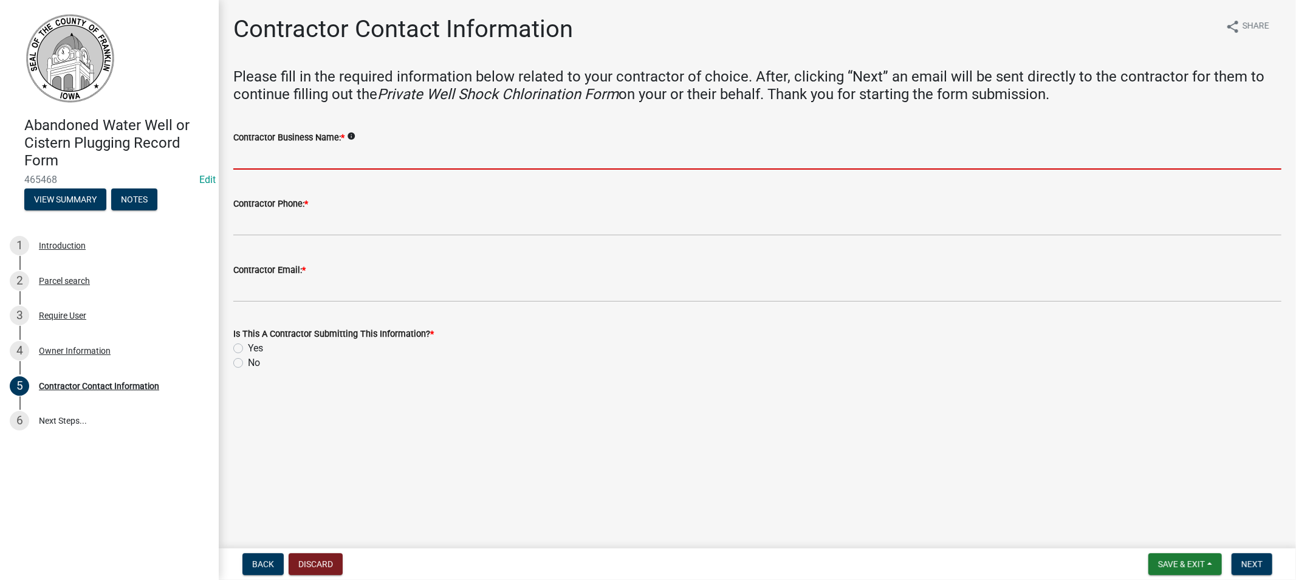
click at [258, 161] on input "Contractor Business Name: *" at bounding box center [757, 157] width 1048 height 25
type input "American Well & Pump Services LLC"
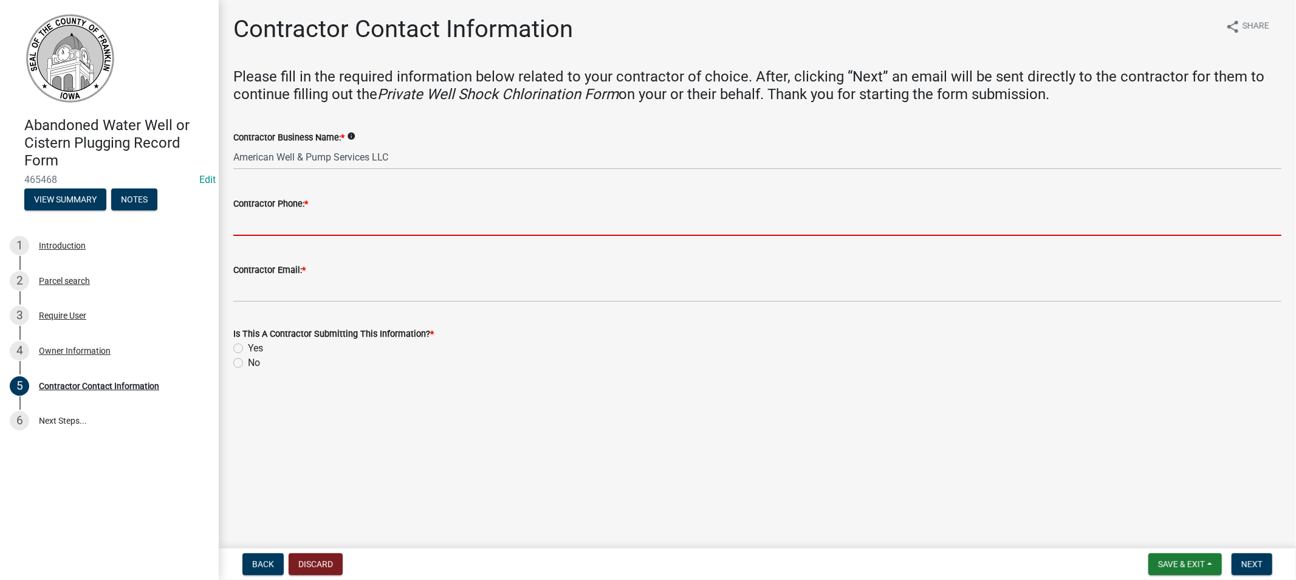
click at [284, 223] on input "Contractor Phone: *" at bounding box center [757, 223] width 1048 height 25
type input "[PHONE_NUMBER]"
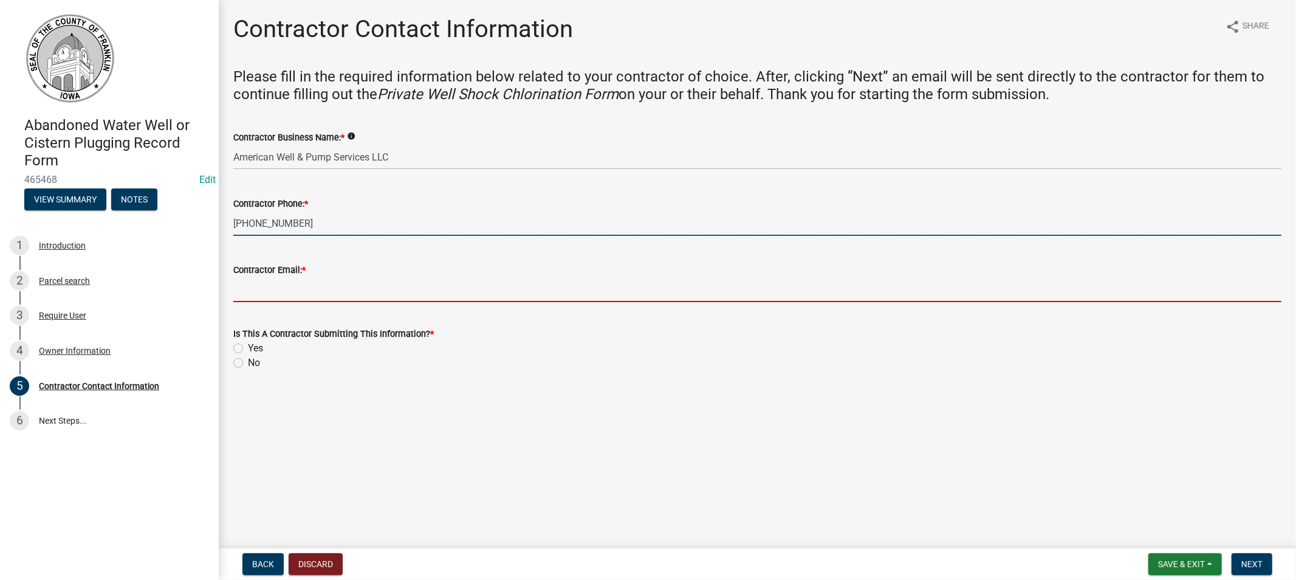
click at [272, 286] on input "Contractor Email: *" at bounding box center [757, 289] width 1048 height 25
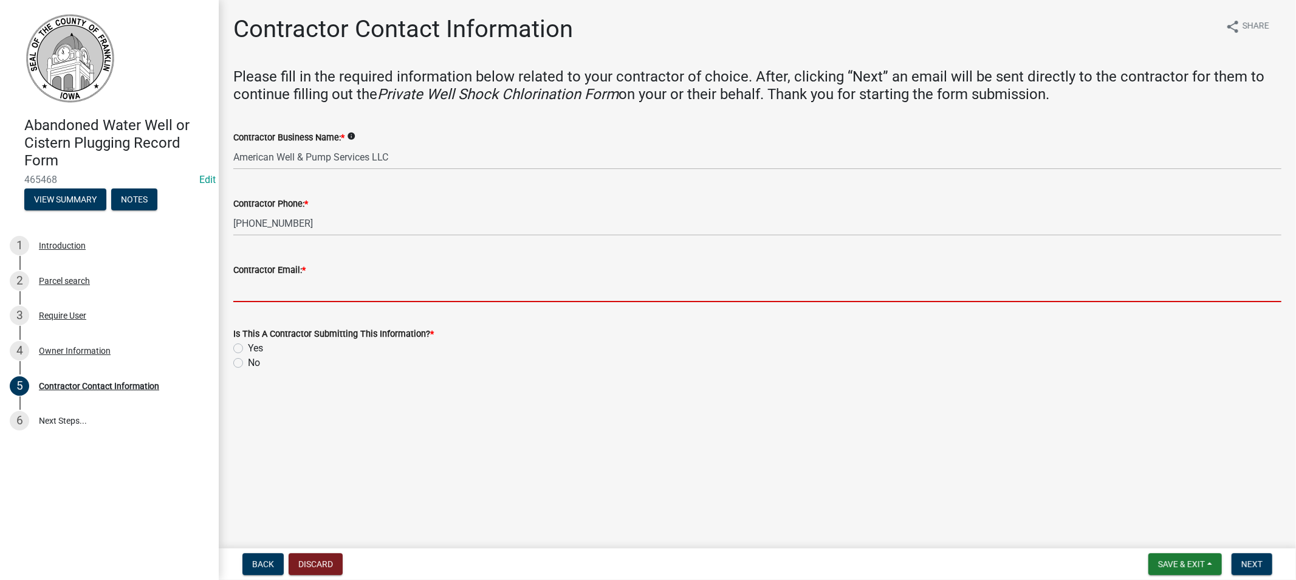
type input "[EMAIL_ADDRESS][DOMAIN_NAME]"
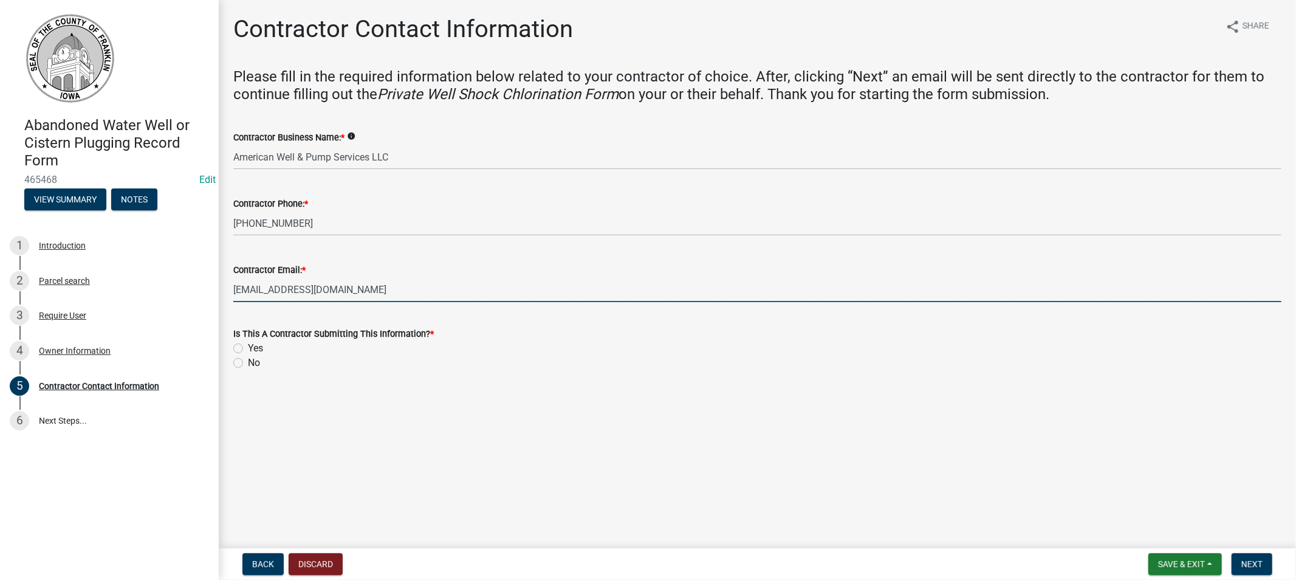
click at [248, 348] on label "Yes" at bounding box center [255, 348] width 15 height 15
click at [248, 348] on input "Yes" at bounding box center [252, 345] width 8 height 8
radio input "true"
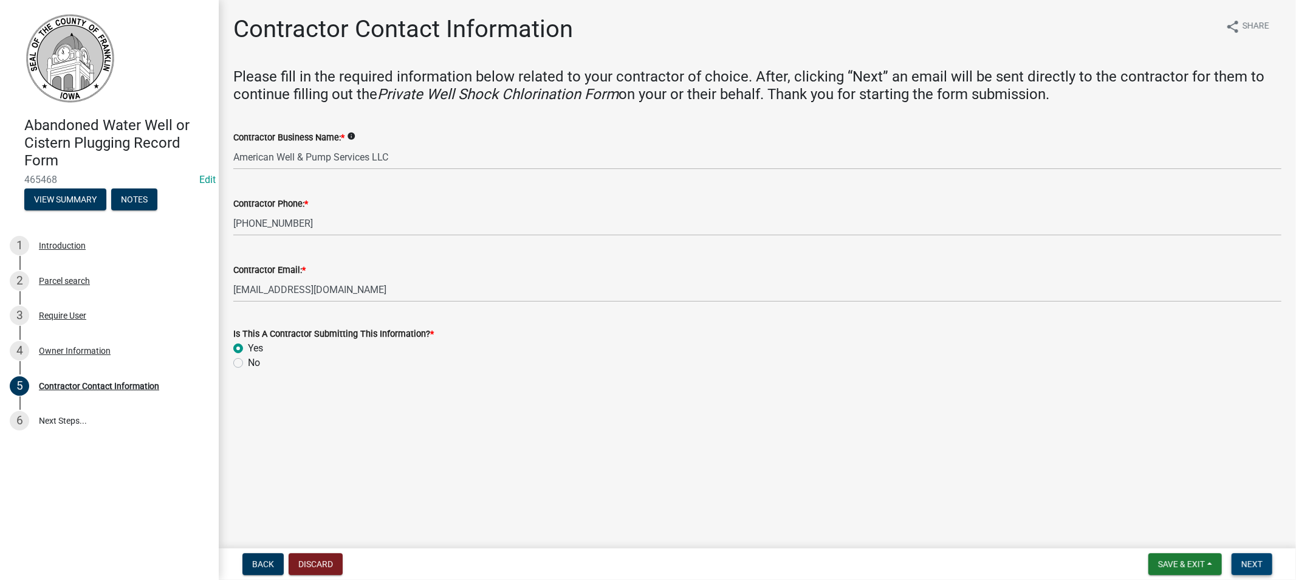
click at [1253, 563] on span "Next" at bounding box center [1252, 564] width 21 height 10
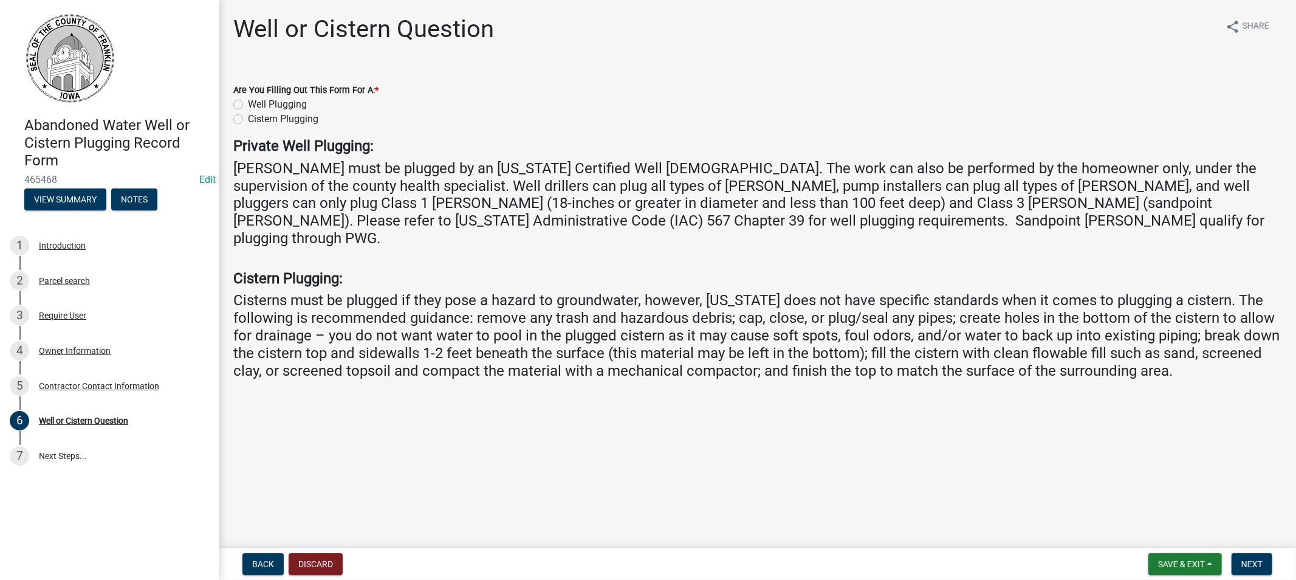
click at [248, 105] on label "Well Plugging" at bounding box center [277, 104] width 59 height 15
click at [248, 105] on input "Well Plugging" at bounding box center [252, 101] width 8 height 8
radio input "true"
click at [1245, 563] on span "Next" at bounding box center [1252, 564] width 21 height 10
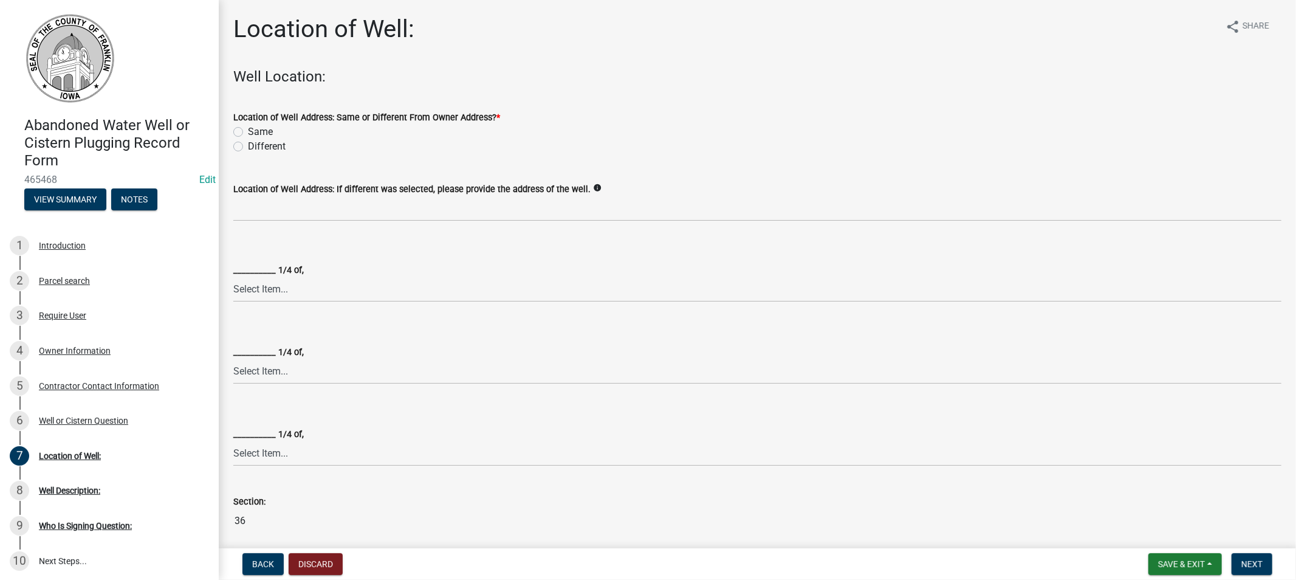
click at [248, 132] on label "Same" at bounding box center [260, 132] width 25 height 15
click at [248, 132] on input "Same" at bounding box center [252, 129] width 8 height 8
radio input "true"
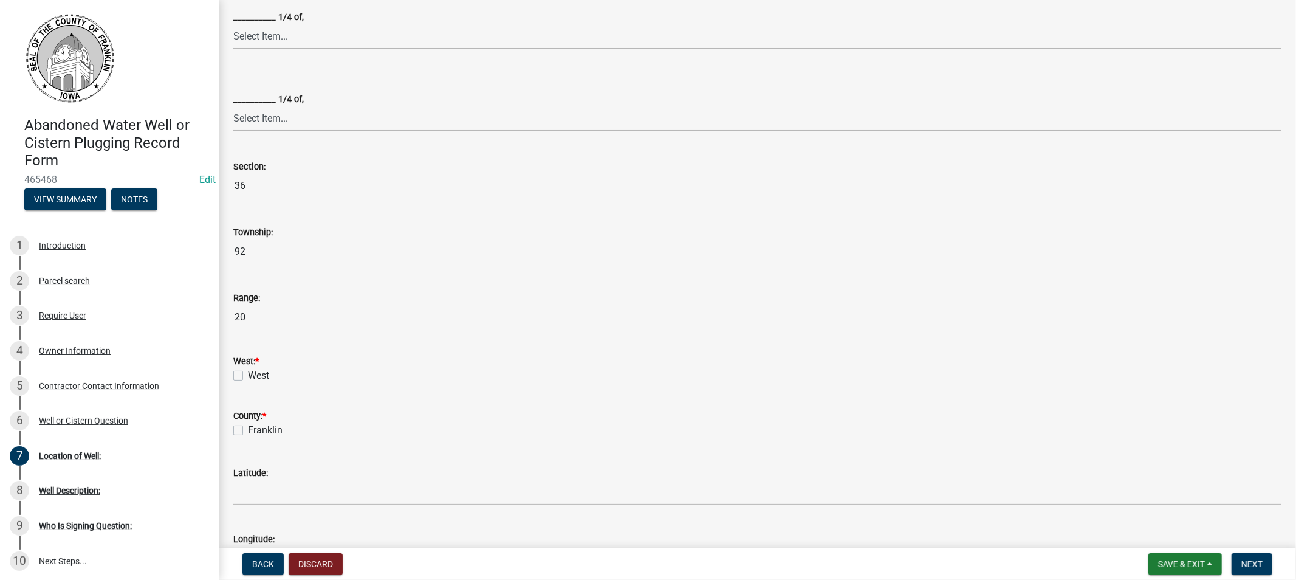
scroll to position [337, 0]
click at [248, 373] on label "West" at bounding box center [258, 373] width 21 height 15
click at [248, 373] on input "West" at bounding box center [252, 370] width 8 height 8
checkbox input "true"
drag, startPoint x: 237, startPoint y: 424, endPoint x: 250, endPoint y: 424, distance: 12.8
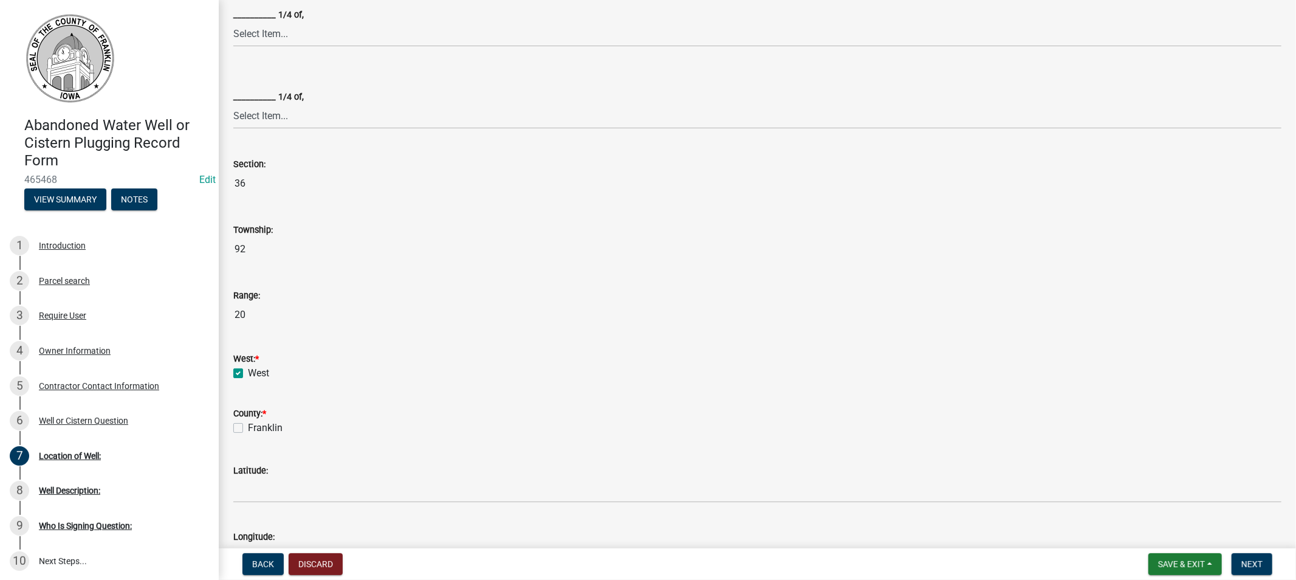
click at [248, 424] on label "Franklin" at bounding box center [265, 428] width 35 height 15
click at [248, 424] on input "Franklin" at bounding box center [252, 425] width 8 height 8
checkbox input "true"
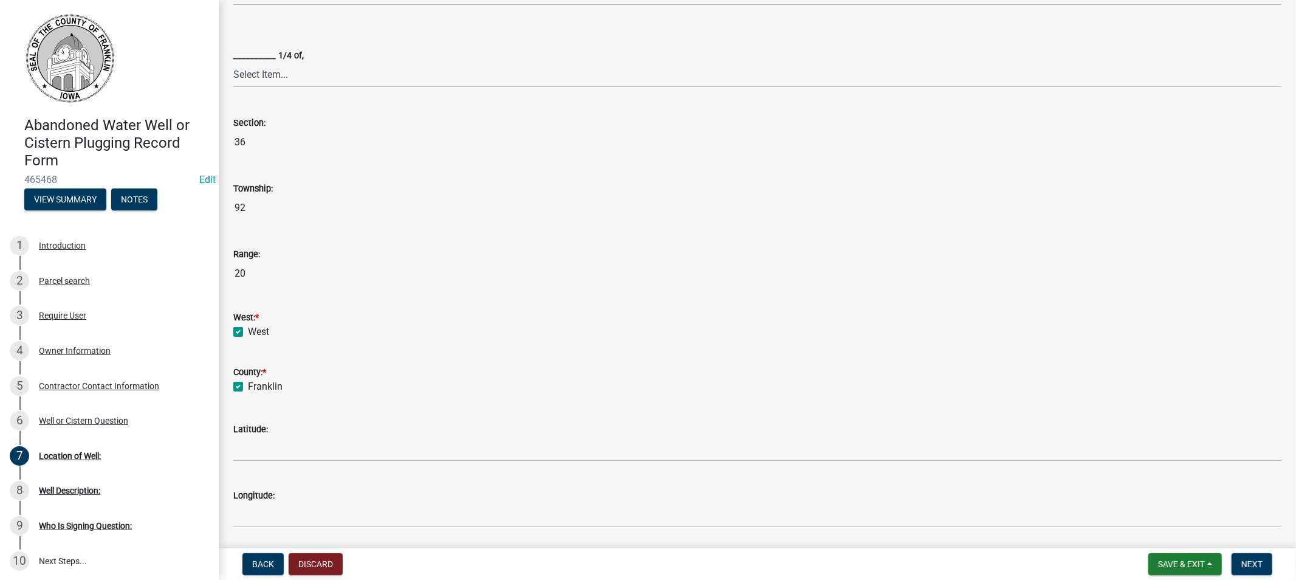
scroll to position [518, 0]
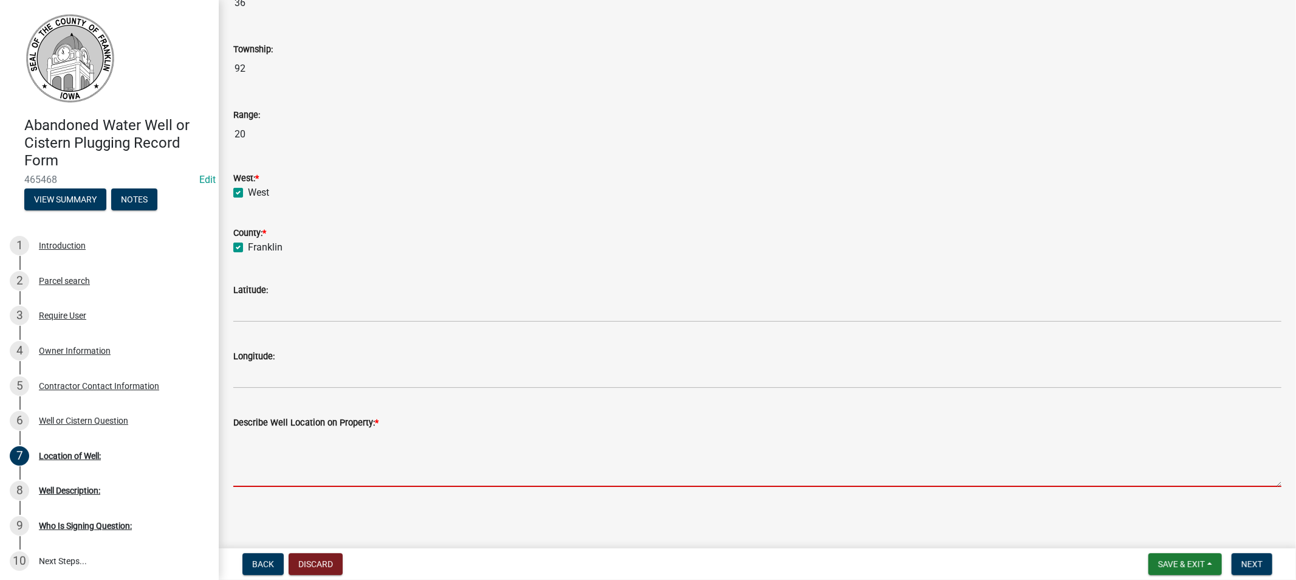
click at [350, 472] on textarea "Describe Well Location on Property: *" at bounding box center [757, 458] width 1048 height 57
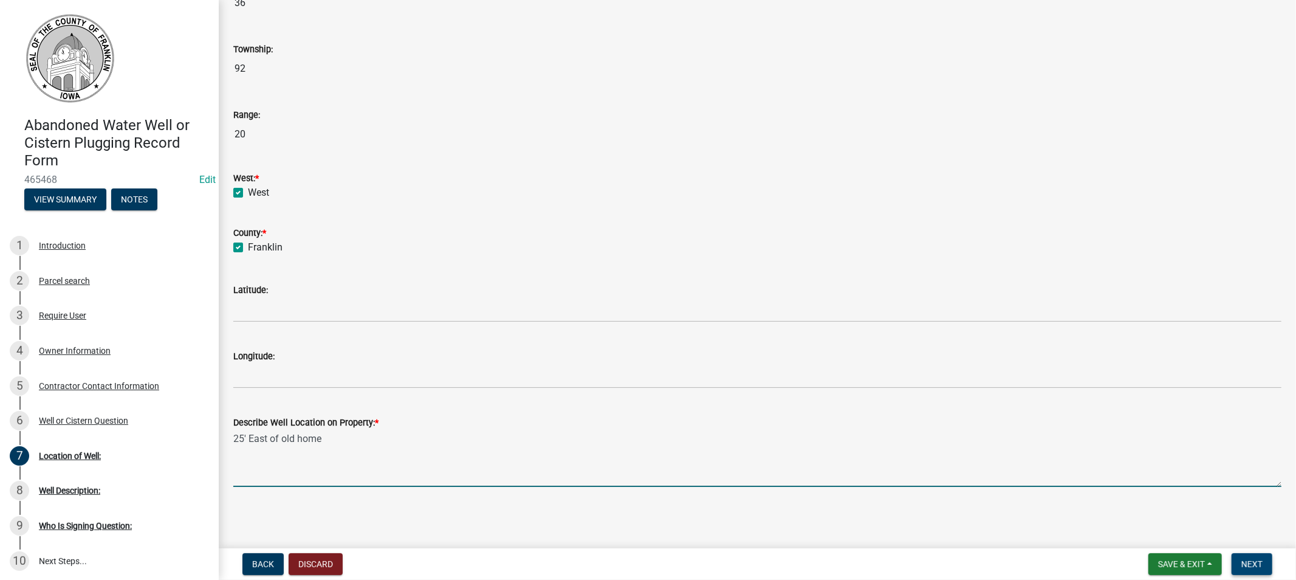
type textarea "25' East of old home"
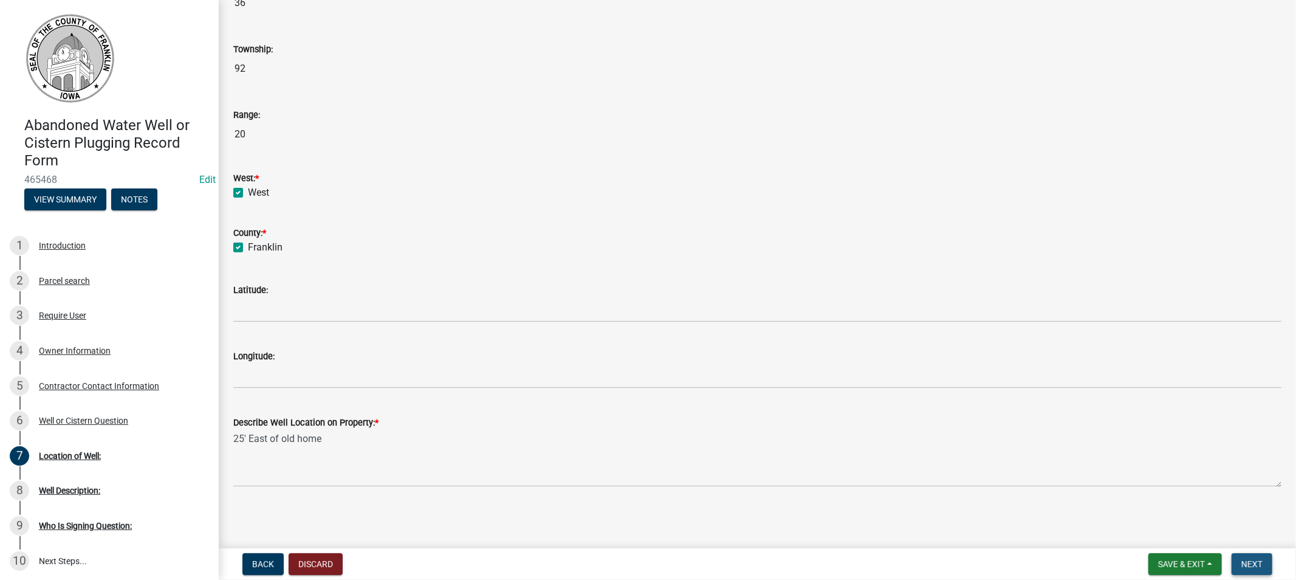
drag, startPoint x: 1249, startPoint y: 560, endPoint x: 1236, endPoint y: 554, distance: 13.9
click at [1248, 559] on span "Next" at bounding box center [1252, 564] width 21 height 10
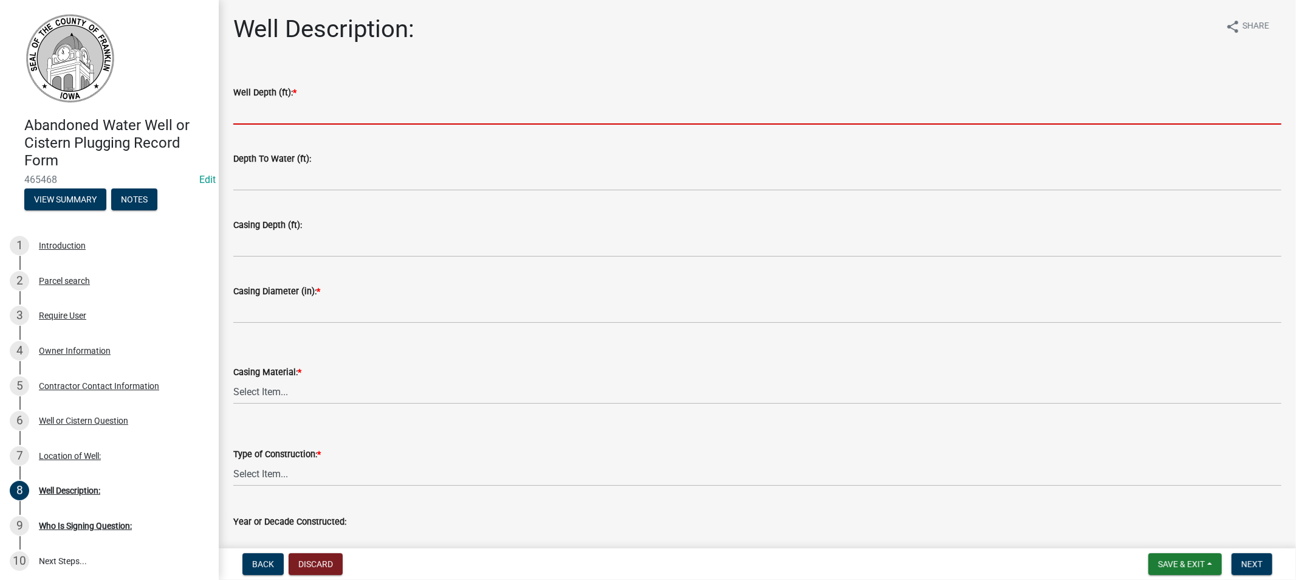
click at [316, 107] on input "Well Depth (ft): *" at bounding box center [757, 112] width 1048 height 25
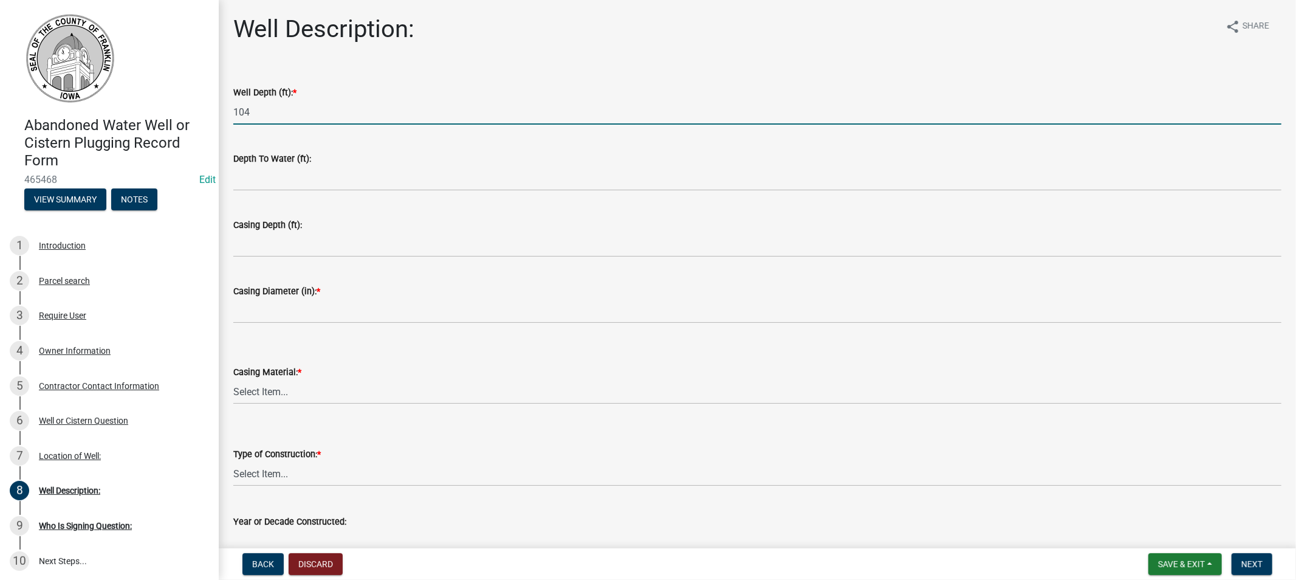
type input "104"
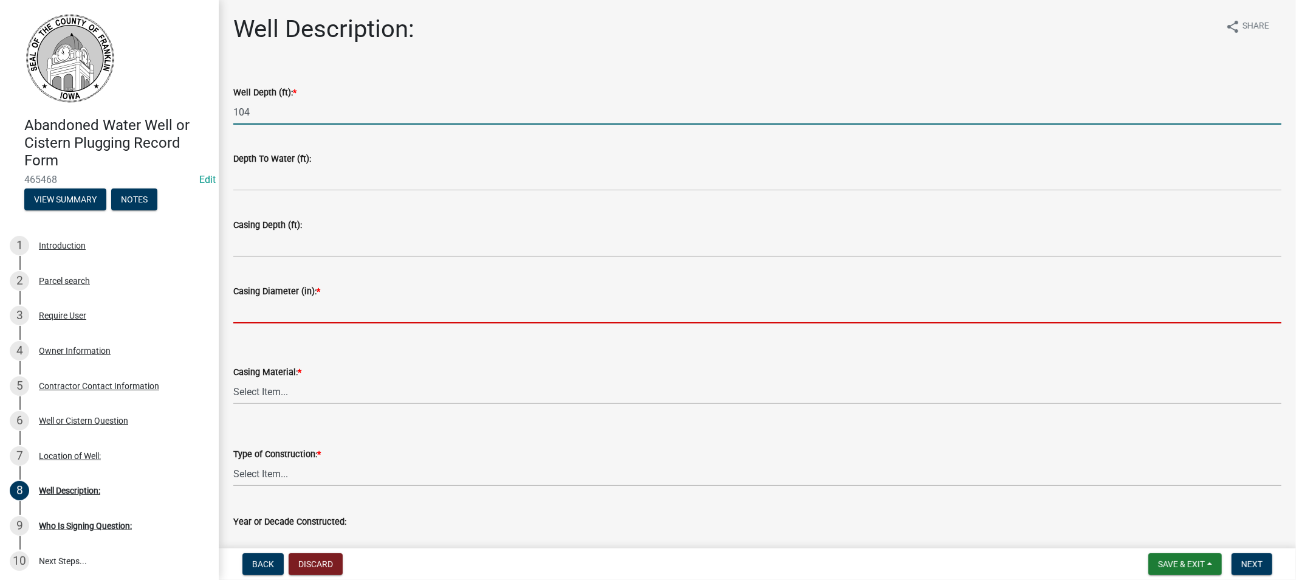
click at [300, 310] on input "Casing Diameter (in): *" at bounding box center [757, 310] width 1048 height 25
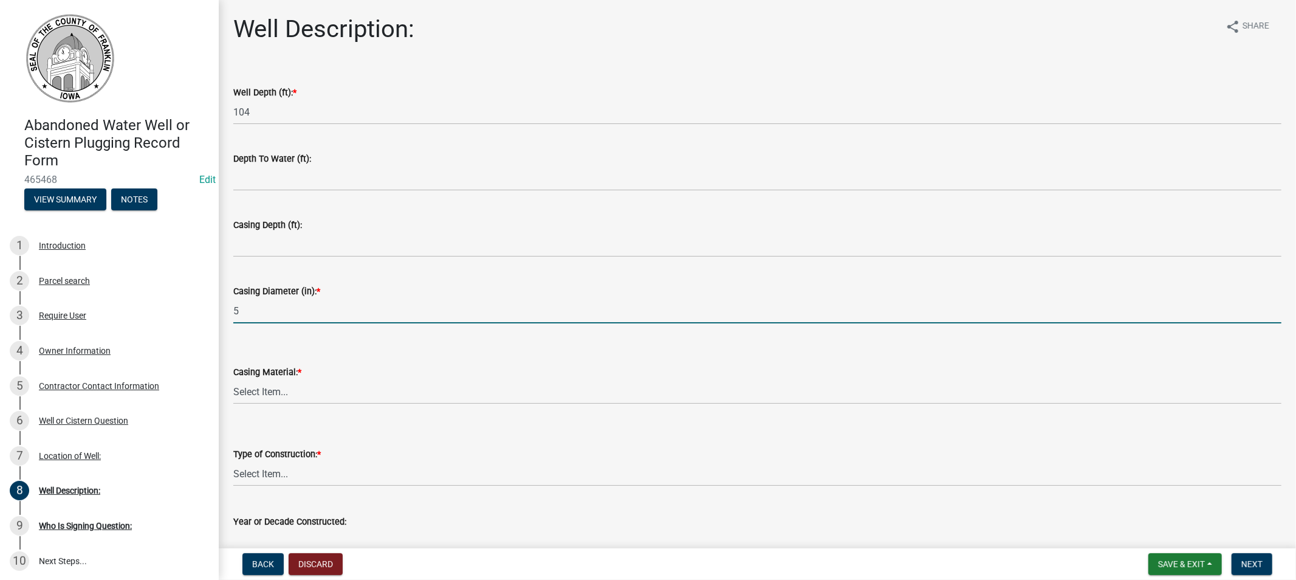
type input "5"
click at [286, 387] on select "Select Item... Steel Plastic Concrete Clay Brick Stone" at bounding box center [757, 391] width 1048 height 25
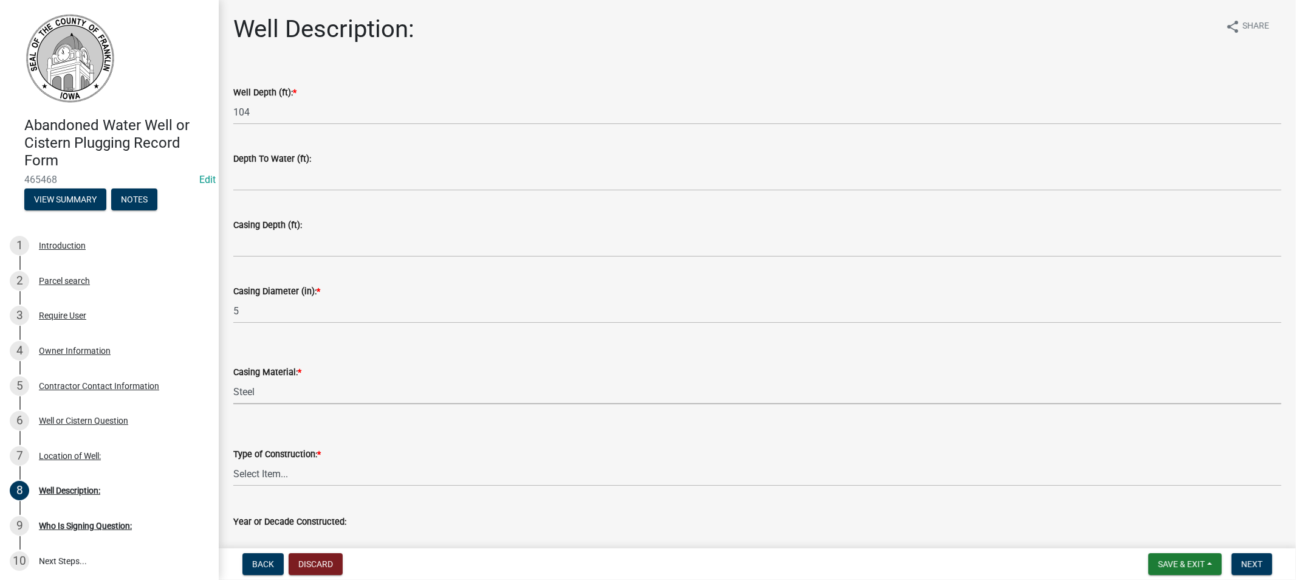
click at [233, 379] on select "Select Item... Steel Plastic Concrete Clay Brick Stone" at bounding box center [757, 391] width 1048 height 25
select select "3cebeb17-068d-4c49-805f-376d75fb8109"
click at [283, 477] on select "Select Item... Drilled Driven Bored Dug Augured" at bounding box center [757, 473] width 1048 height 25
click at [233, 461] on select "Select Item... Drilled Driven Bored Dug Augured" at bounding box center [757, 473] width 1048 height 25
select select "542bf032-eaa5-4e56-bfa5-d8de59d41c96"
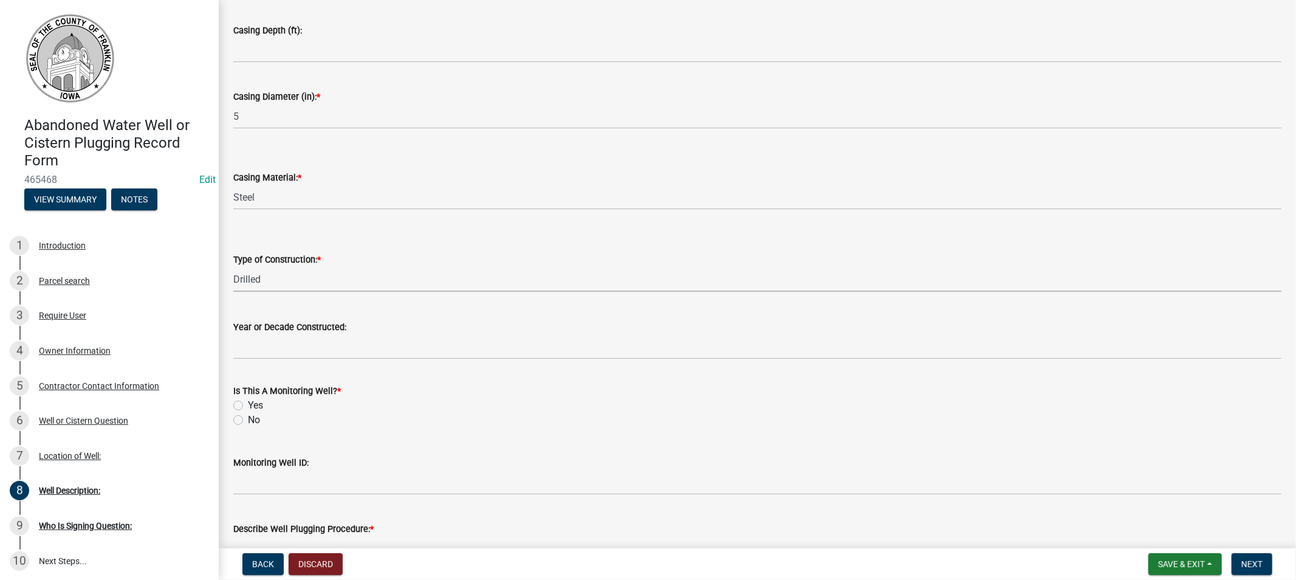
scroll to position [202, 0]
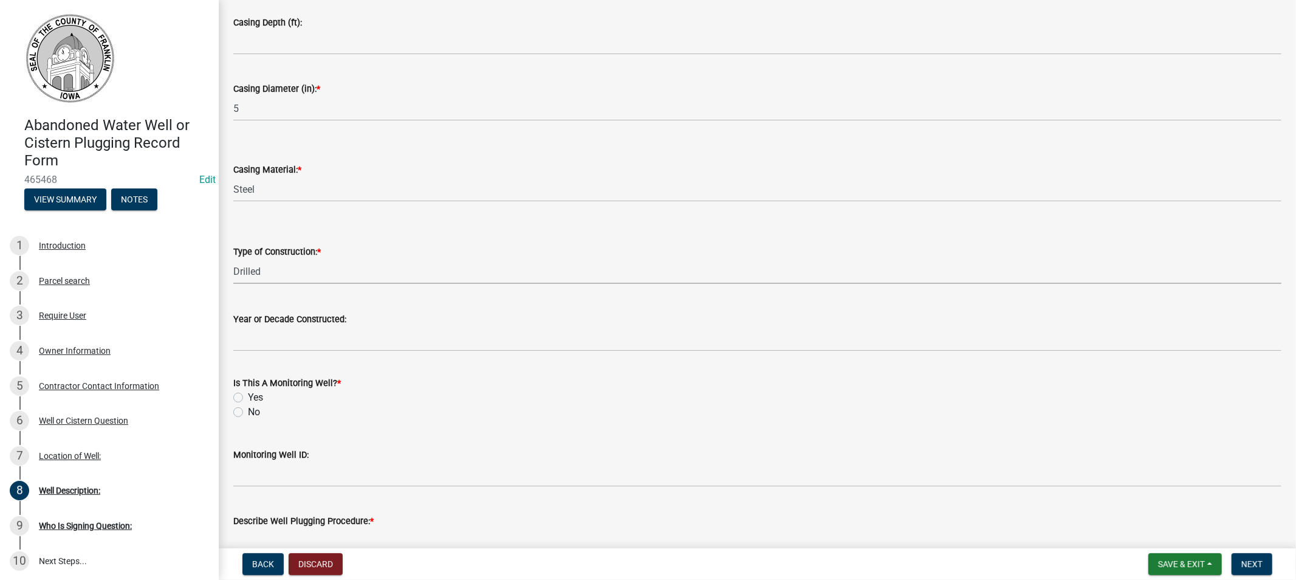
click at [248, 413] on label "No" at bounding box center [254, 412] width 12 height 15
click at [248, 413] on input "No" at bounding box center [252, 409] width 8 height 8
radio input "true"
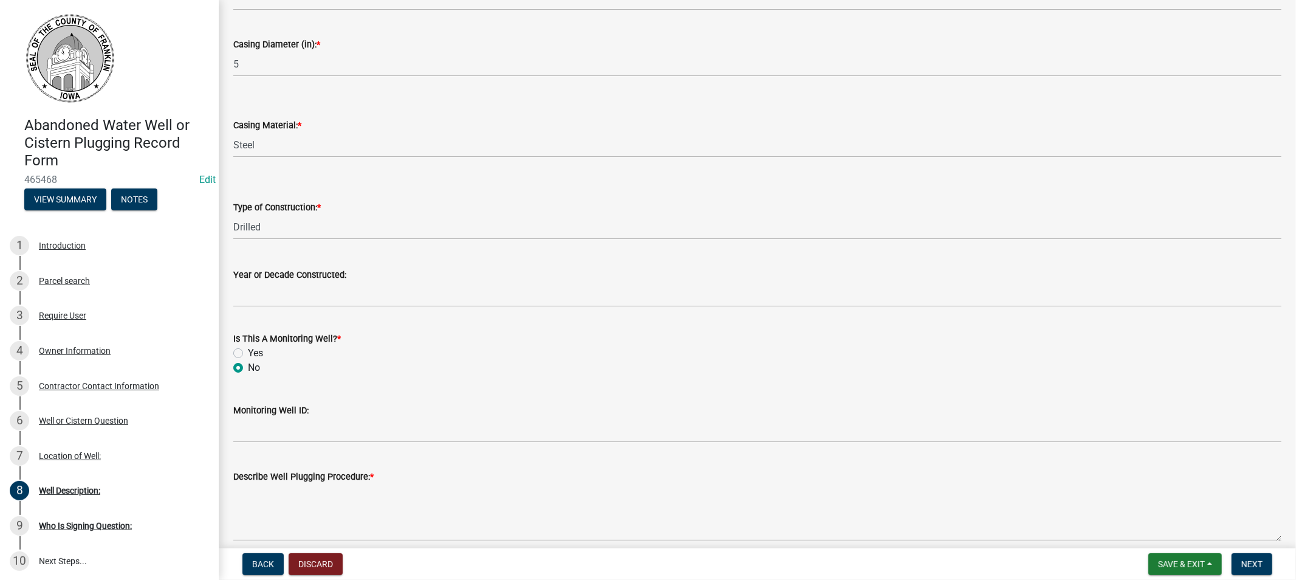
scroll to position [301, 0]
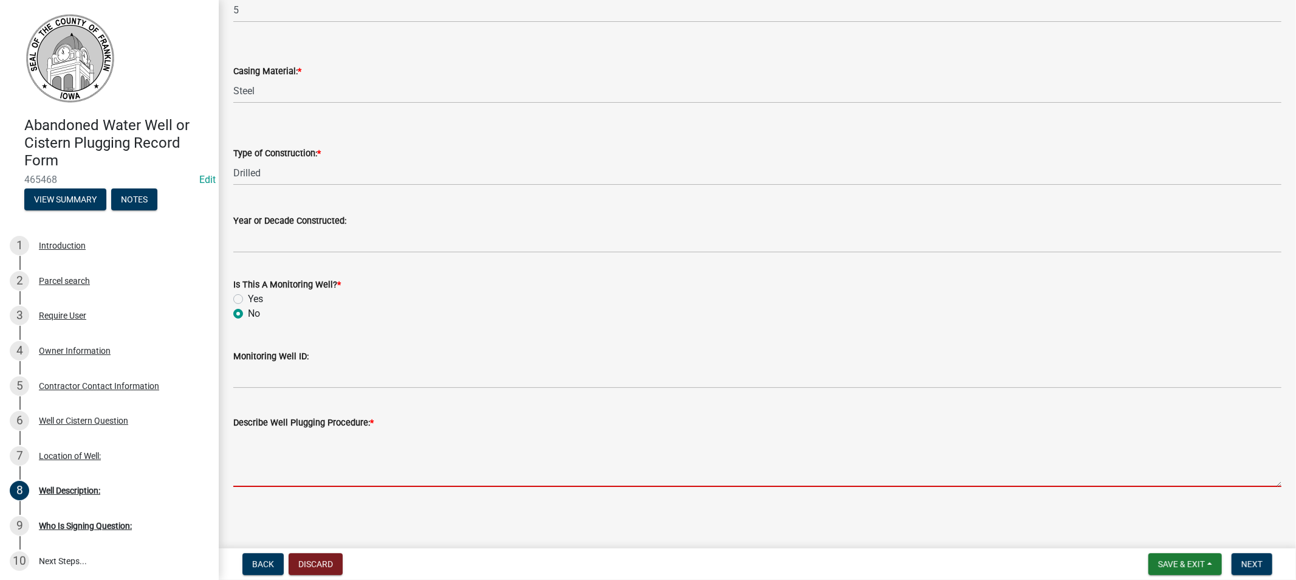
click at [296, 476] on textarea "Describe Well Plugging Procedure: *" at bounding box center [757, 458] width 1048 height 57
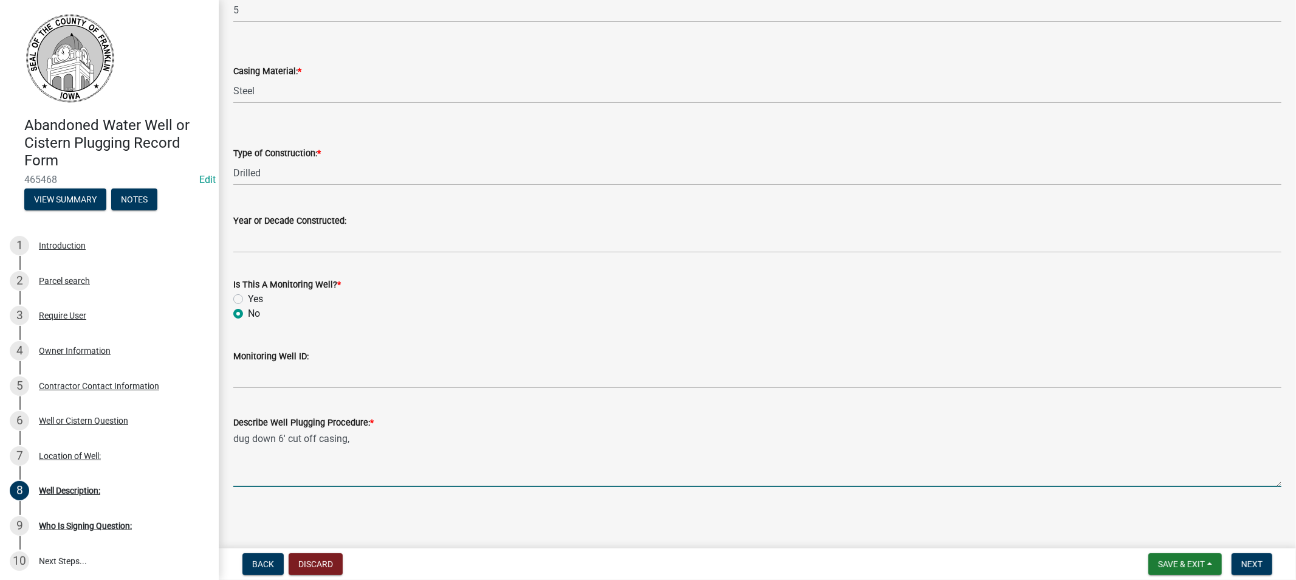
click at [284, 436] on textarea "dug down 6' cut off casing," at bounding box center [757, 458] width 1048 height 57
click at [354, 438] on textarea "dug down 6', cut off casing," at bounding box center [757, 458] width 1048 height 57
click at [350, 435] on textarea "dug down 6', cut off casing,plugged well and buried it" at bounding box center [757, 458] width 1048 height 57
click at [389, 438] on textarea "dug down 6', cut off casing, plugged well and buried it" at bounding box center [757, 458] width 1048 height 57
type textarea "dug down 6', cut off casing, plugged, well and buried it"
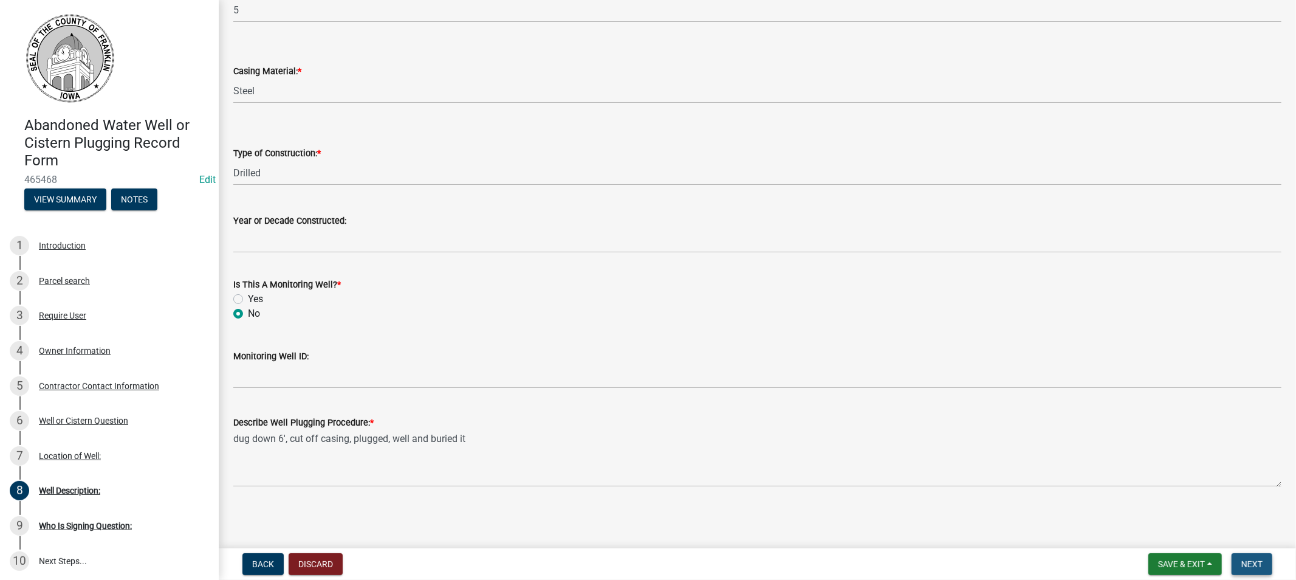
click at [1252, 560] on span "Next" at bounding box center [1252, 564] width 21 height 10
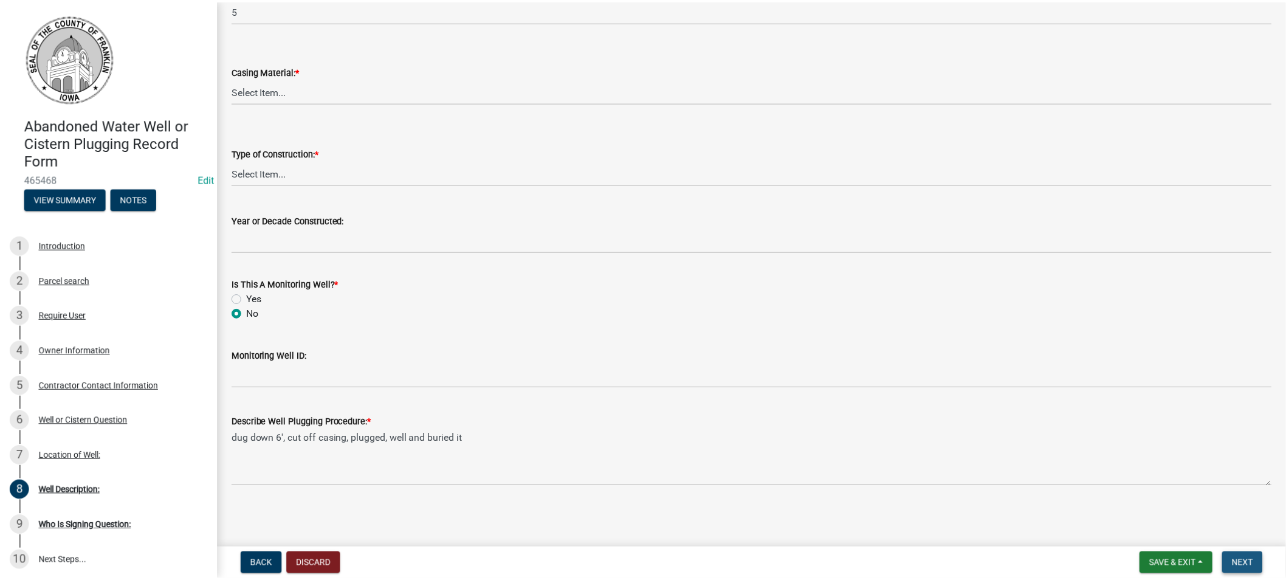
scroll to position [0, 0]
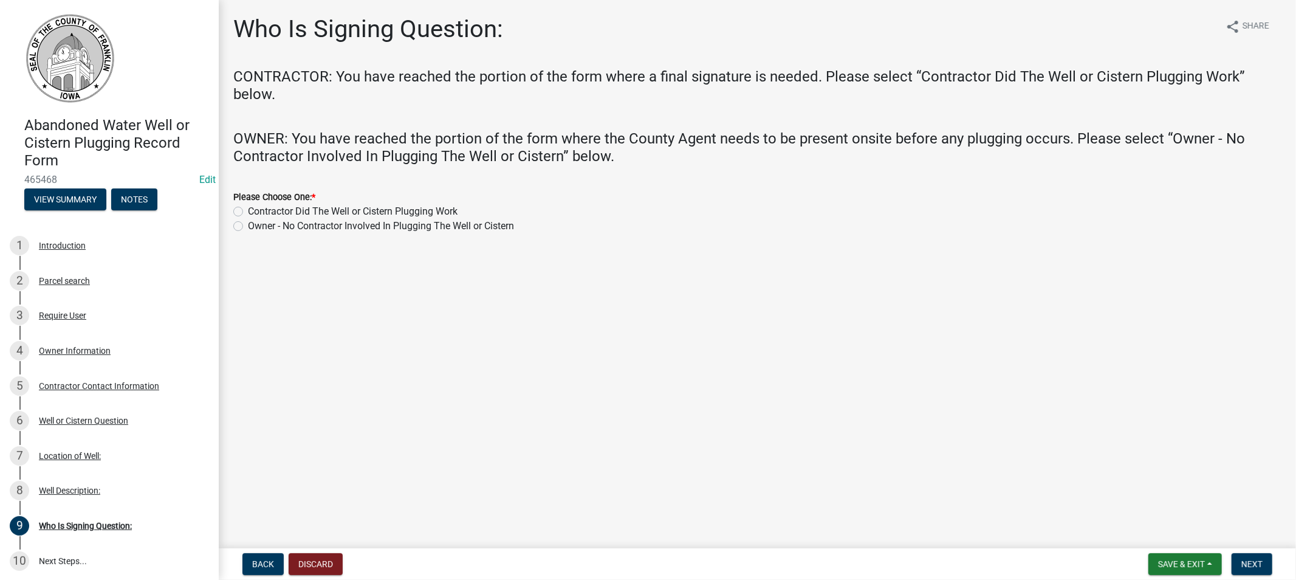
click at [248, 210] on label "Contractor Did The Well or Cistern Plugging Work" at bounding box center [353, 211] width 210 height 15
click at [248, 210] on input "Contractor Did The Well or Cistern Plugging Work" at bounding box center [252, 208] width 8 height 8
radio input "true"
click at [1244, 563] on span "Next" at bounding box center [1252, 564] width 21 height 10
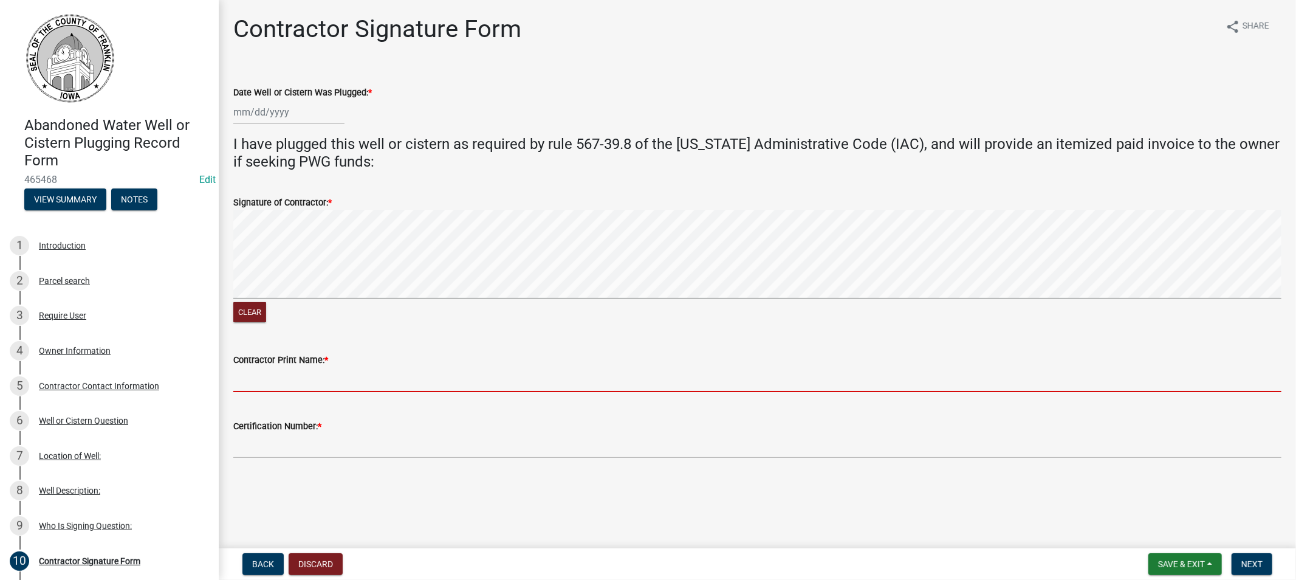
click at [324, 379] on input "Contractor Print Name: *" at bounding box center [757, 379] width 1048 height 25
type input "[PERSON_NAME]"
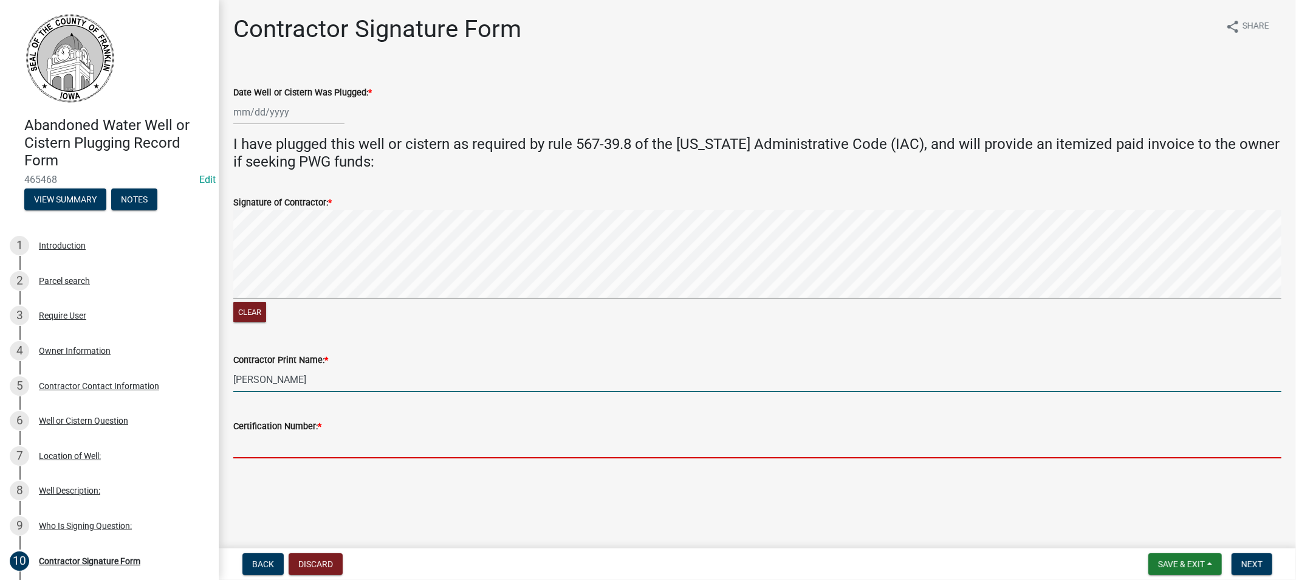
click at [317, 446] on input "Certification Number: *" at bounding box center [757, 445] width 1048 height 25
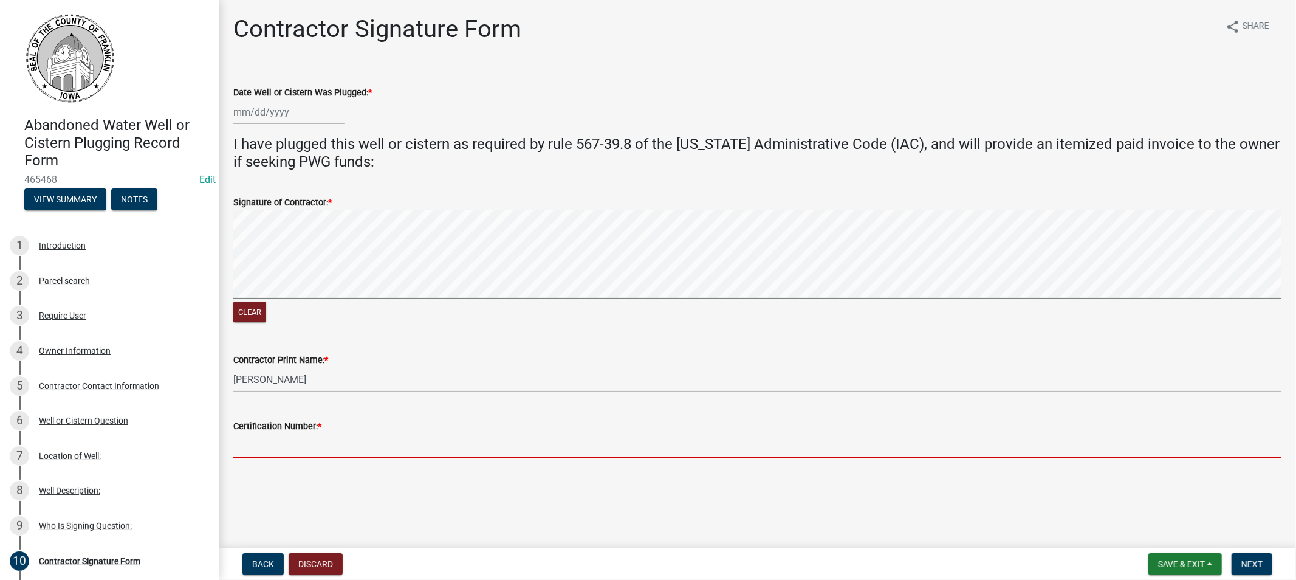
type input "7114"
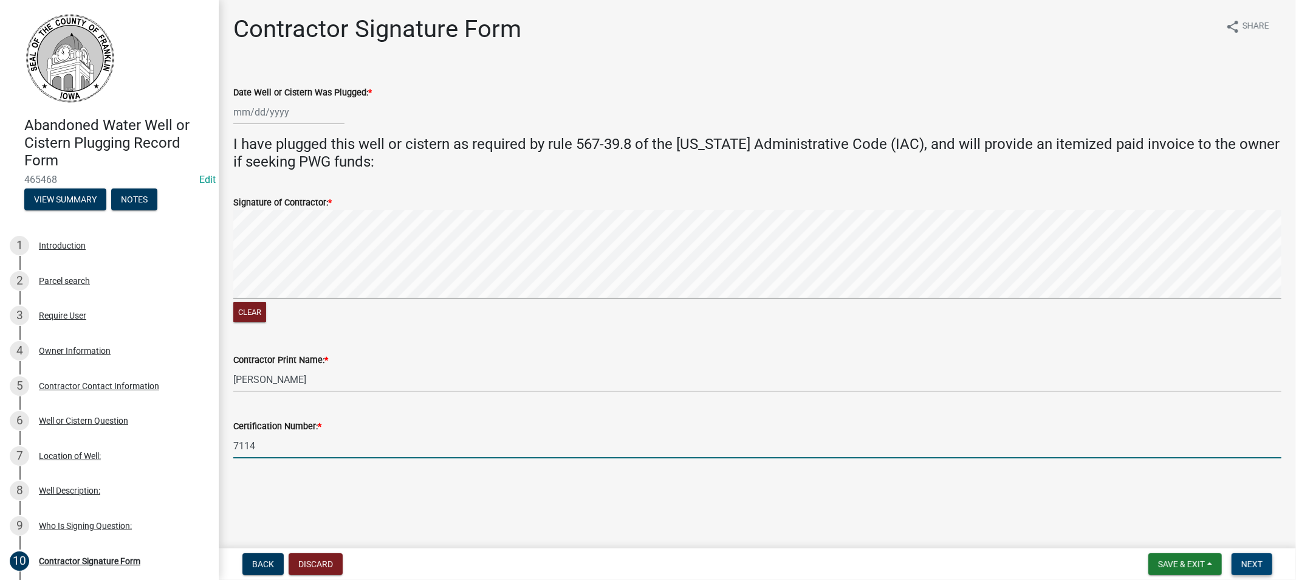
click at [1243, 562] on span "Next" at bounding box center [1252, 564] width 21 height 10
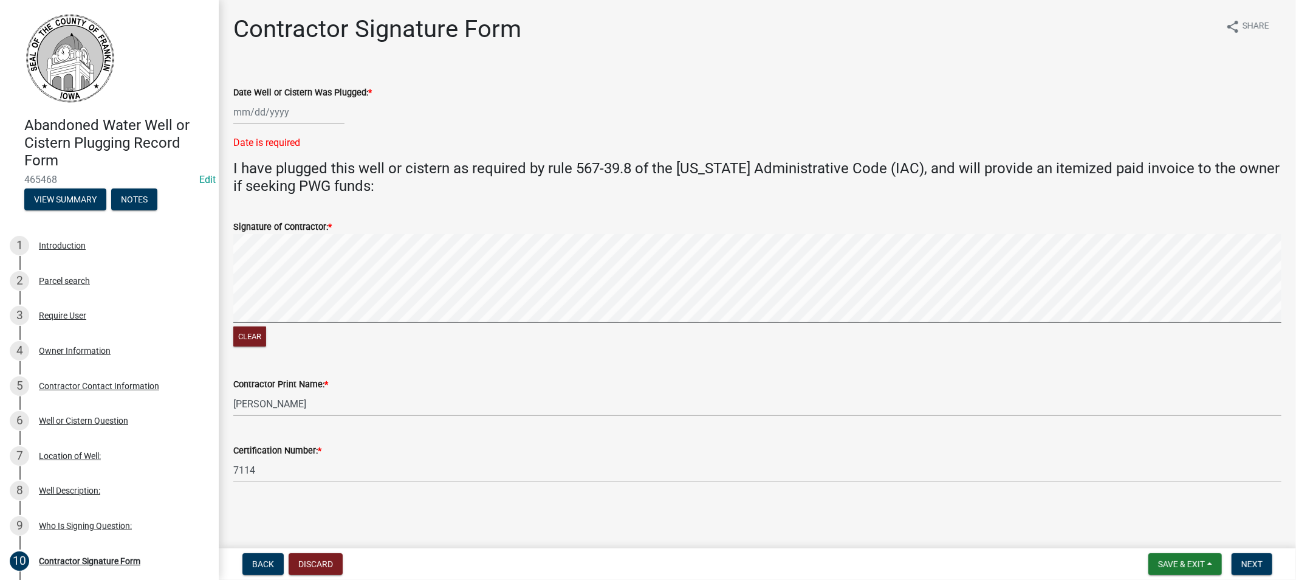
click at [305, 114] on div at bounding box center [288, 112] width 111 height 25
select select "8"
select select "2025"
click at [282, 214] on div "13" at bounding box center [284, 214] width 19 height 19
type input "[DATE]"
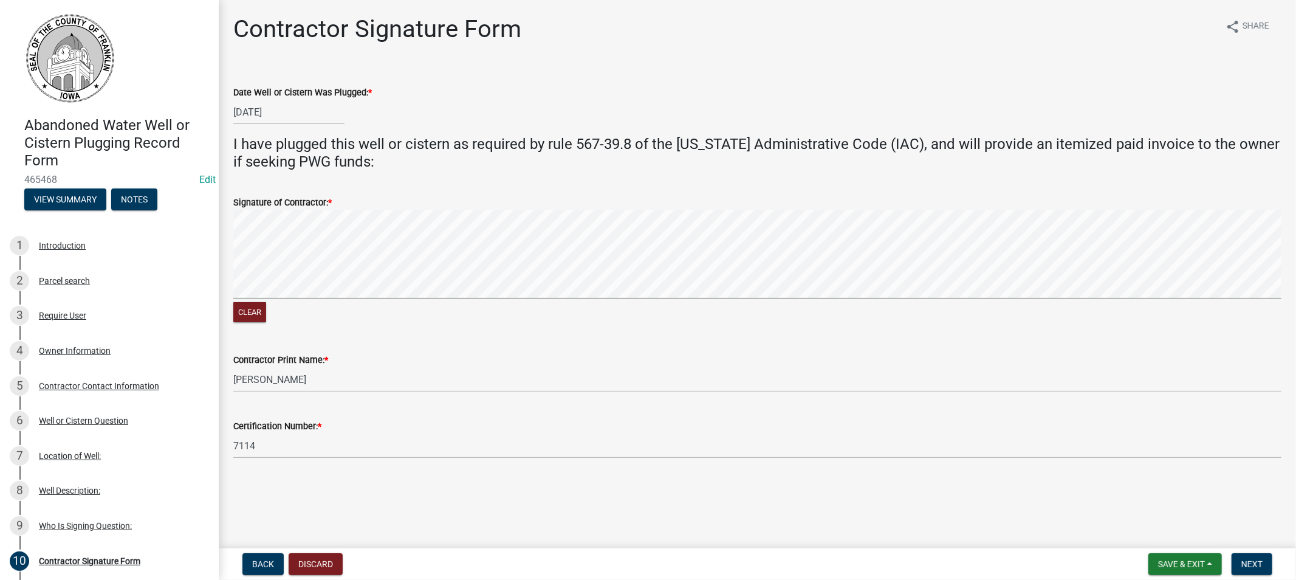
click at [631, 300] on signature-pad at bounding box center [757, 256] width 1048 height 92
click at [1244, 562] on span "Next" at bounding box center [1252, 564] width 21 height 10
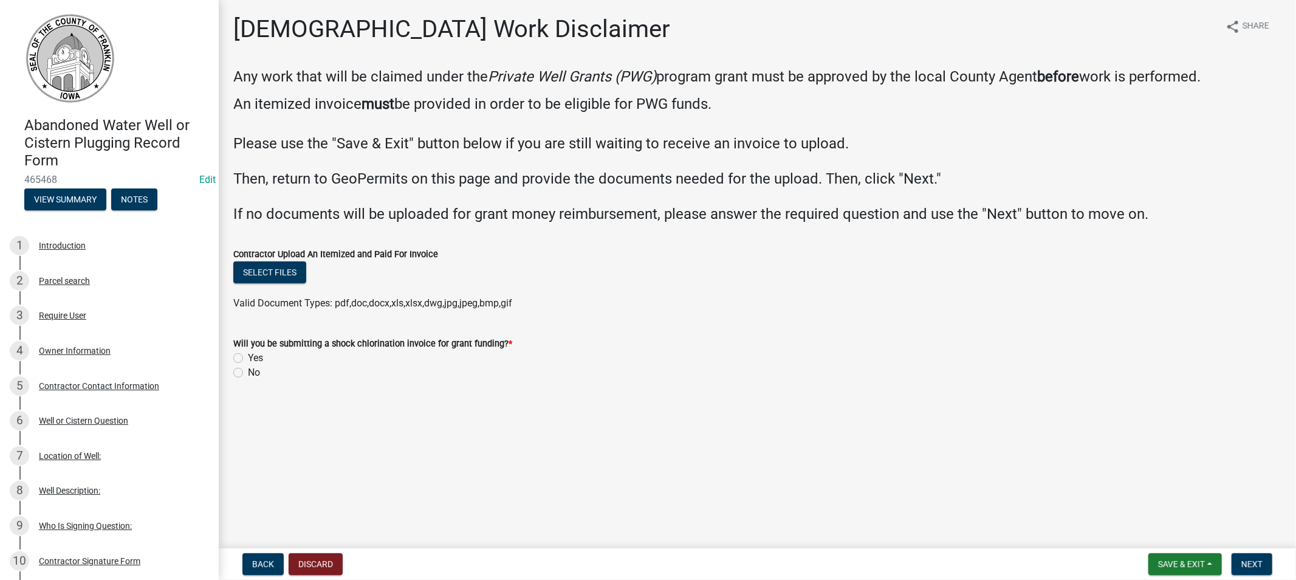
click at [248, 373] on label "No" at bounding box center [254, 372] width 12 height 15
click at [248, 373] on input "No" at bounding box center [252, 369] width 8 height 8
radio input "true"
click at [272, 278] on button "Select files" at bounding box center [269, 272] width 73 height 22
click at [278, 275] on button "Select files" at bounding box center [269, 272] width 73 height 22
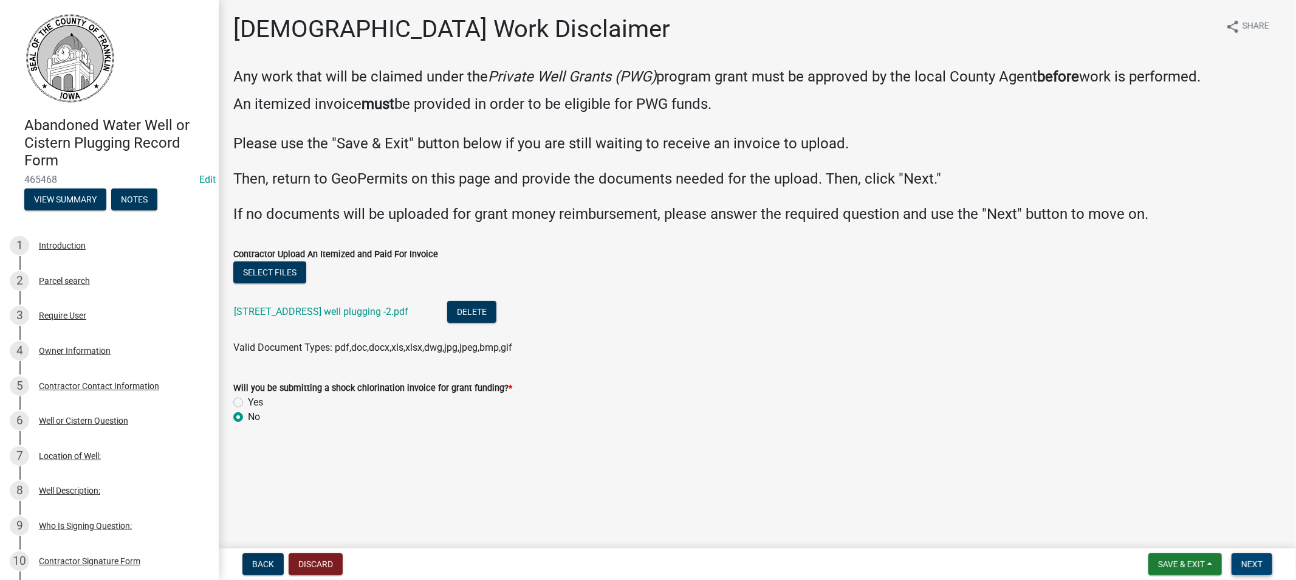
click at [1242, 562] on span "Next" at bounding box center [1252, 564] width 21 height 10
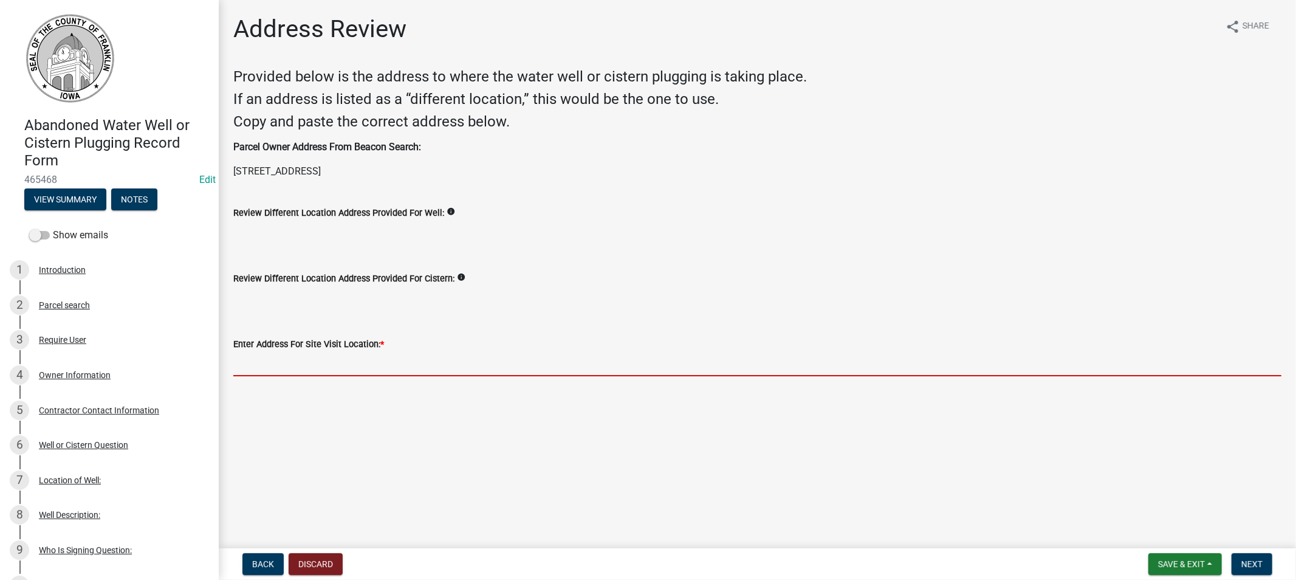
click at [306, 365] on input "Enter Address For Site Visit Location: *" at bounding box center [757, 363] width 1048 height 25
type input "[STREET_ADDRESS]"
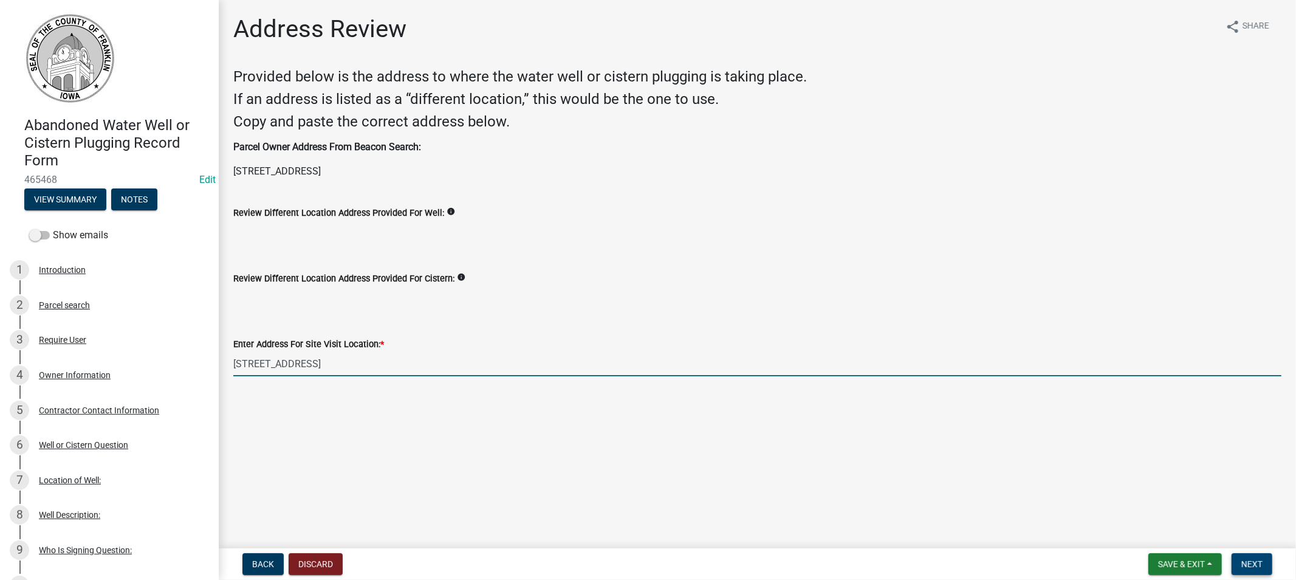
click at [1243, 563] on span "Next" at bounding box center [1252, 564] width 21 height 10
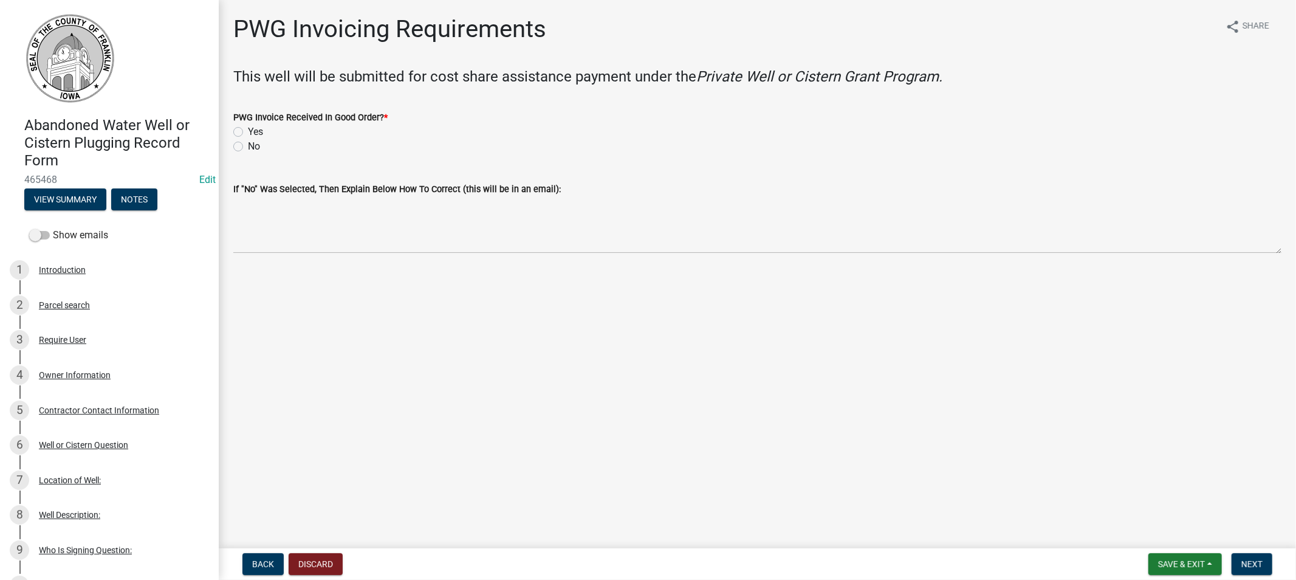
click at [248, 129] on label "Yes" at bounding box center [255, 132] width 15 height 15
click at [248, 129] on input "Yes" at bounding box center [252, 129] width 8 height 8
radio input "true"
click at [1235, 554] on button "Next" at bounding box center [1252, 564] width 41 height 22
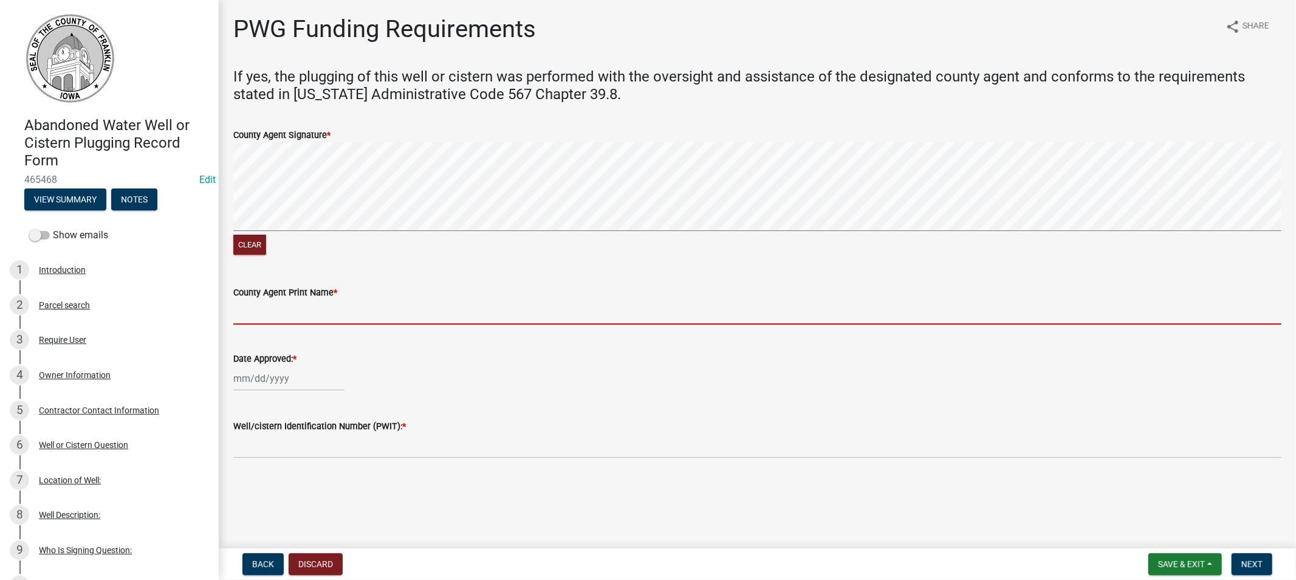
click at [296, 316] on input "County Agent Print Name *" at bounding box center [757, 312] width 1048 height 25
type input "[PERSON_NAME]"
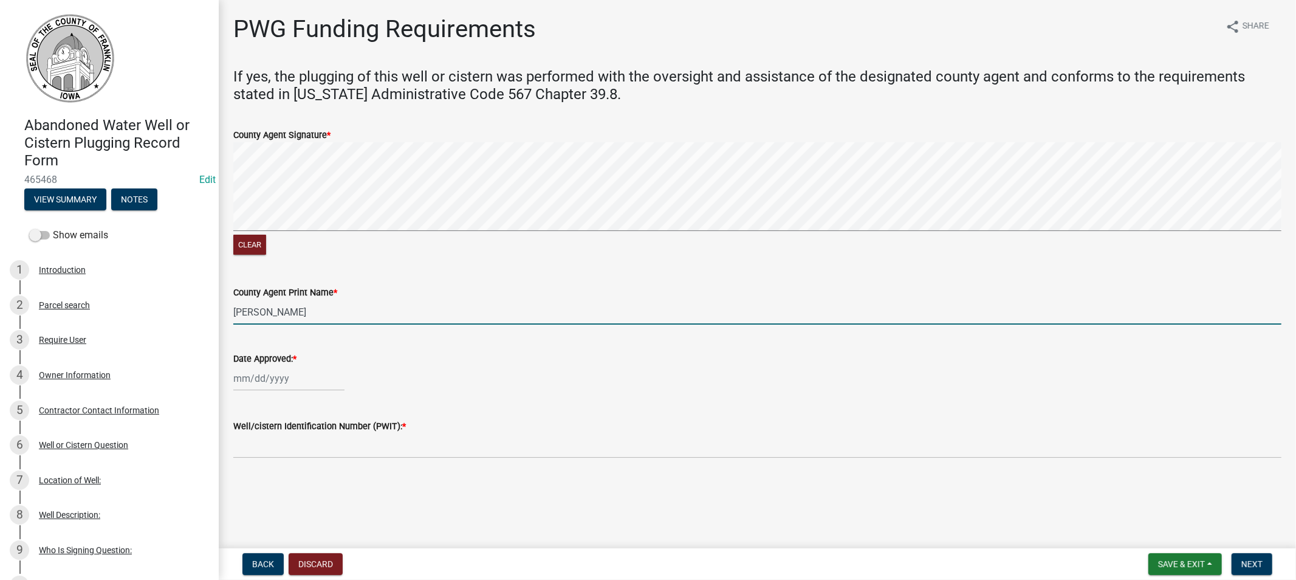
click at [290, 381] on div at bounding box center [288, 378] width 111 height 25
select select "8"
select select "2025"
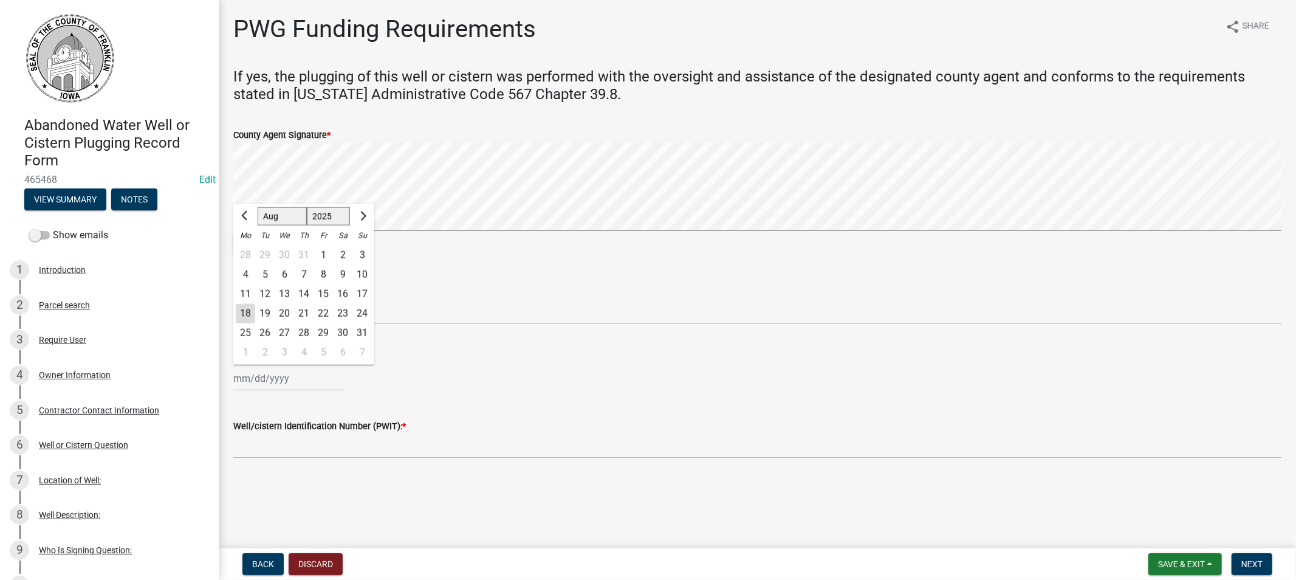
click at [249, 314] on div "18" at bounding box center [245, 313] width 19 height 19
type input "[DATE]"
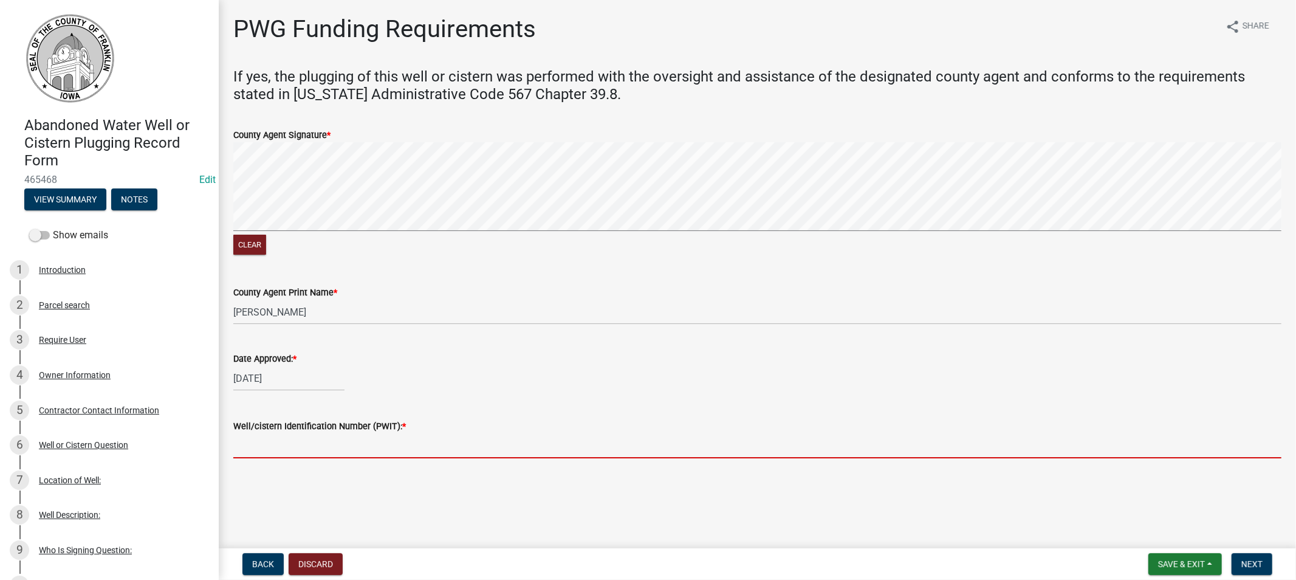
click at [324, 447] on input "Well/cistern Identification Number (PWIT): *" at bounding box center [757, 445] width 1048 height 25
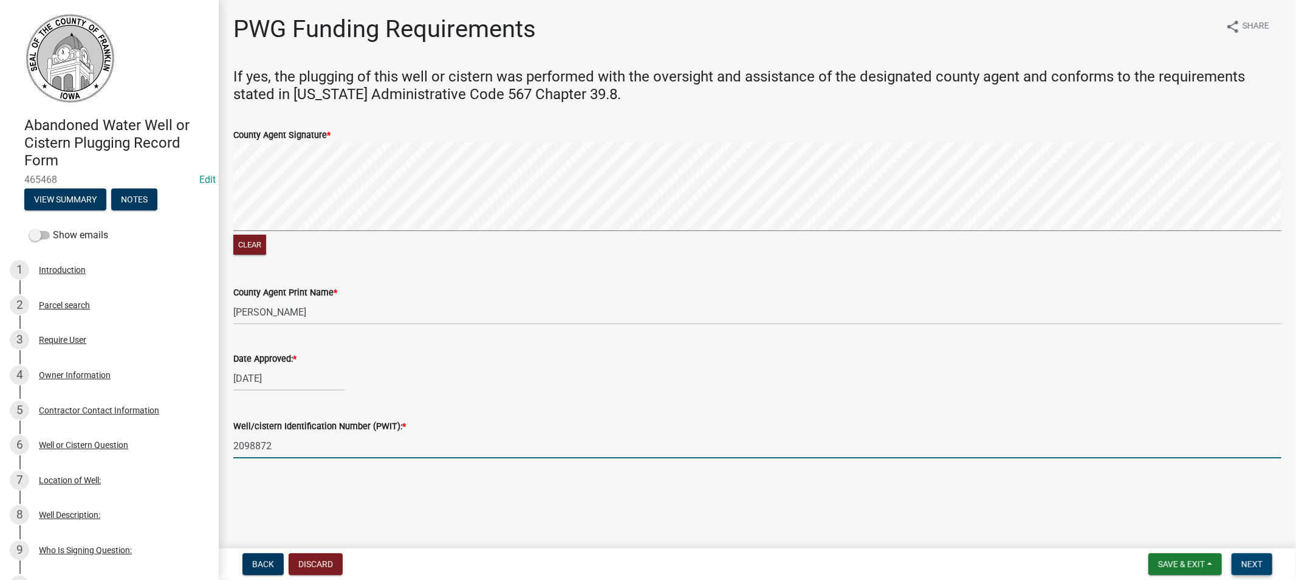
type input "2098872"
click at [1249, 563] on span "Next" at bounding box center [1252, 564] width 21 height 10
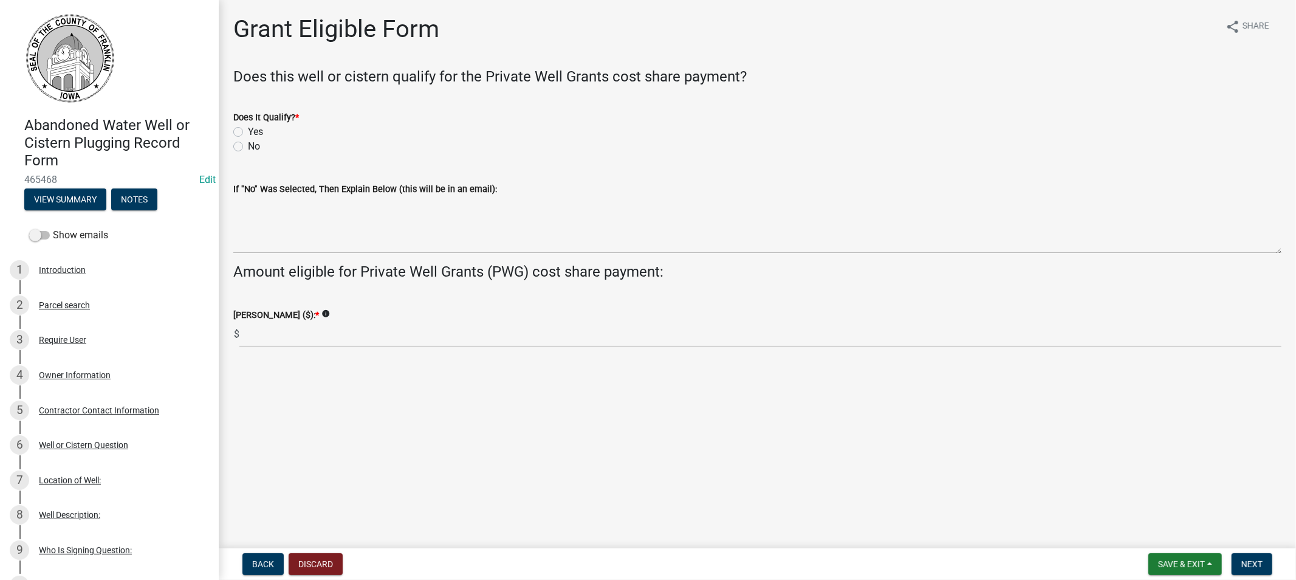
click at [248, 129] on label "Yes" at bounding box center [255, 132] width 15 height 15
click at [248, 129] on input "Yes" at bounding box center [252, 129] width 8 height 8
radio input "true"
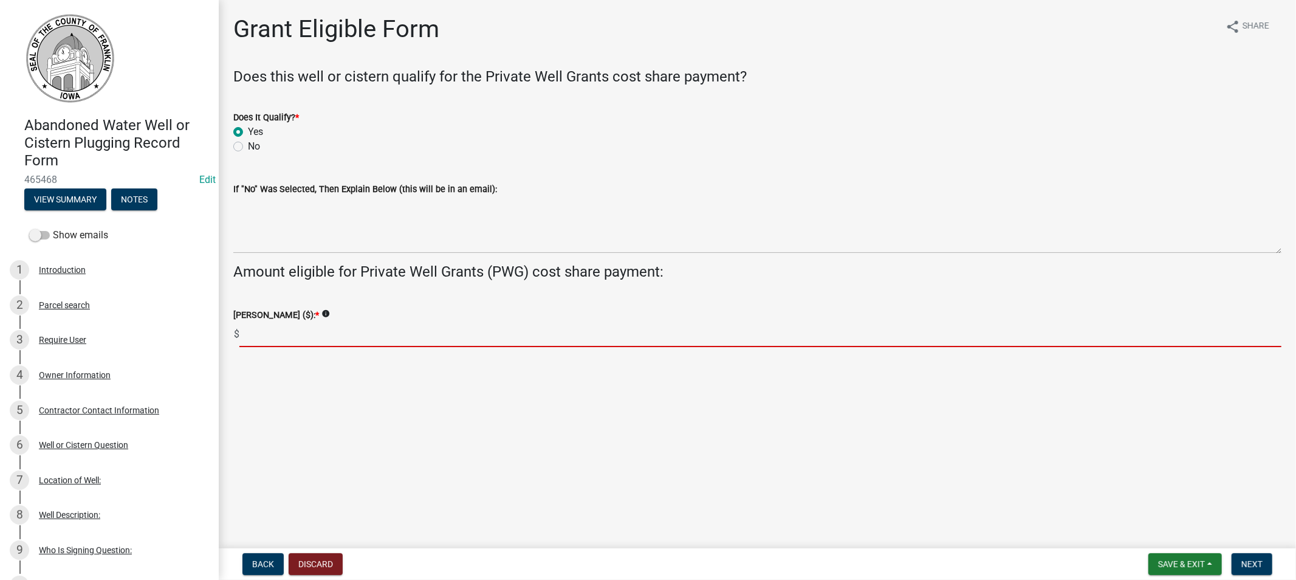
drag, startPoint x: 290, startPoint y: 331, endPoint x: 301, endPoint y: 332, distance: 11.6
click at [290, 331] on input "text" at bounding box center [760, 334] width 1042 height 25
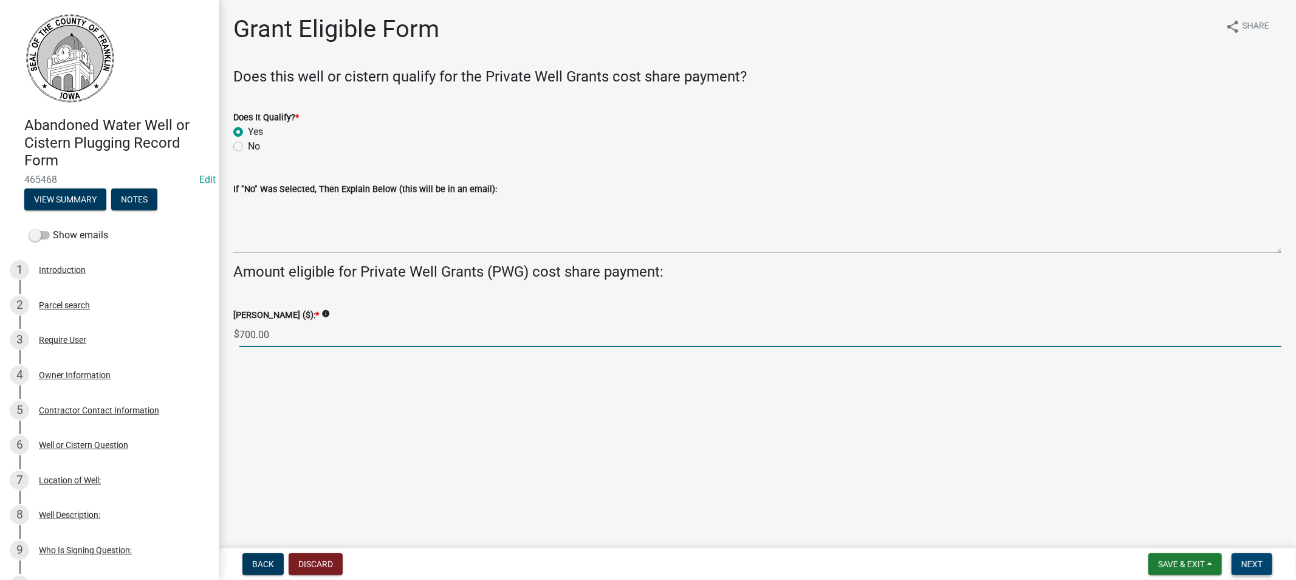
type input "700.00"
click at [1249, 559] on span "Next" at bounding box center [1252, 564] width 21 height 10
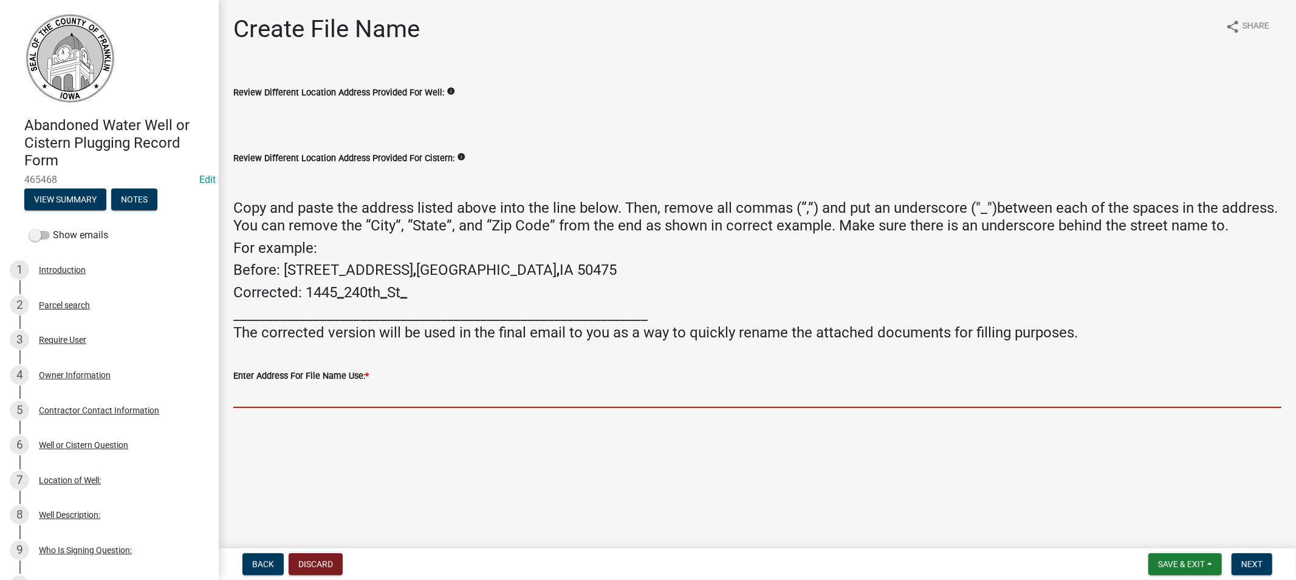
click at [307, 399] on input "Enter Address For File Name Use: *" at bounding box center [757, 395] width 1048 height 25
type input "[STREET_ADDRESS]"
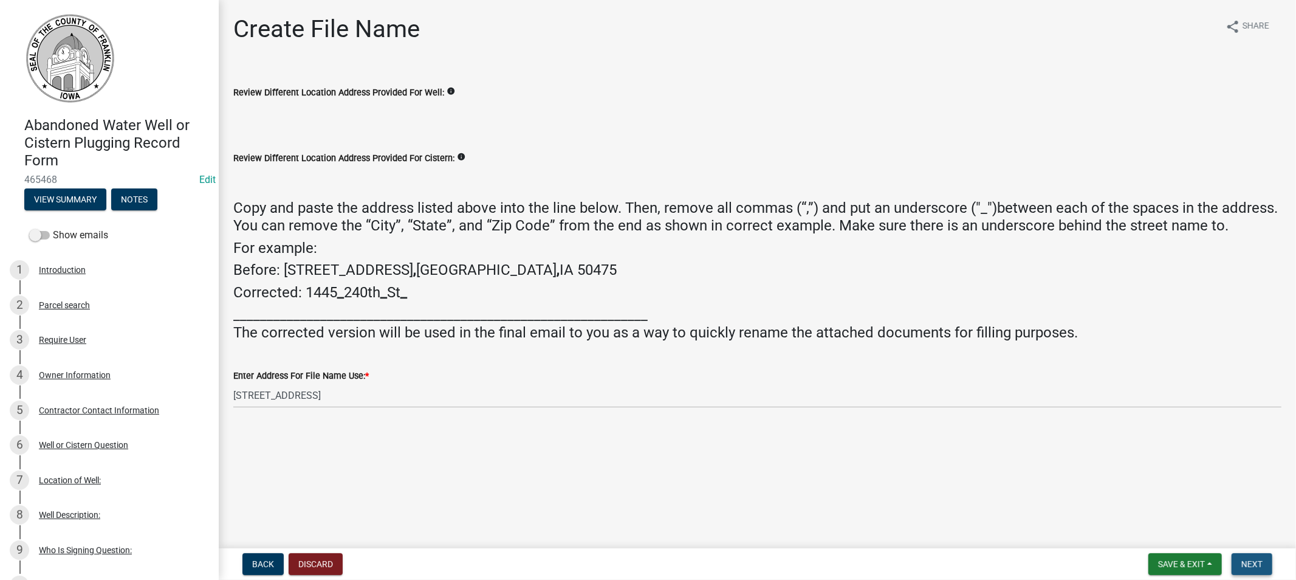
drag, startPoint x: 1254, startPoint y: 561, endPoint x: 1202, endPoint y: 550, distance: 52.8
click at [1253, 561] on span "Next" at bounding box center [1252, 564] width 21 height 10
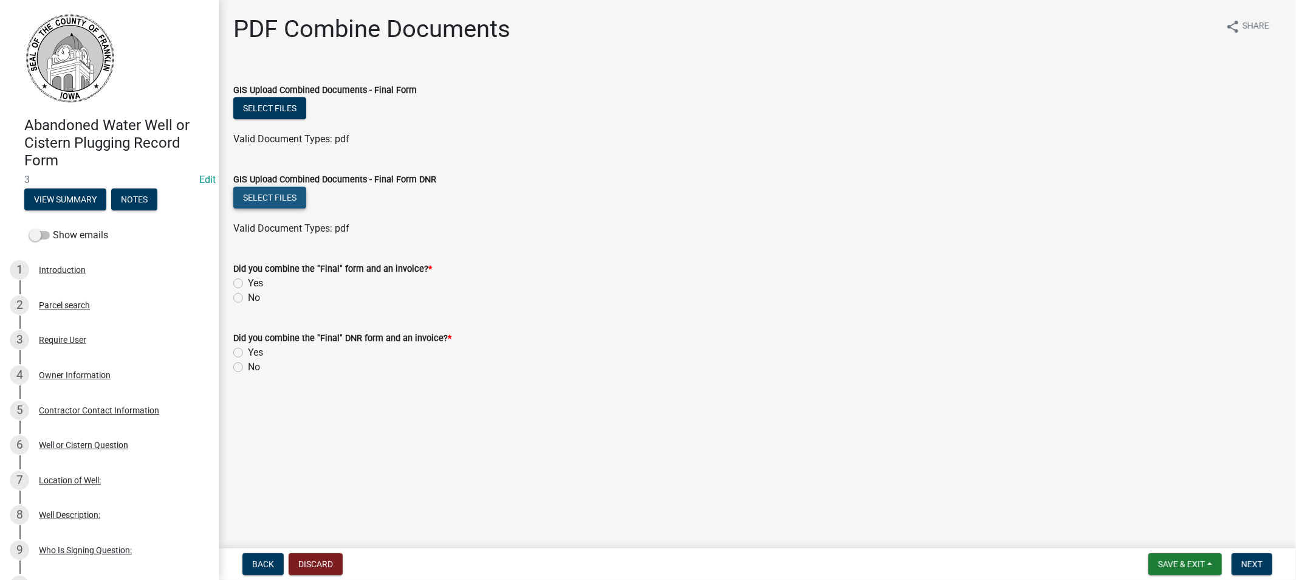
click at [263, 199] on button "Select files" at bounding box center [269, 198] width 73 height 22
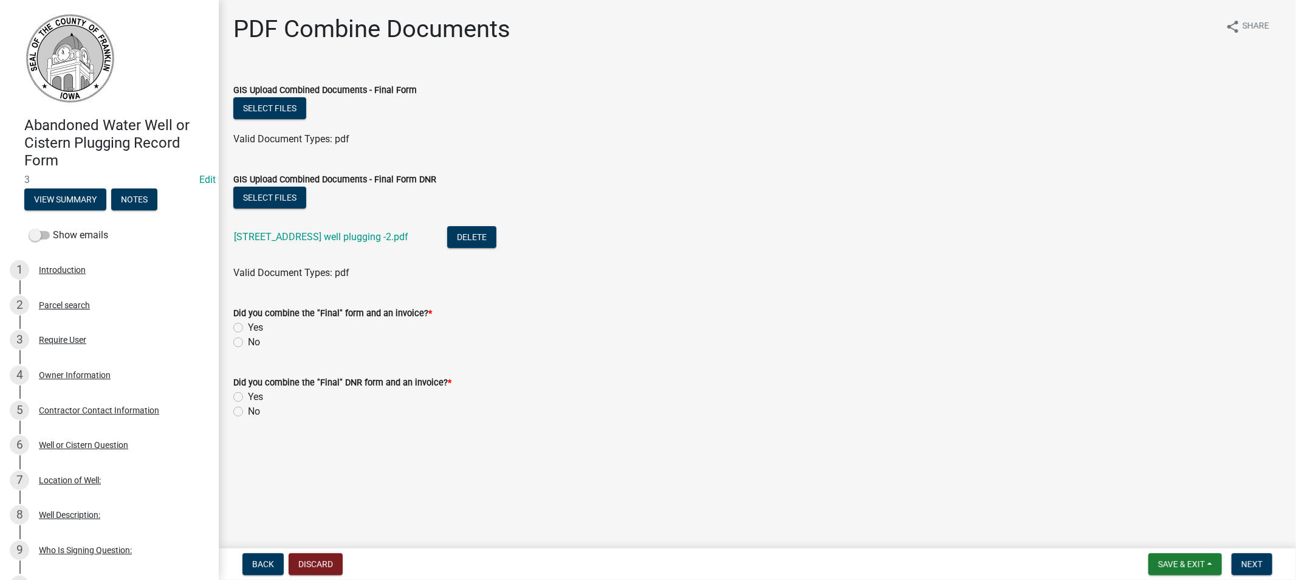
click at [248, 328] on label "Yes" at bounding box center [255, 327] width 15 height 15
click at [248, 328] on input "Yes" at bounding box center [252, 324] width 8 height 8
radio input "true"
click at [248, 397] on label "Yes" at bounding box center [255, 397] width 15 height 15
click at [248, 397] on input "Yes" at bounding box center [252, 394] width 8 height 8
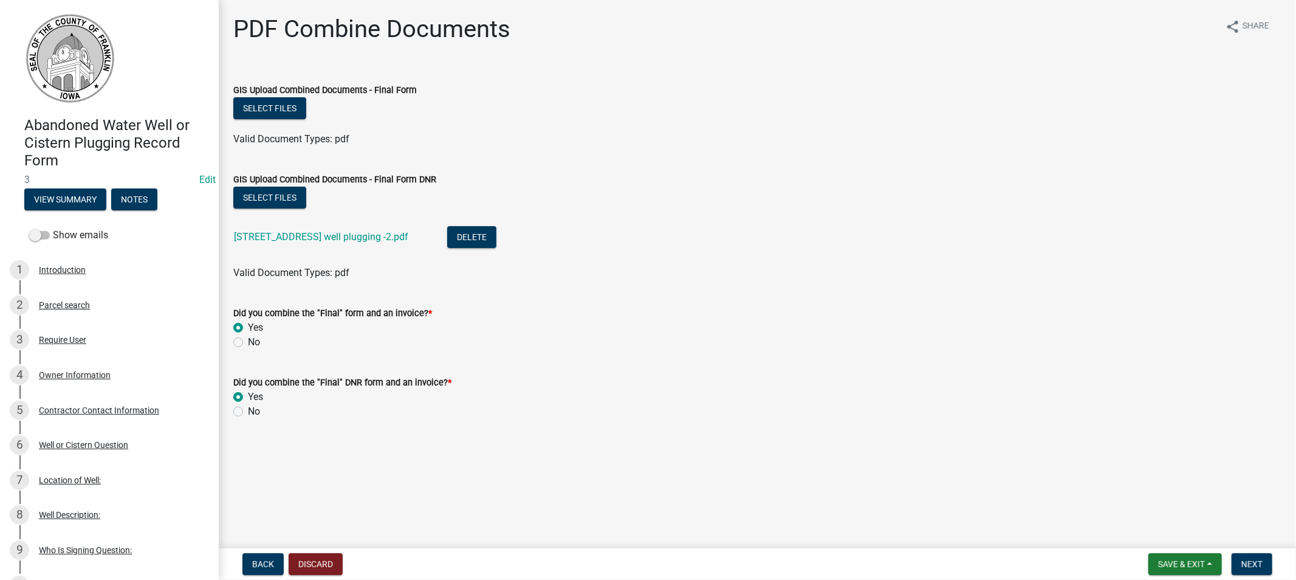
radio input "true"
click at [1254, 561] on span "Next" at bounding box center [1252, 564] width 21 height 10
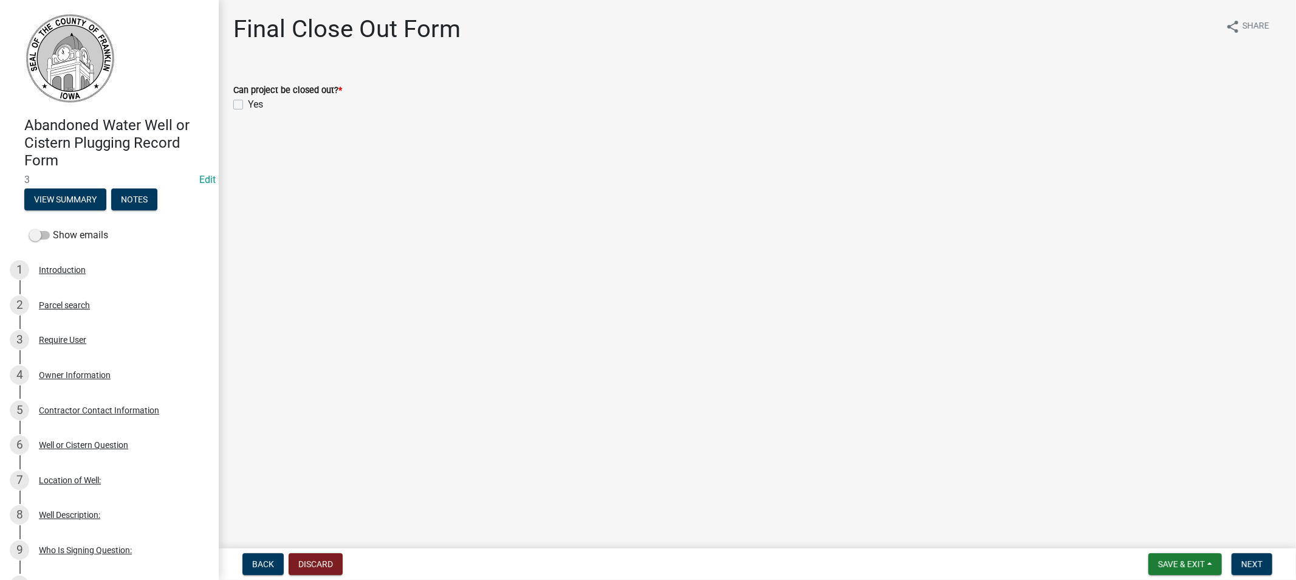
click at [248, 102] on label "Yes" at bounding box center [255, 104] width 15 height 15
click at [248, 102] on input "Yes" at bounding box center [252, 101] width 8 height 8
checkbox input "true"
drag, startPoint x: 1240, startPoint y: 560, endPoint x: 1229, endPoint y: 556, distance: 12.0
click at [1236, 559] on button "Next" at bounding box center [1252, 564] width 41 height 22
